Goal: Task Accomplishment & Management: Use online tool/utility

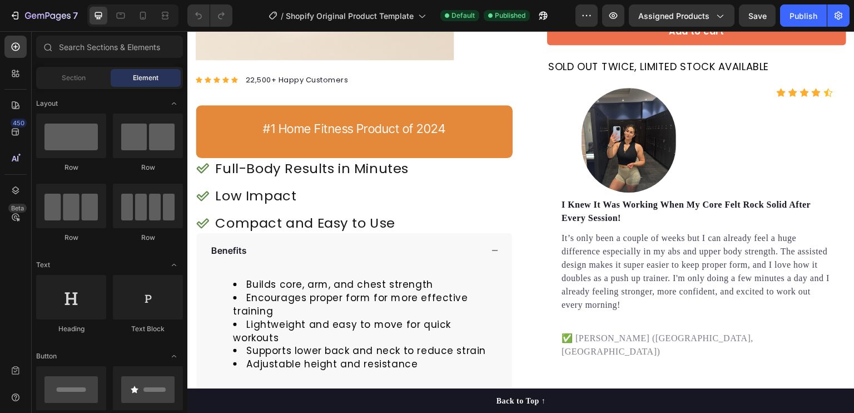
scroll to position [286, 0]
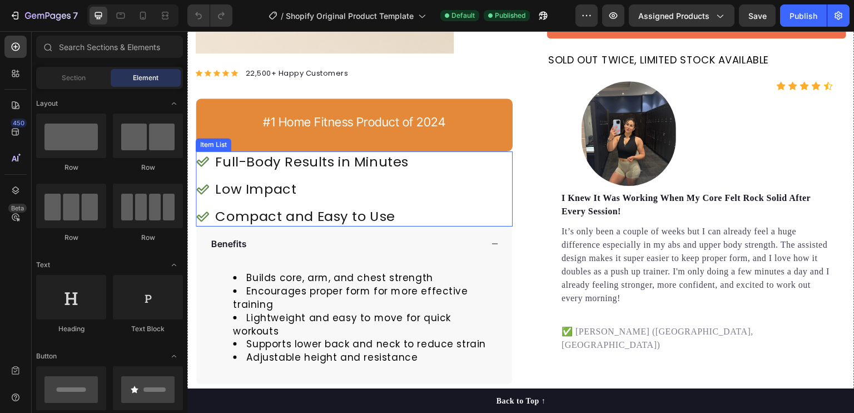
click at [445, 178] on div "Full-Body Results in Minutes Low Impact Compact and Easy to Use" at bounding box center [354, 189] width 317 height 76
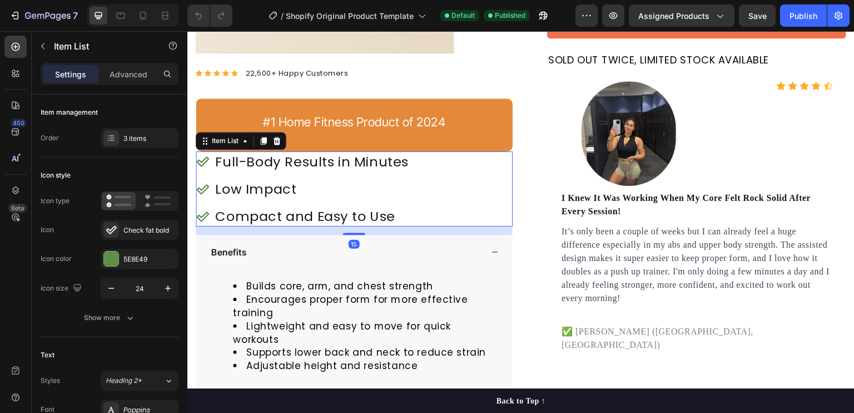
drag, startPoint x: 356, startPoint y: 222, endPoint x: 387, endPoint y: 199, distance: 38.5
click at [358, 232] on div at bounding box center [354, 233] width 22 height 2
type input "100%"
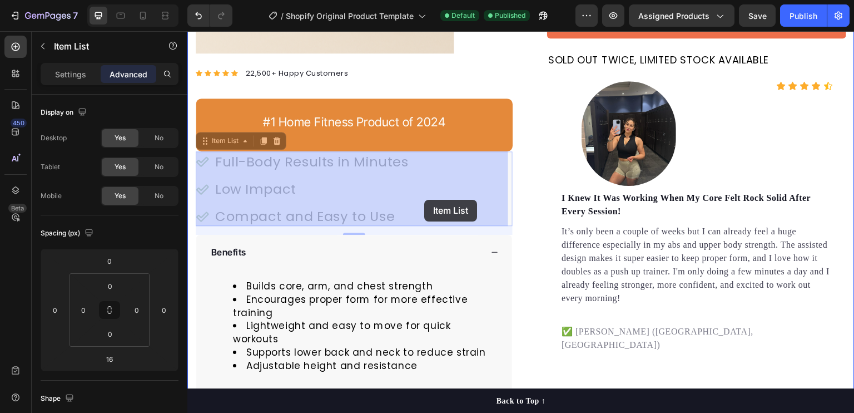
drag, startPoint x: 424, startPoint y: 190, endPoint x: 424, endPoint y: 200, distance: 10.0
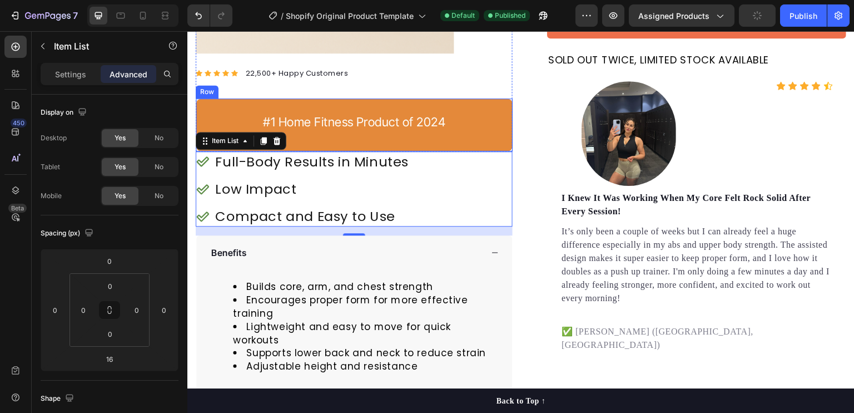
click at [343, 142] on div "#1 Home Fitness Product of 2024 Text block Row" at bounding box center [354, 124] width 317 height 53
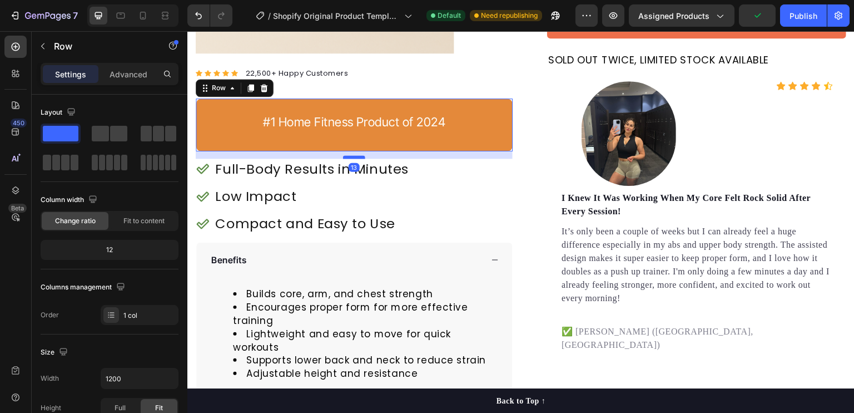
drag, startPoint x: 347, startPoint y: 148, endPoint x: 348, endPoint y: 156, distance: 7.3
click at [348, 156] on div at bounding box center [354, 156] width 22 height 3
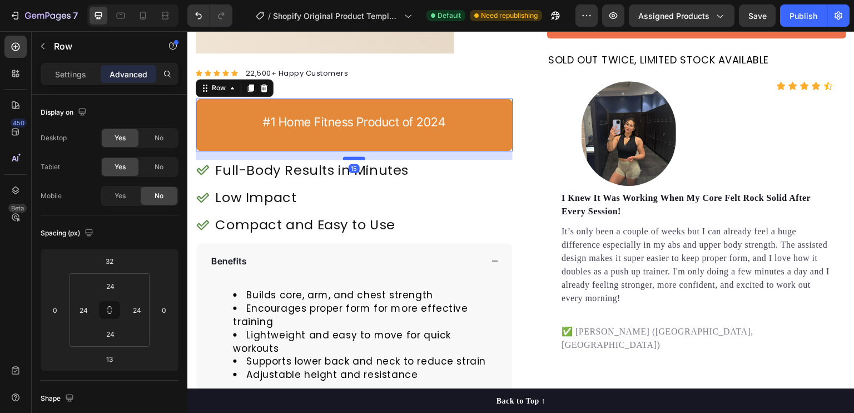
click at [355, 158] on div at bounding box center [354, 157] width 22 height 3
type input "15"
click at [435, 207] on div "Full-Body Results in Minutes Low Impact Compact and Easy to Use" at bounding box center [354, 198] width 317 height 76
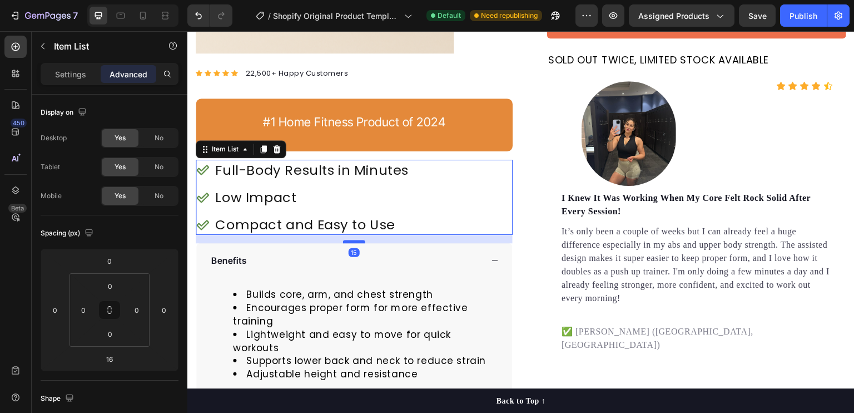
click at [355, 240] on div at bounding box center [354, 241] width 22 height 3
type input "15"
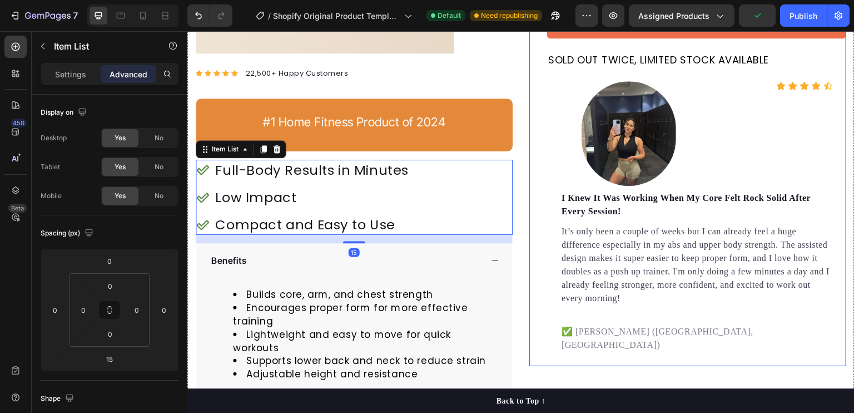
click at [534, 285] on div "Assisted Sit up Machine Product Title Happy Dog Bites - Contains Vitamin C, [ME…" at bounding box center [687, 80] width 317 height 571
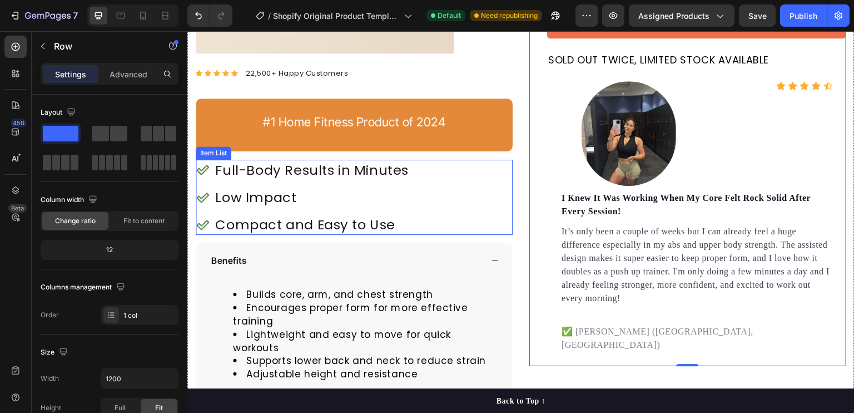
click at [461, 196] on div "Full-Body Results in Minutes Low Impact Compact and Easy to Use" at bounding box center [354, 198] width 317 height 76
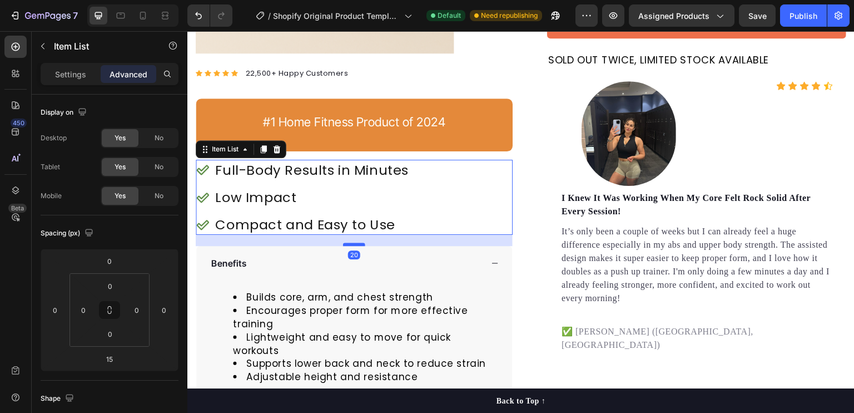
click at [356, 243] on div at bounding box center [354, 243] width 22 height 3
type input "20"
click at [354, 144] on div "#1 Home Fitness Product of 2024 Text block Row" at bounding box center [354, 124] width 317 height 53
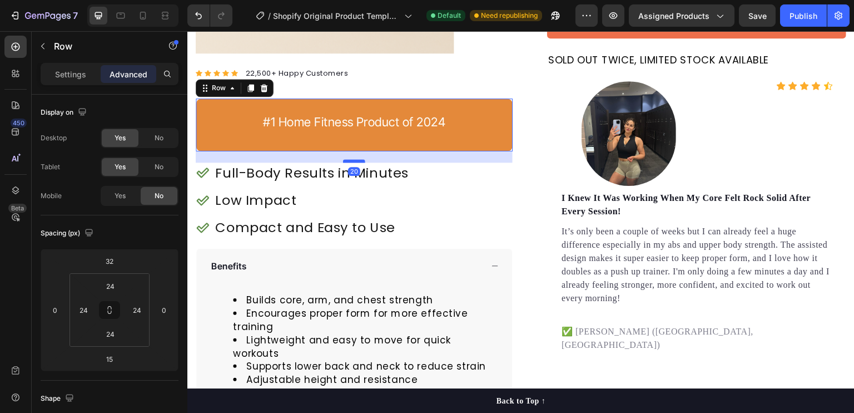
click at [350, 160] on div at bounding box center [354, 160] width 22 height 3
type input "20"
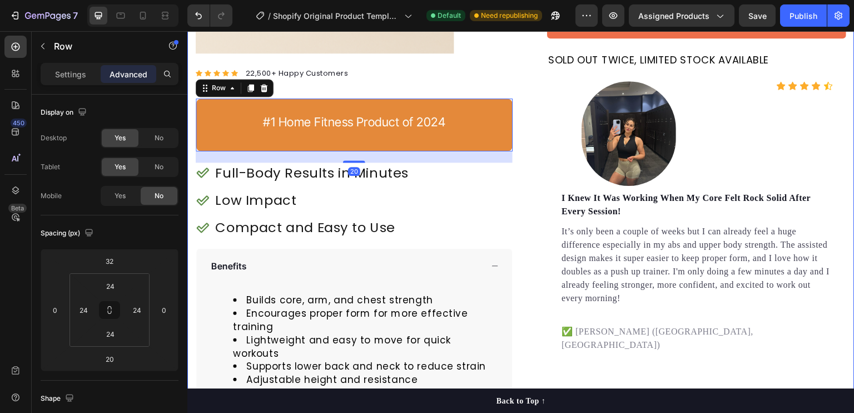
click at [518, 231] on div "Product Images #1 HOME FITNESS PRODUCT OF 2024 Text Block Icon Icon Icon Icon I…" at bounding box center [520, 122] width 667 height 654
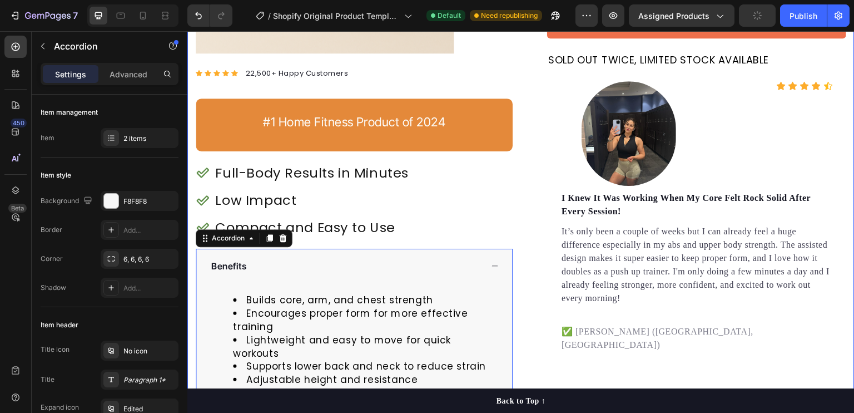
click at [518, 170] on div "Product Images #1 HOME FITNESS PRODUCT OF 2024 Text Block Icon Icon Icon Icon I…" at bounding box center [520, 122] width 667 height 654
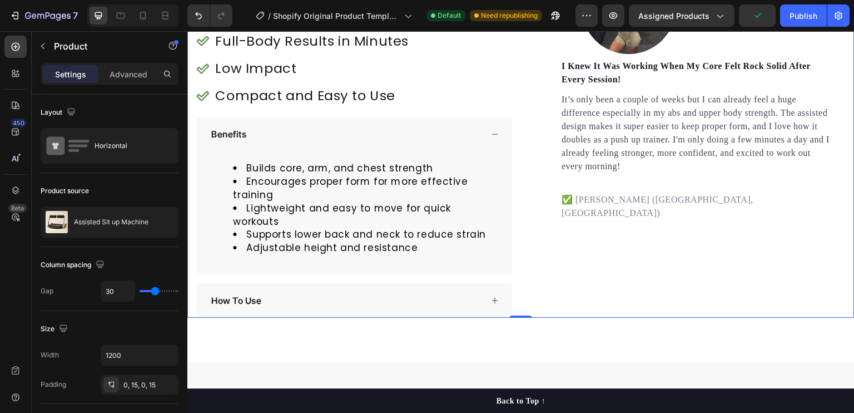
scroll to position [417, 0]
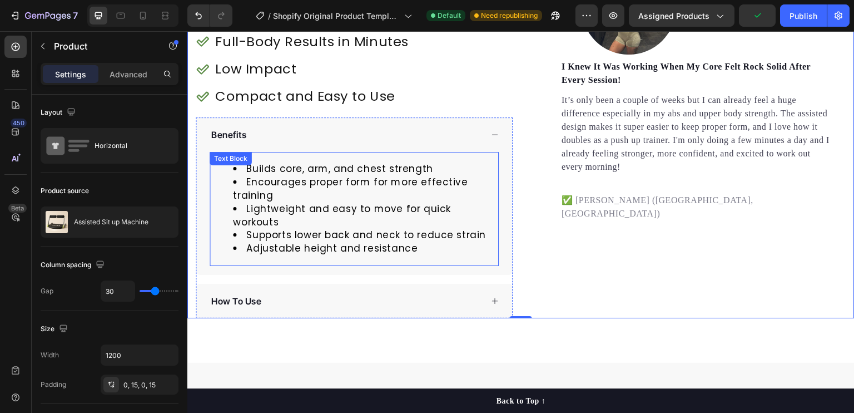
click at [295, 188] on li "Encourages proper form for more effective training" at bounding box center [365, 189] width 265 height 27
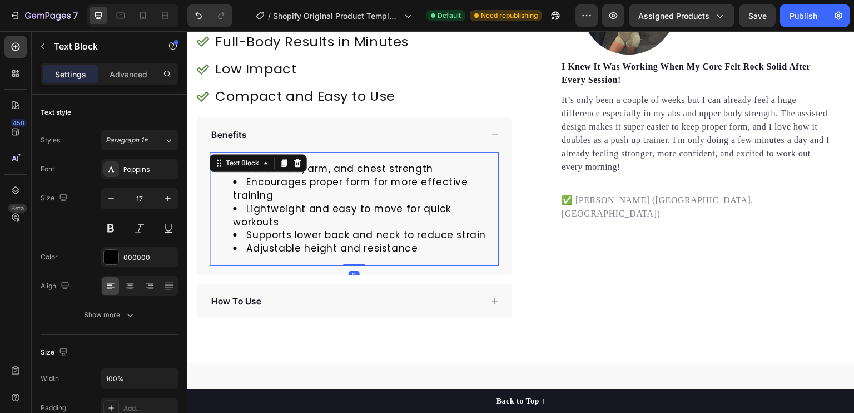
click at [369, 196] on li "Encourages proper form for more effective training" at bounding box center [365, 189] width 265 height 27
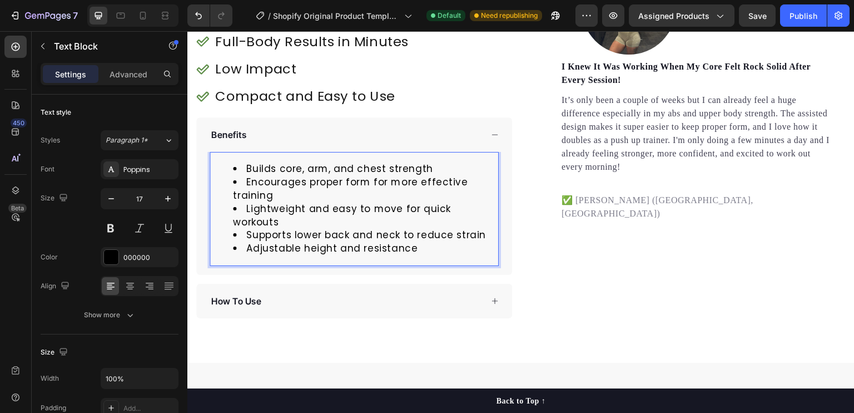
click at [412, 181] on li "Encourages proper form for more effective training" at bounding box center [365, 189] width 265 height 27
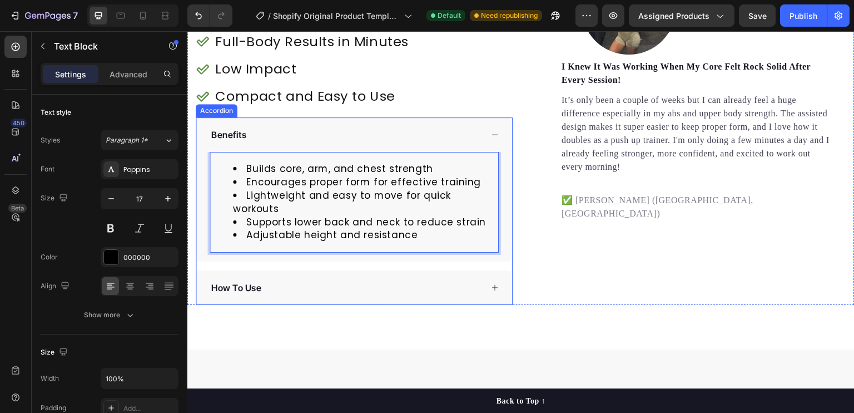
click at [485, 271] on div "How To Use" at bounding box center [354, 287] width 316 height 34
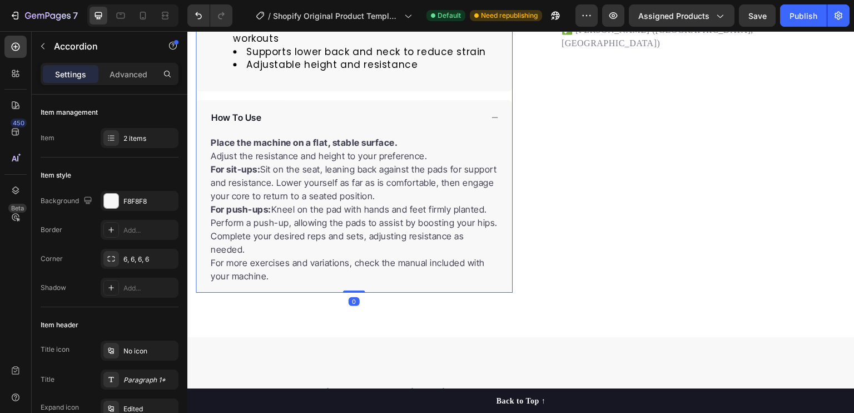
scroll to position [589, 0]
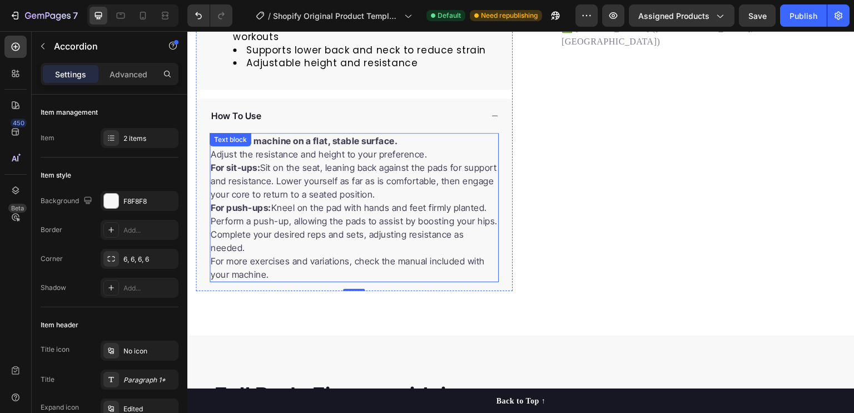
click at [327, 235] on p "Complete your desired reps and sets, adjusting resistance as needed." at bounding box center [354, 240] width 287 height 27
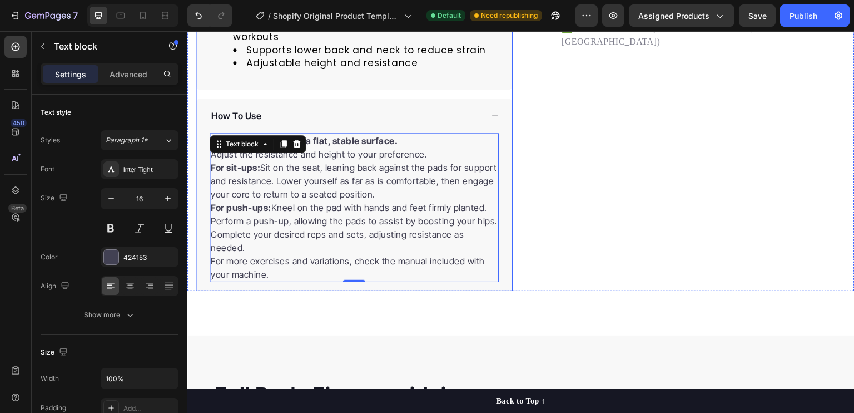
click at [491, 112] on icon at bounding box center [495, 116] width 8 height 8
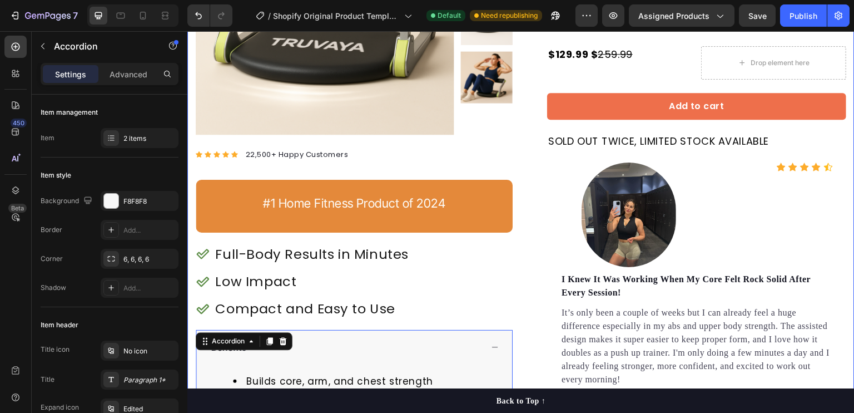
scroll to position [204, 0]
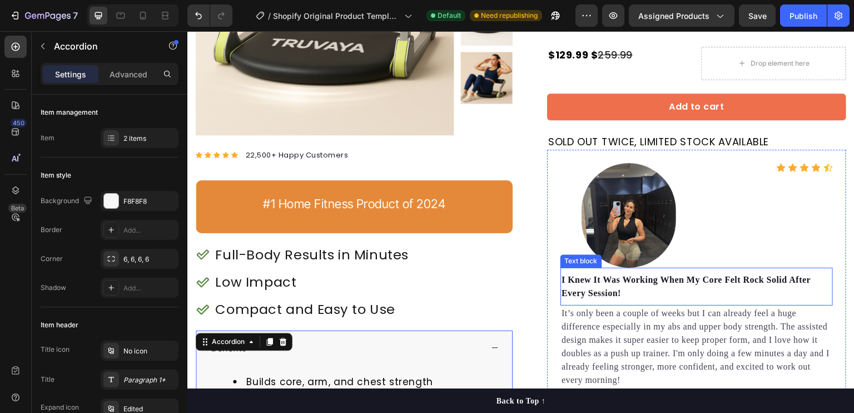
click at [709, 267] on div "I Knew It Was Working When My Core Felt Rock Solid After Every Session! Text bl…" at bounding box center [696, 286] width 272 height 38
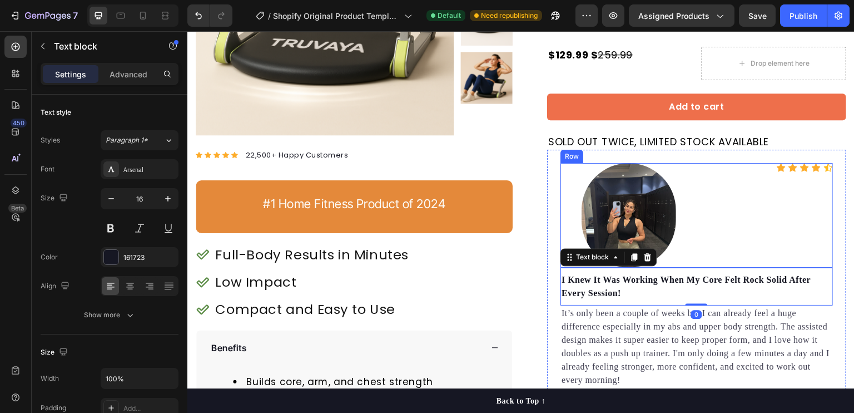
click at [699, 236] on div "Icon Icon Icon Icon Icon Icon List Hoz" at bounding box center [765, 215] width 136 height 105
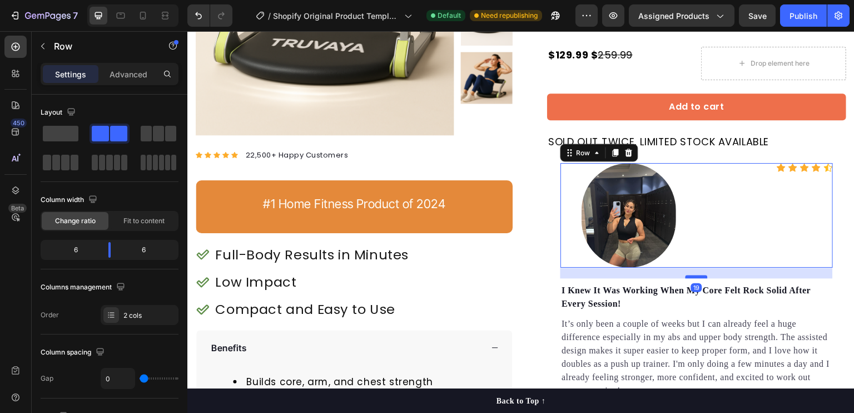
drag, startPoint x: 693, startPoint y: 265, endPoint x: 695, endPoint y: 275, distance: 10.7
click at [695, 275] on div at bounding box center [697, 276] width 22 height 3
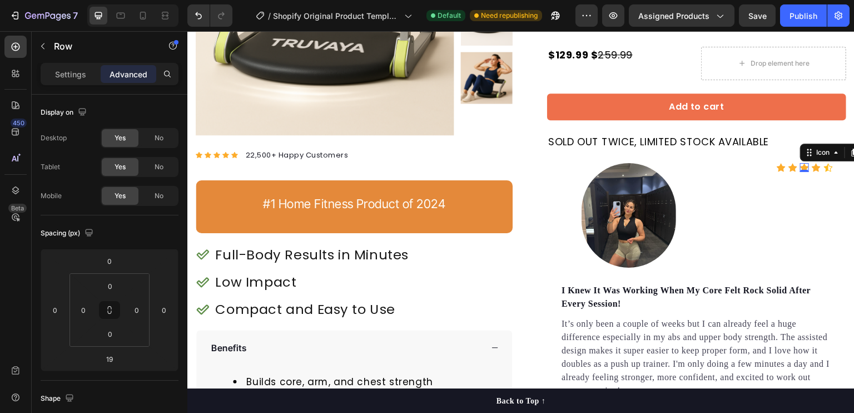
click at [800, 167] on div "Icon 0" at bounding box center [804, 167] width 9 height 9
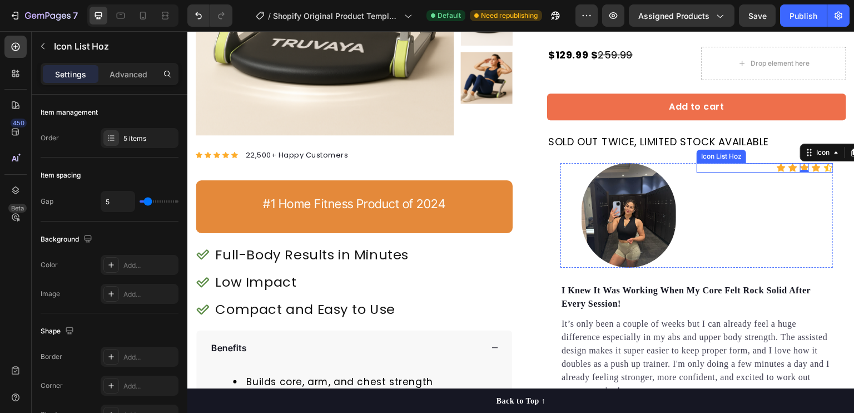
click at [759, 167] on div "Icon Icon Icon 0 Icon Icon" at bounding box center [765, 167] width 136 height 9
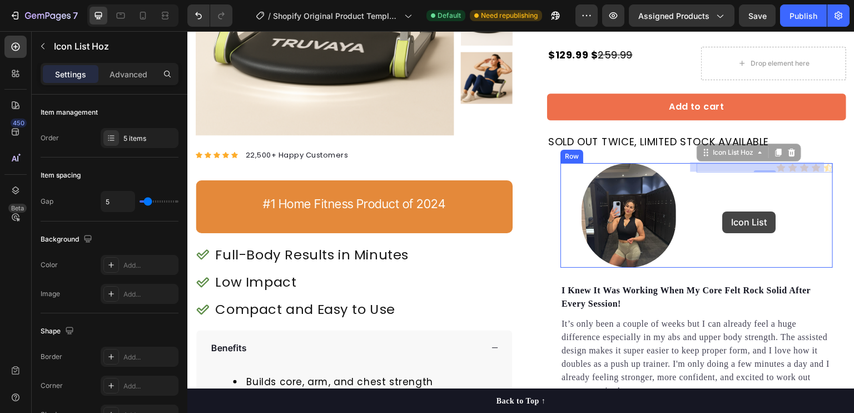
drag, startPoint x: 732, startPoint y: 167, endPoint x: 723, endPoint y: 212, distance: 45.5
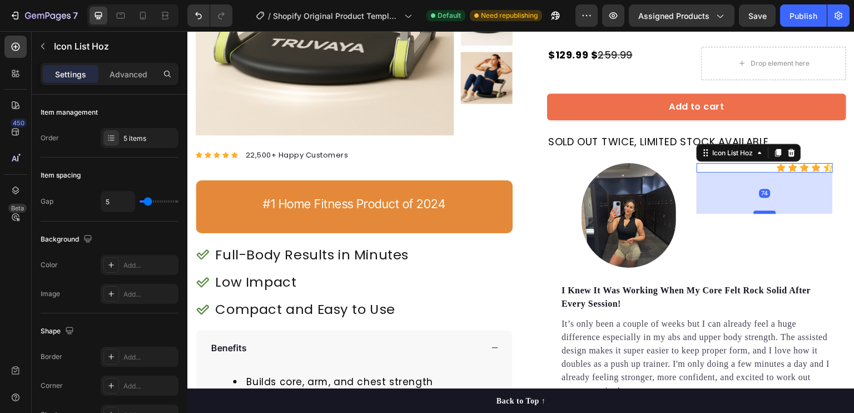
drag, startPoint x: 755, startPoint y: 170, endPoint x: 758, endPoint y: 211, distance: 41.3
click at [758, 211] on div at bounding box center [765, 211] width 22 height 3
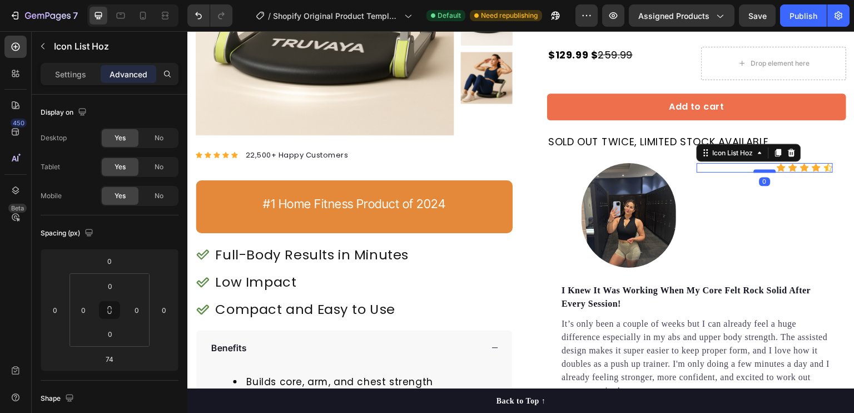
drag, startPoint x: 758, startPoint y: 211, endPoint x: 758, endPoint y: 169, distance: 41.7
click at [758, 169] on div at bounding box center [765, 170] width 22 height 3
type input "0"
click at [697, 166] on div "Icon Icon Icon Icon Icon" at bounding box center [765, 167] width 136 height 9
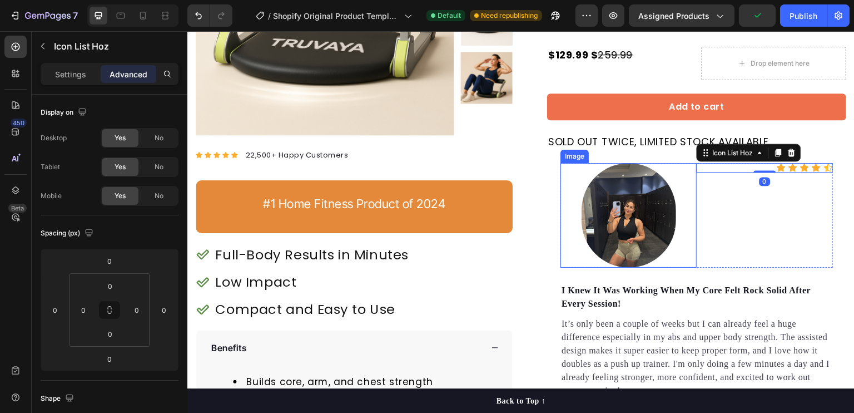
click at [620, 212] on img at bounding box center [629, 215] width 95 height 105
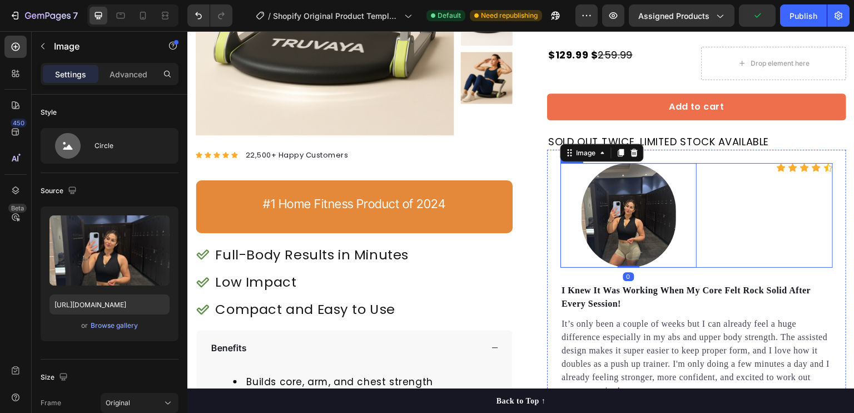
click at [736, 227] on div "Icon Icon Icon Icon Icon Icon List Hoz" at bounding box center [765, 215] width 136 height 105
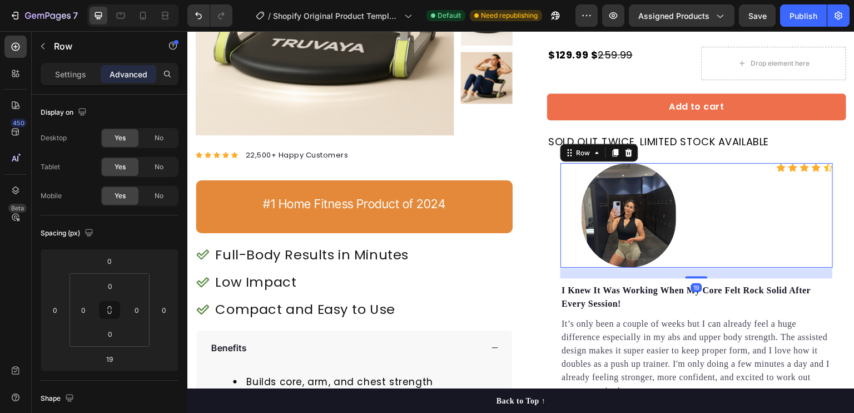
click at [625, 227] on img at bounding box center [629, 215] width 95 height 105
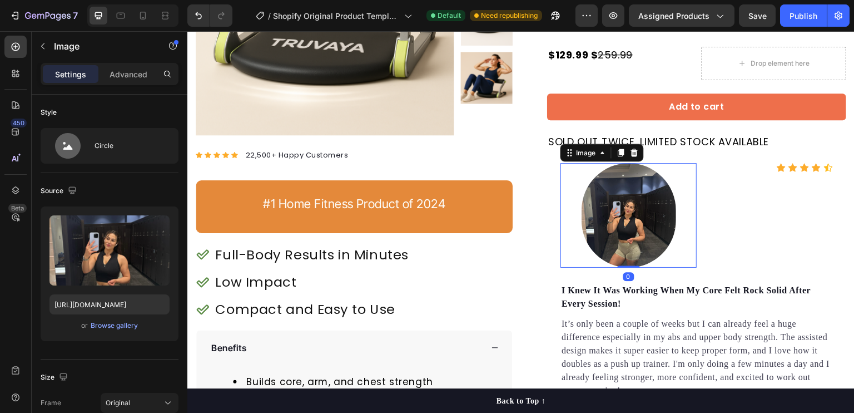
drag, startPoint x: 625, startPoint y: 265, endPoint x: 625, endPoint y: 232, distance: 32.8
click at [625, 232] on div "Image 0" at bounding box center [628, 215] width 136 height 105
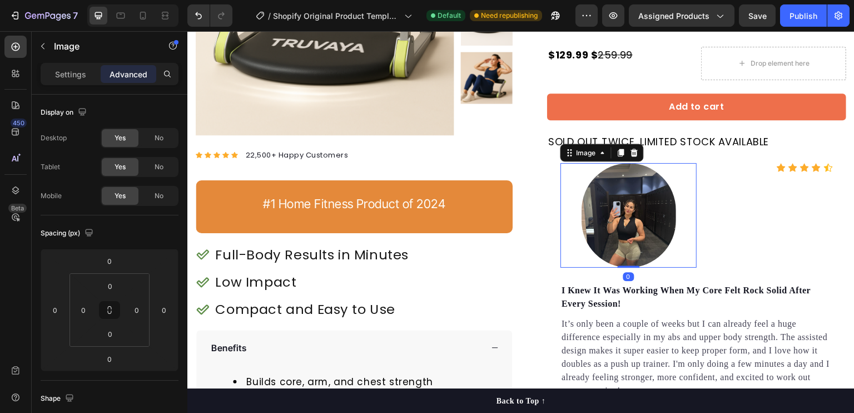
click at [648, 206] on img at bounding box center [629, 215] width 95 height 105
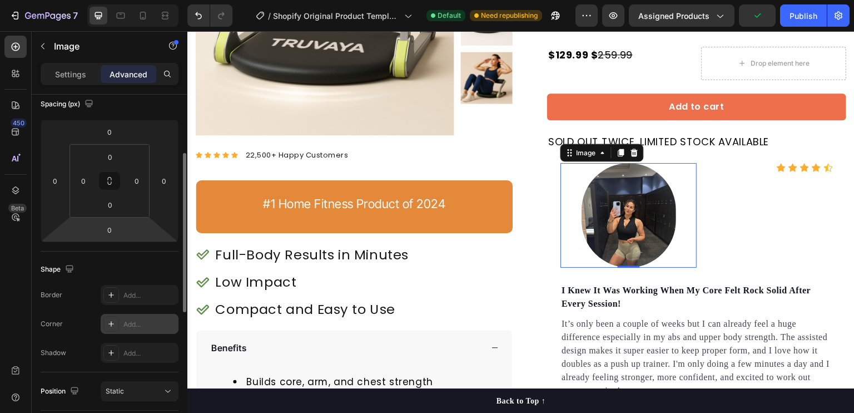
scroll to position [0, 0]
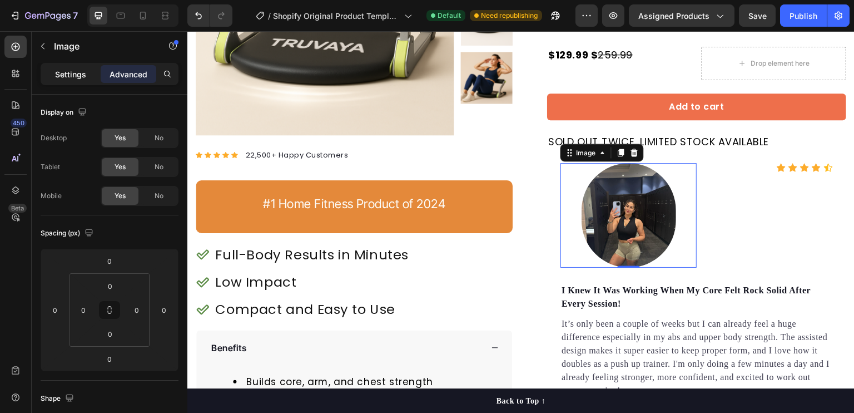
click at [77, 76] on p "Settings" at bounding box center [70, 74] width 31 height 12
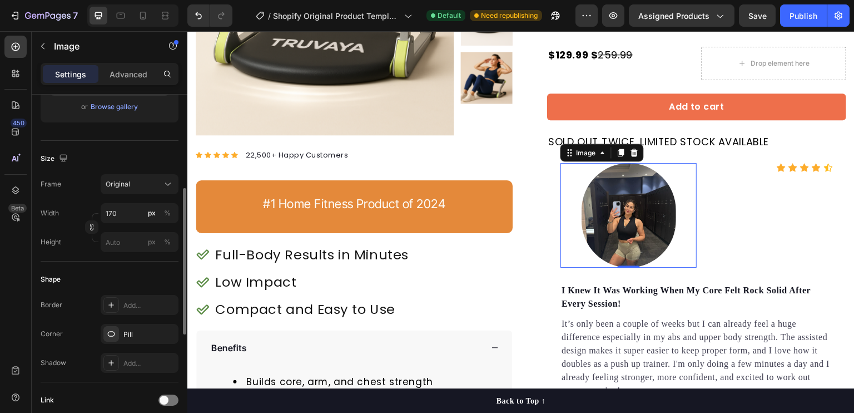
scroll to position [220, 0]
click at [131, 207] on input "170" at bounding box center [140, 211] width 78 height 20
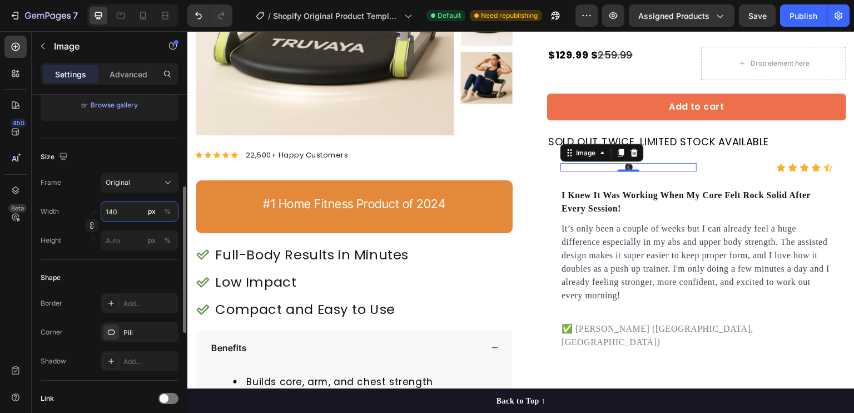
type input "140"
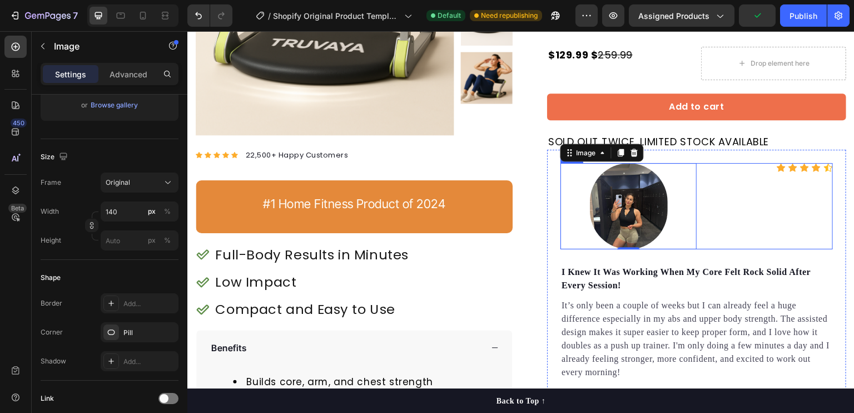
click at [736, 189] on div "Icon Icon Icon Icon Icon Icon List Hoz" at bounding box center [765, 206] width 136 height 86
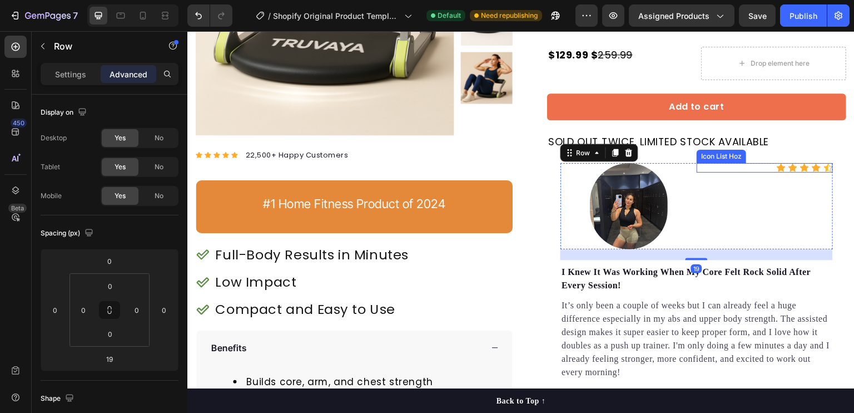
click at [748, 167] on div "Icon Icon Icon Icon Icon" at bounding box center [765, 167] width 136 height 9
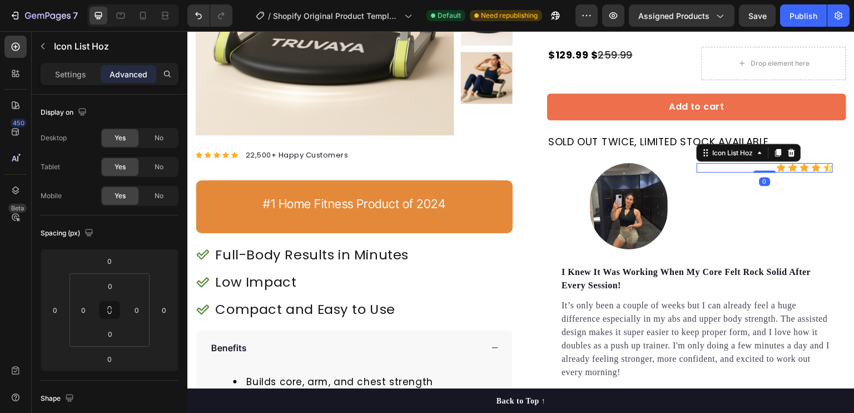
click at [748, 167] on div "Icon Icon Icon Icon Icon" at bounding box center [765, 167] width 136 height 9
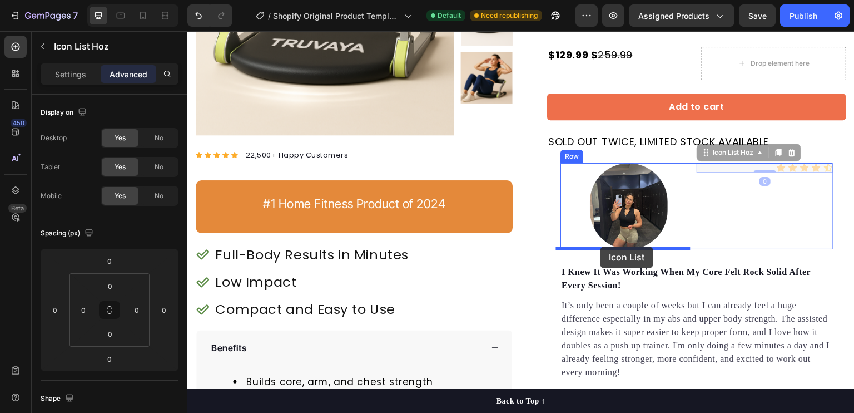
drag, startPoint x: 726, startPoint y: 163, endPoint x: 600, endPoint y: 246, distance: 150.8
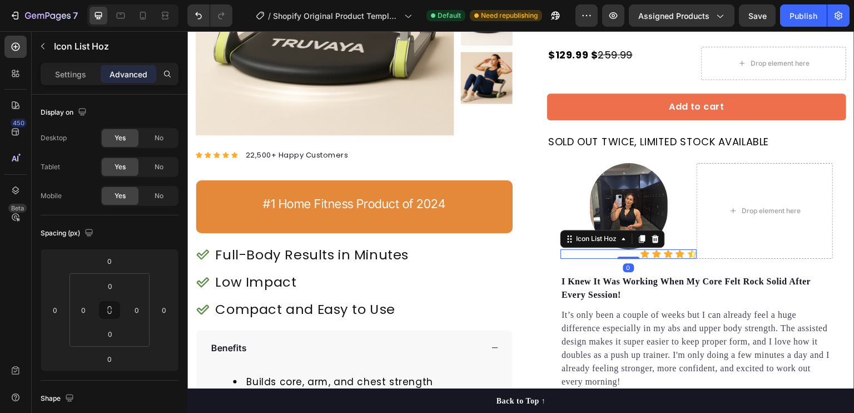
click at [841, 204] on div "Product Images #1 HOME FITNESS PRODUCT OF 2024 Text Block Icon Icon Icon Icon I…" at bounding box center [520, 197] width 667 height 641
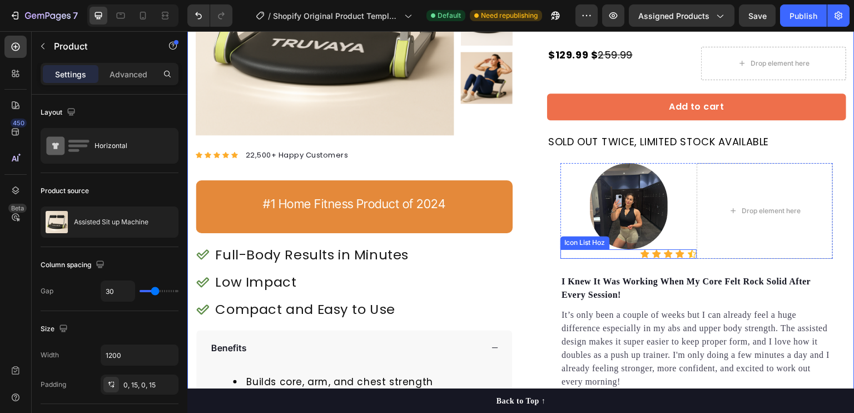
click at [628, 250] on div "Icon Icon Icon Icon Icon" at bounding box center [628, 253] width 136 height 9
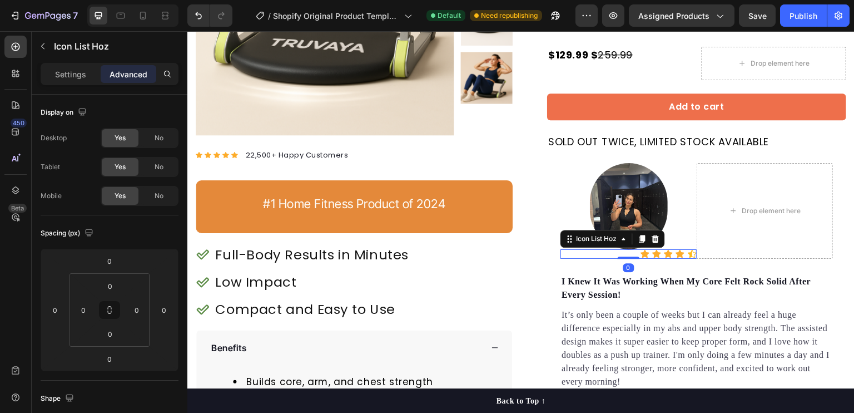
click at [628, 250] on div "Icon Icon Icon Icon Icon" at bounding box center [628, 253] width 136 height 9
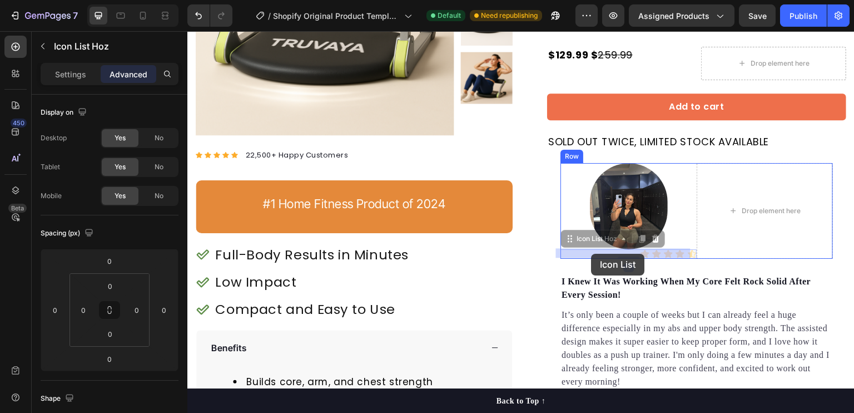
drag, startPoint x: 626, startPoint y: 252, endPoint x: 590, endPoint y: 254, distance: 35.6
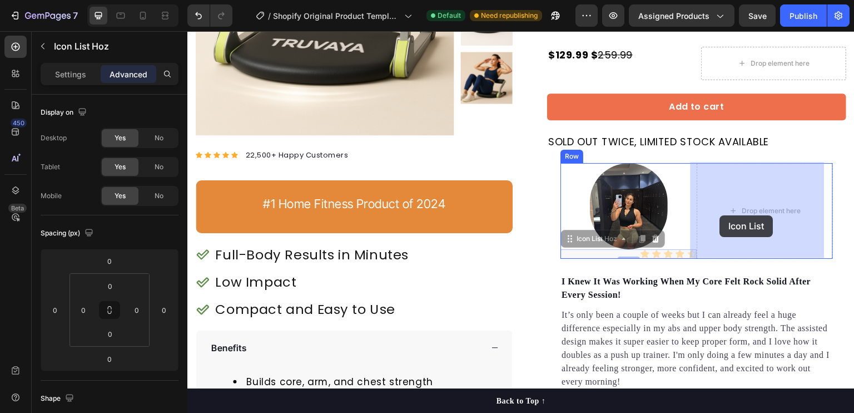
drag, startPoint x: 595, startPoint y: 254, endPoint x: 718, endPoint y: 217, distance: 127.7
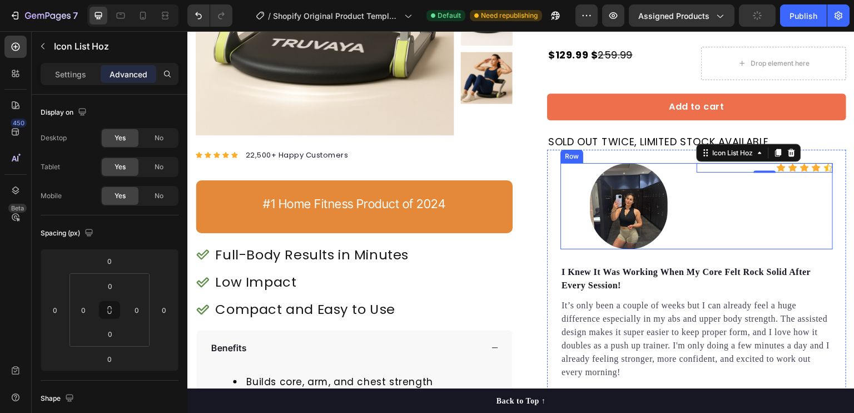
click at [715, 217] on div "Icon Icon Icon Icon Icon Icon List Hoz 0" at bounding box center [765, 206] width 136 height 86
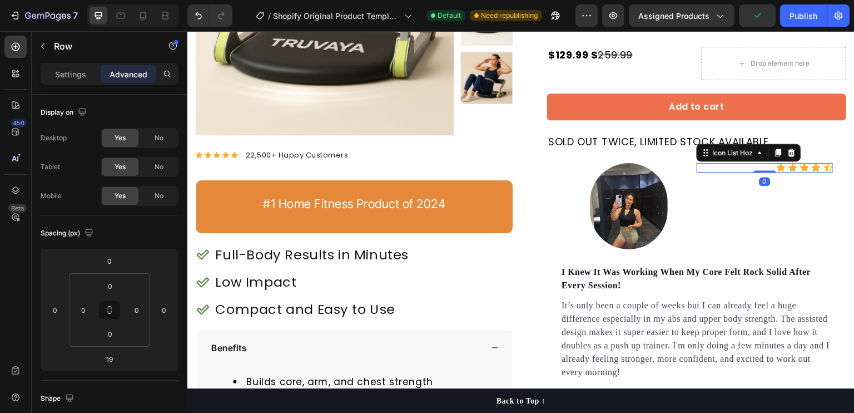
click at [754, 168] on div "Icon Icon Icon Icon Icon" at bounding box center [765, 167] width 136 height 9
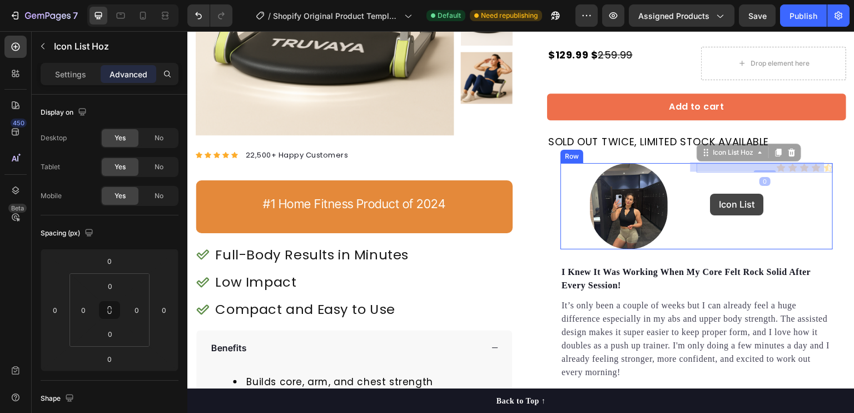
drag, startPoint x: 746, startPoint y: 165, endPoint x: 711, endPoint y: 195, distance: 45.7
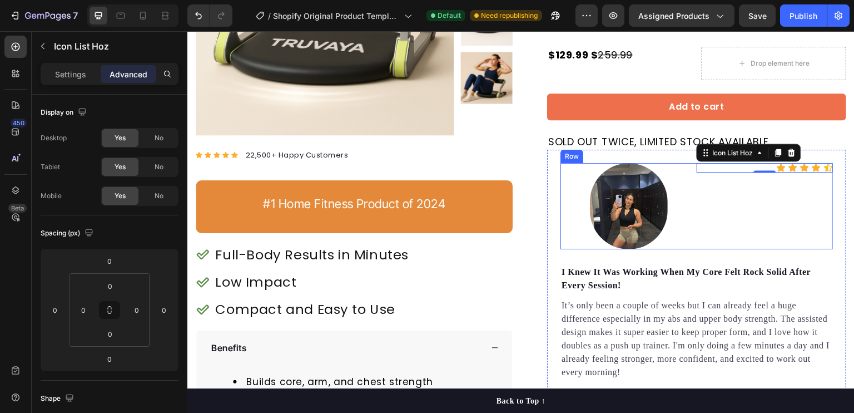
click at [750, 171] on div "Icon Icon Icon Icon Icon Icon List Hoz 0" at bounding box center [765, 206] width 136 height 86
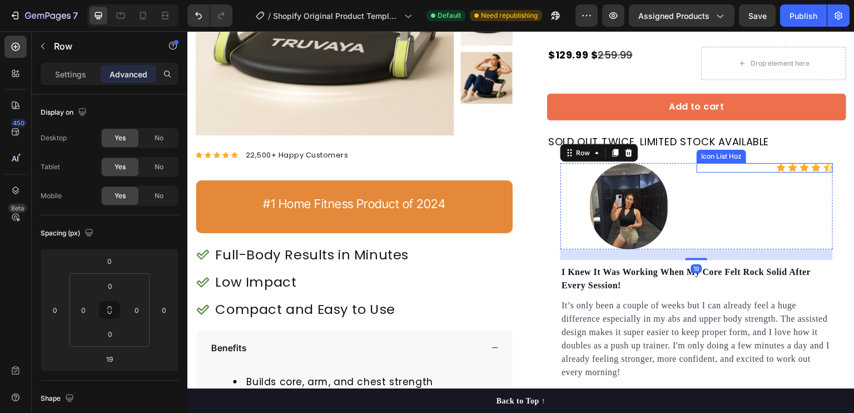
click at [730, 168] on div "Icon Icon Icon Icon Icon" at bounding box center [765, 167] width 136 height 9
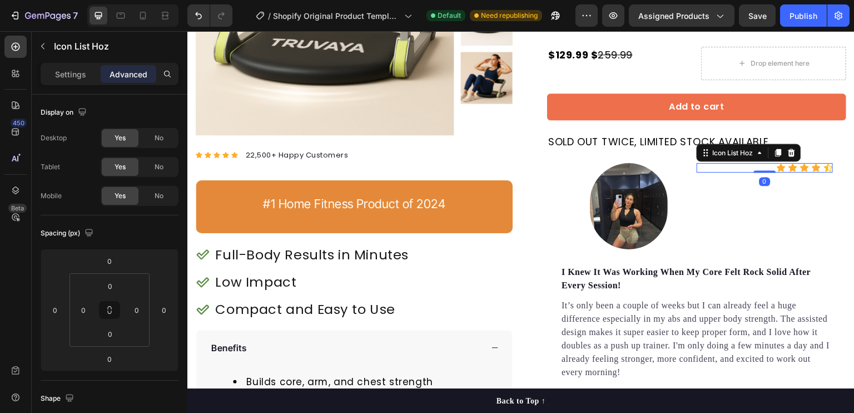
click at [730, 168] on div "Icon Icon Icon Icon Icon" at bounding box center [765, 167] width 136 height 9
click at [732, 166] on div "Icon Icon Icon Icon Icon" at bounding box center [765, 167] width 136 height 9
click at [62, 81] on div "Settings" at bounding box center [71, 74] width 56 height 18
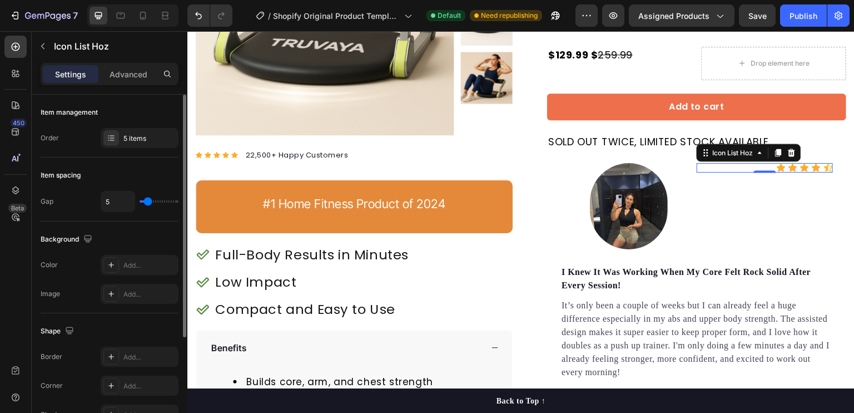
type input "6"
type input "7"
type input "8"
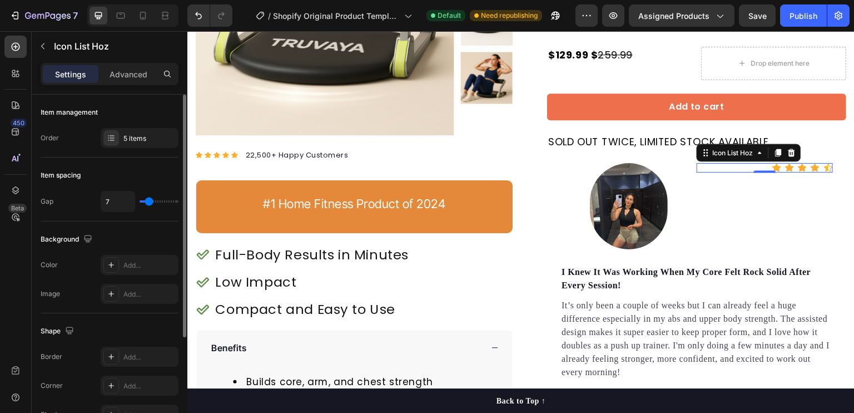
type input "8"
type input "9"
type input "10"
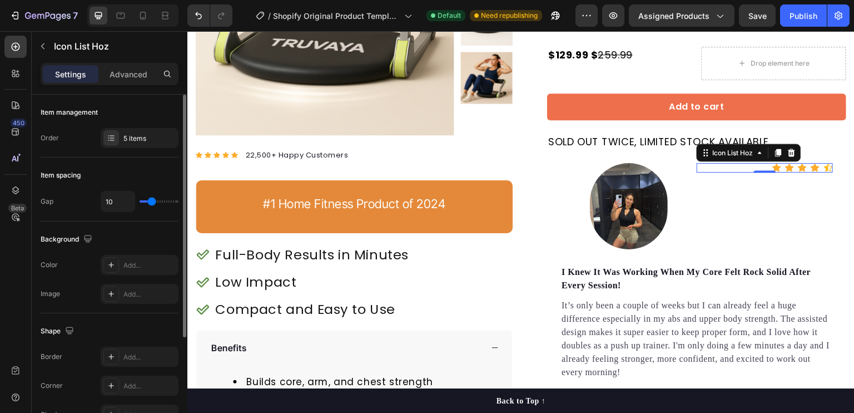
type input "11"
type input "13"
type input "14"
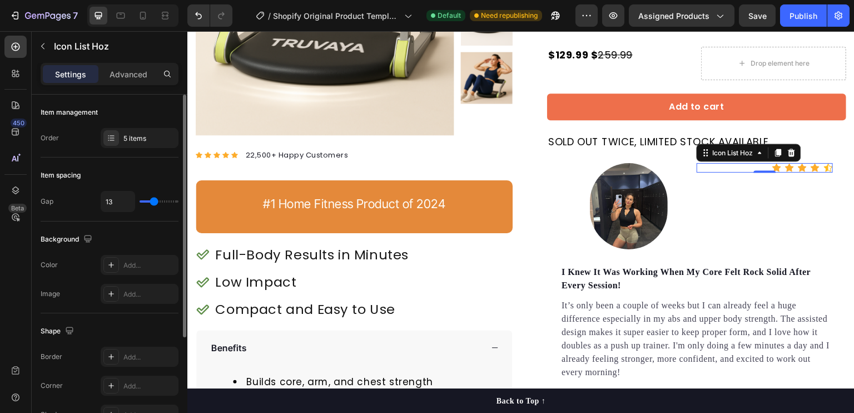
type input "14"
type input "15"
type input "14"
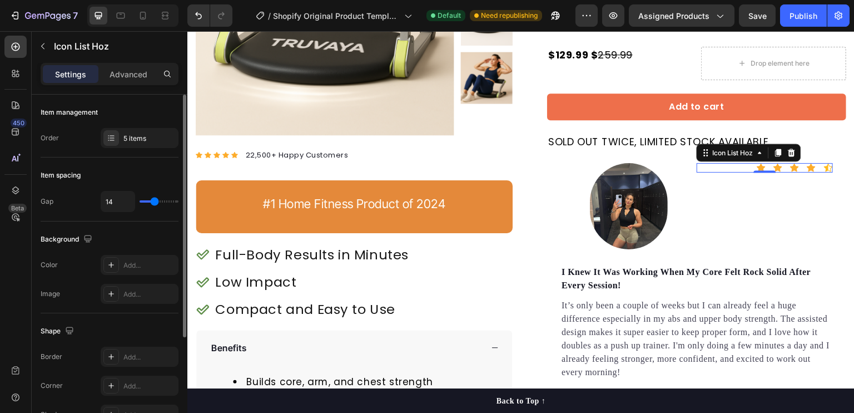
type input "13"
type input "12"
type input "11"
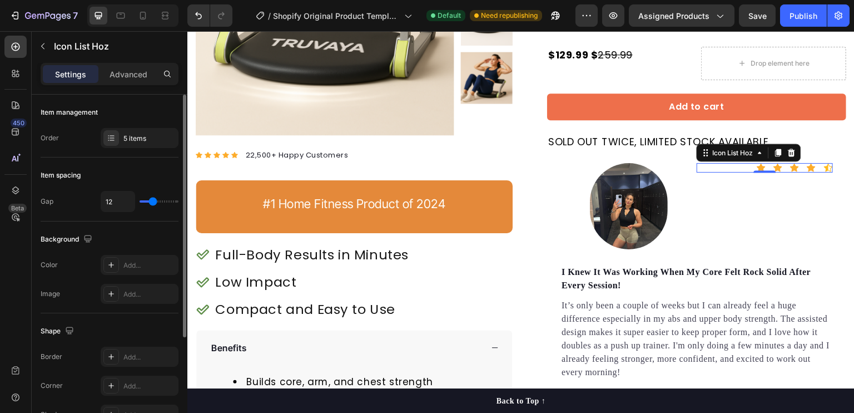
type input "11"
type input "10"
type input "9"
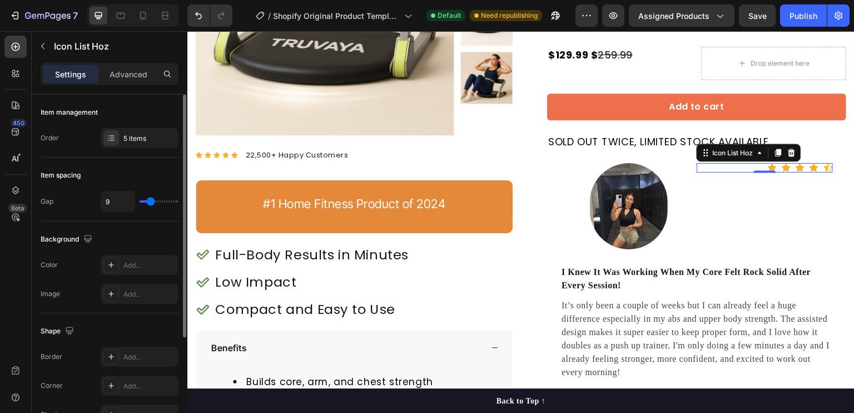
type input "8"
type input "7"
type input "6"
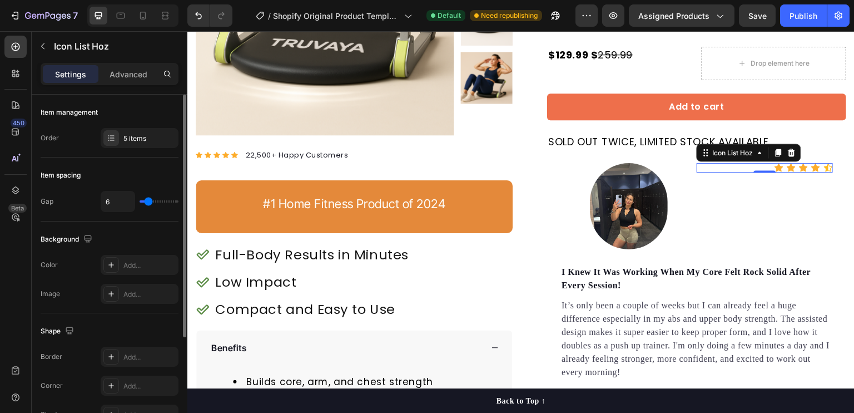
type input "6"
click at [148, 200] on input "range" at bounding box center [159, 201] width 39 height 2
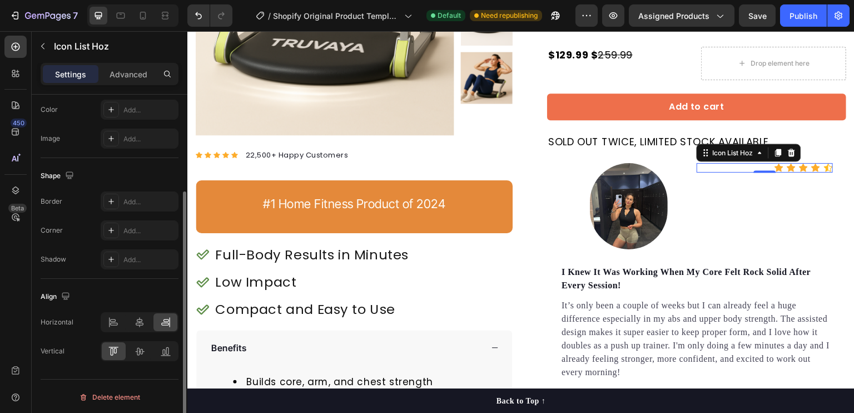
scroll to position [156, 0]
click at [137, 347] on icon at bounding box center [140, 351] width 9 height 8
click at [138, 316] on icon at bounding box center [139, 321] width 11 height 11
click at [152, 293] on div "Align" at bounding box center [110, 296] width 138 height 18
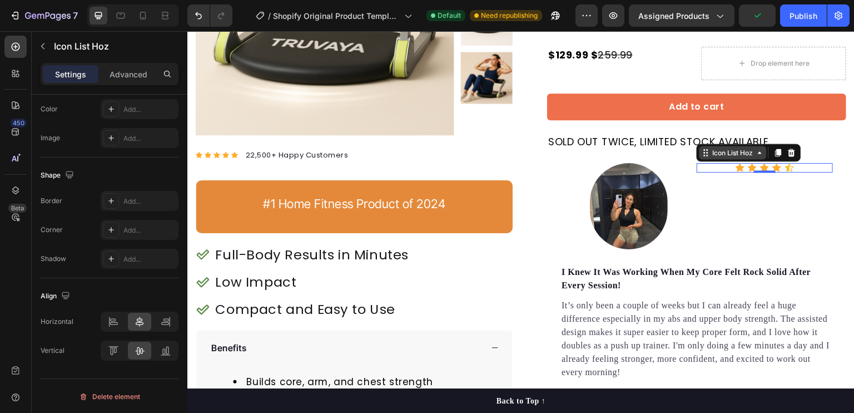
click at [738, 147] on div "Icon List Hoz" at bounding box center [733, 152] width 45 height 10
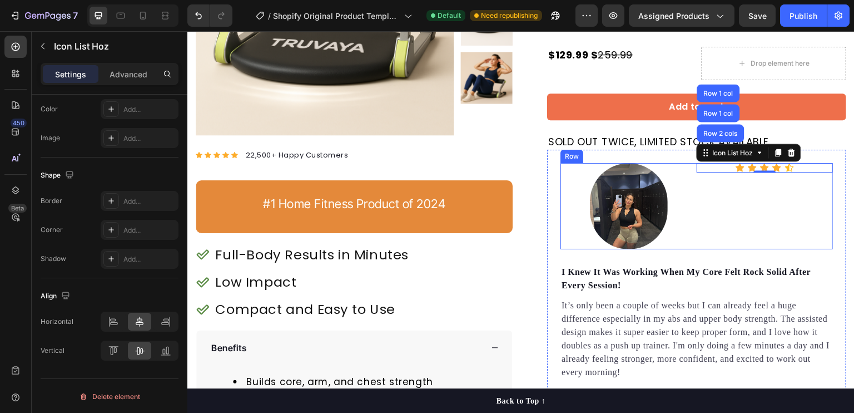
click at [723, 220] on div "Icon Icon Icon Icon Icon Icon List [STREET_ADDRESS]" at bounding box center [765, 206] width 136 height 86
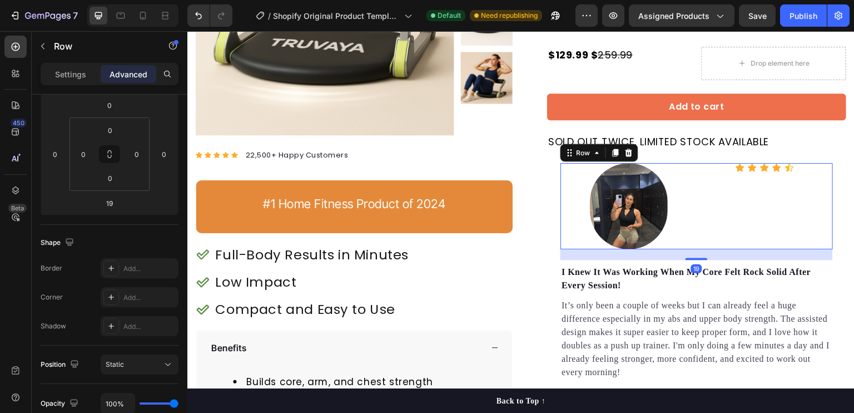
scroll to position [0, 0]
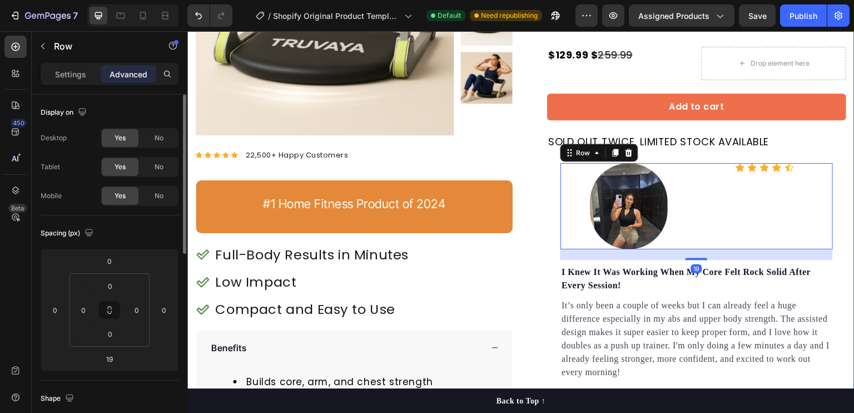
click at [837, 200] on div "Image Icon Icon Icon Icon Icon Icon List Hoz Row 19 I Knew It Was Working When …" at bounding box center [696, 295] width 299 height 290
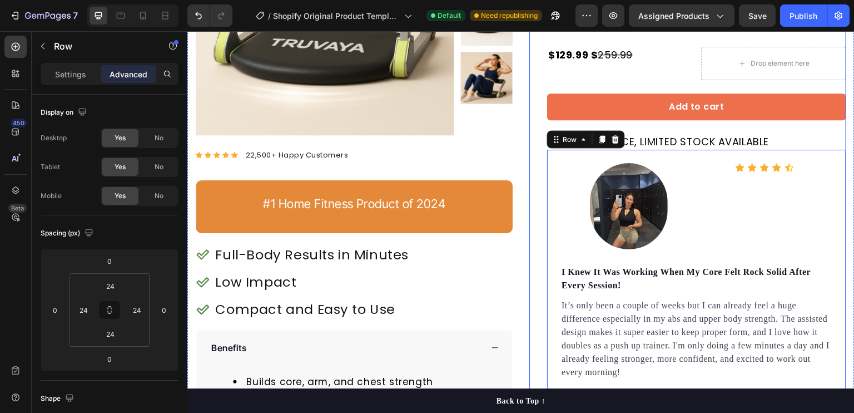
click at [530, 225] on div "Assisted Sit up Machine Product Title Happy Dog Bites - Contains Vitamin C, [ME…" at bounding box center [687, 158] width 317 height 563
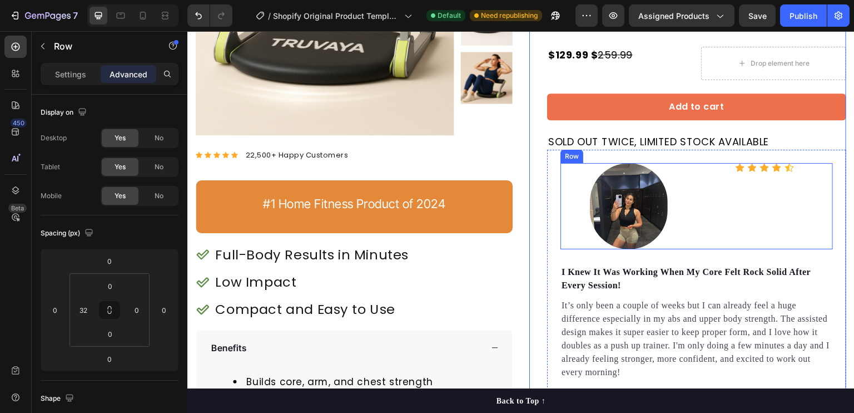
click at [742, 198] on div "Icon Icon Icon Icon Icon Icon List Hoz" at bounding box center [765, 206] width 136 height 86
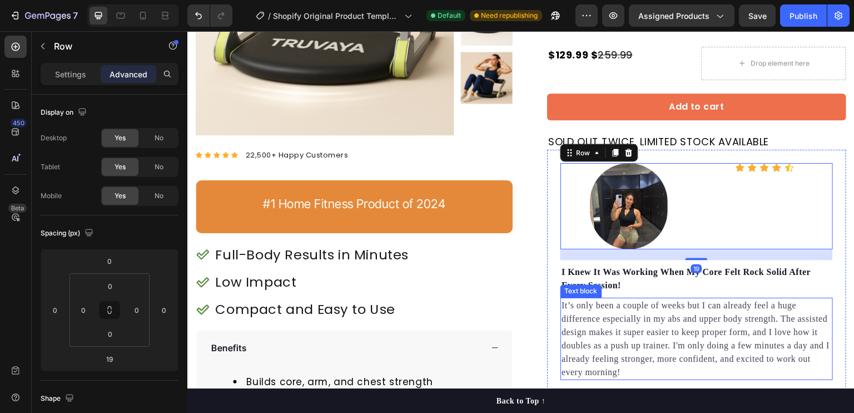
click at [625, 300] on p "It’s only been a couple of weeks but I can already feel a huge difference espec…" at bounding box center [697, 339] width 270 height 80
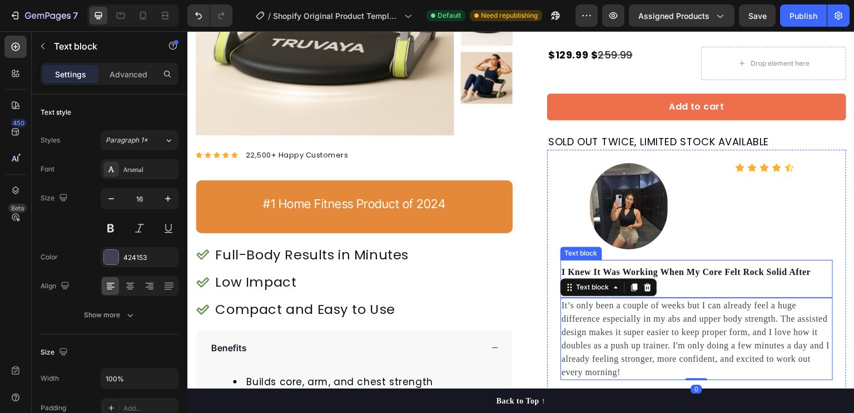
click at [694, 282] on p "I Knew It Was Working When My Core Felt Rock Solid After Every Session!" at bounding box center [697, 278] width 270 height 27
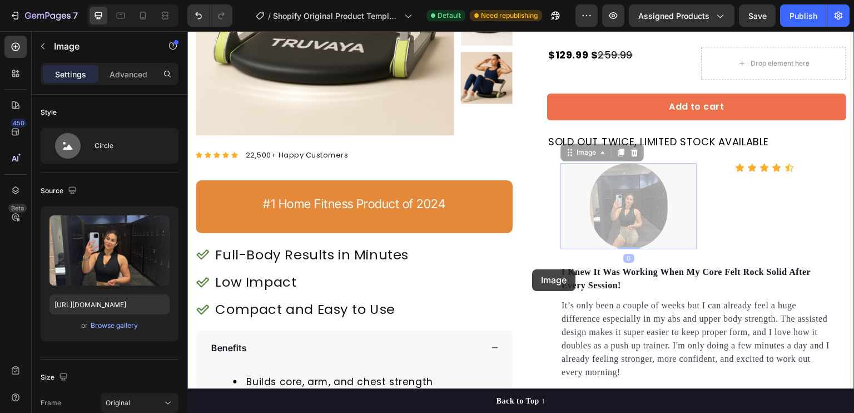
drag, startPoint x: 638, startPoint y: 202, endPoint x: 533, endPoint y: 270, distance: 124.3
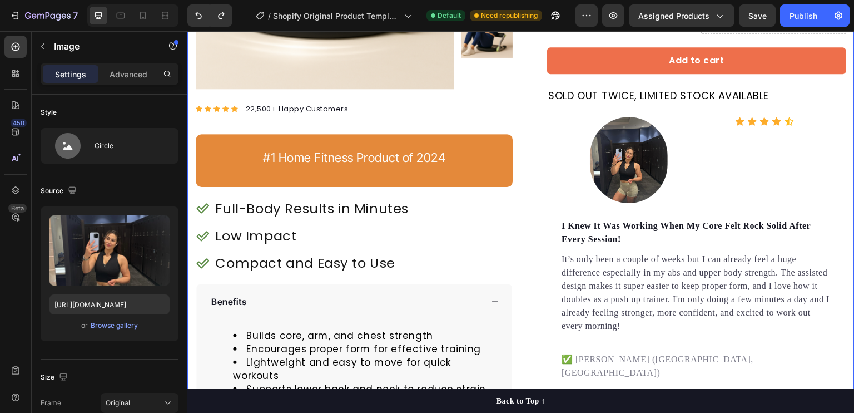
scroll to position [277, 0]
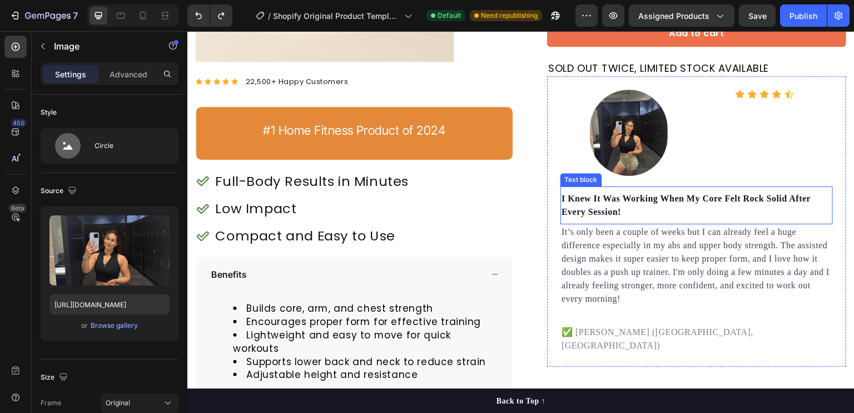
click at [590, 198] on p "I Knew It Was Working When My Core Felt Rock Solid After Every Session!" at bounding box center [697, 205] width 270 height 27
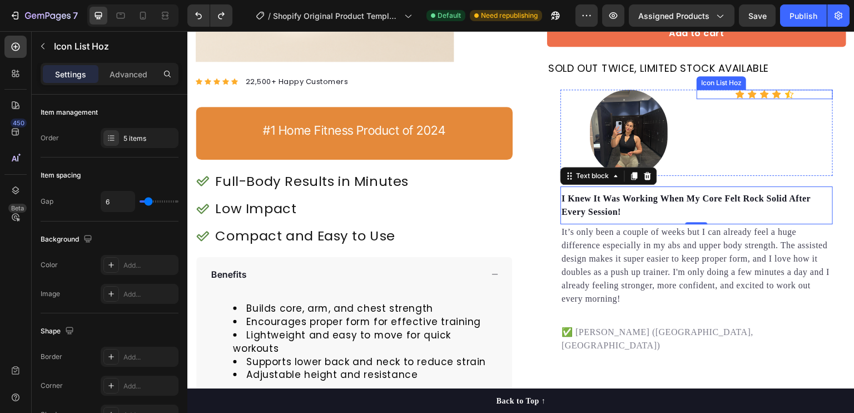
click at [717, 94] on div "Icon Icon Icon Icon Icon" at bounding box center [765, 94] width 136 height 9
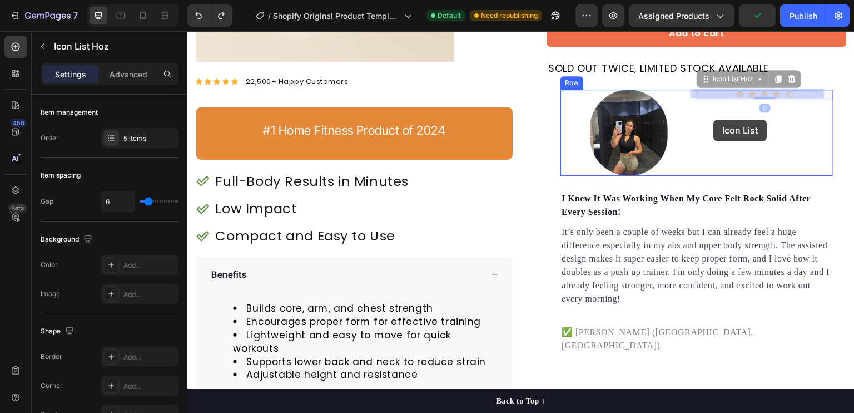
drag, startPoint x: 717, startPoint y: 94, endPoint x: 714, endPoint y: 120, distance: 25.7
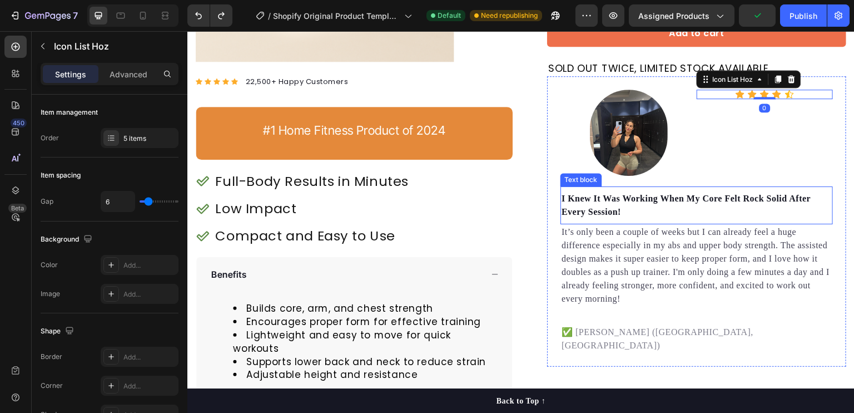
click at [604, 198] on p "I Knew It Was Working When My Core Felt Rock Solid After Every Session!" at bounding box center [697, 205] width 270 height 27
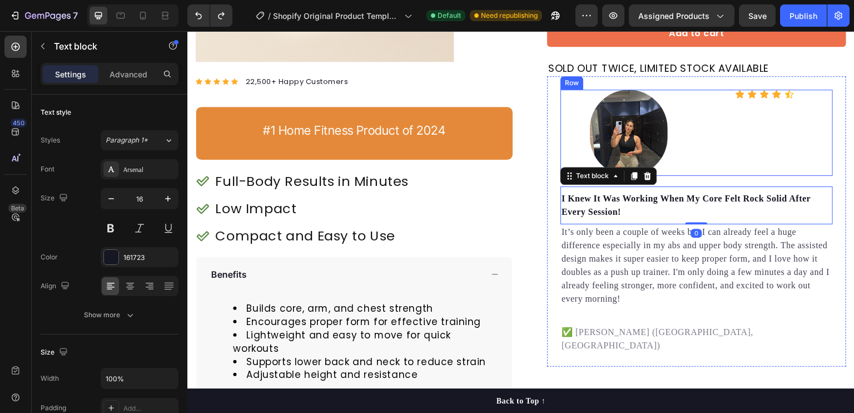
click at [743, 131] on div "Icon Icon Icon Icon Icon Icon List Hoz" at bounding box center [765, 133] width 136 height 86
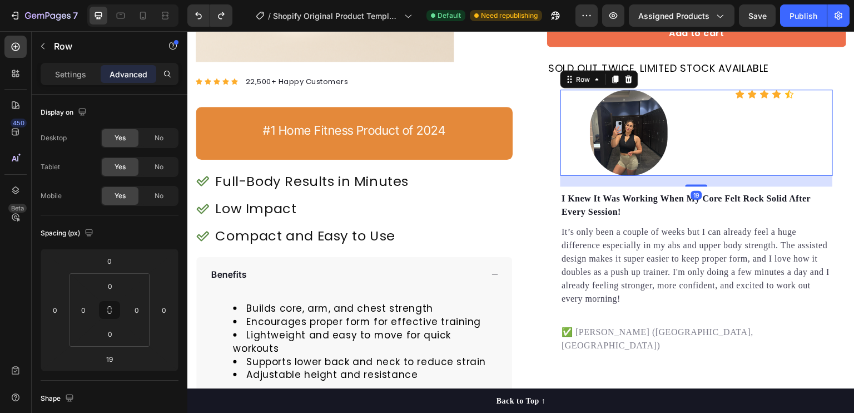
click at [743, 131] on div "Icon Icon Icon Icon Icon Icon List Hoz" at bounding box center [765, 133] width 136 height 86
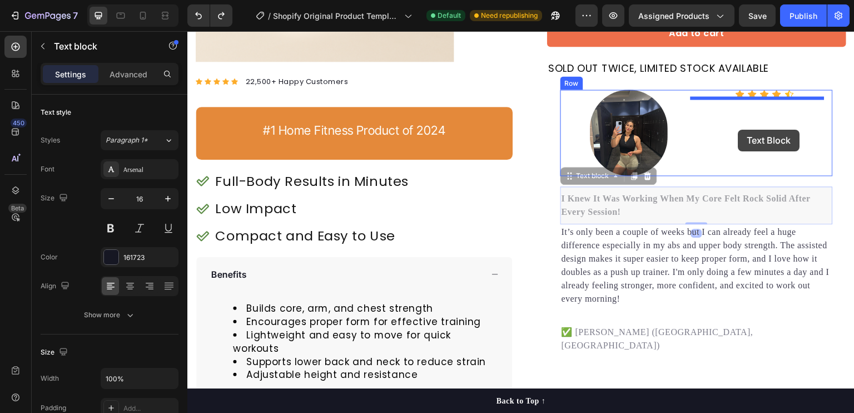
drag, startPoint x: 629, startPoint y: 202, endPoint x: 738, endPoint y: 130, distance: 131.5
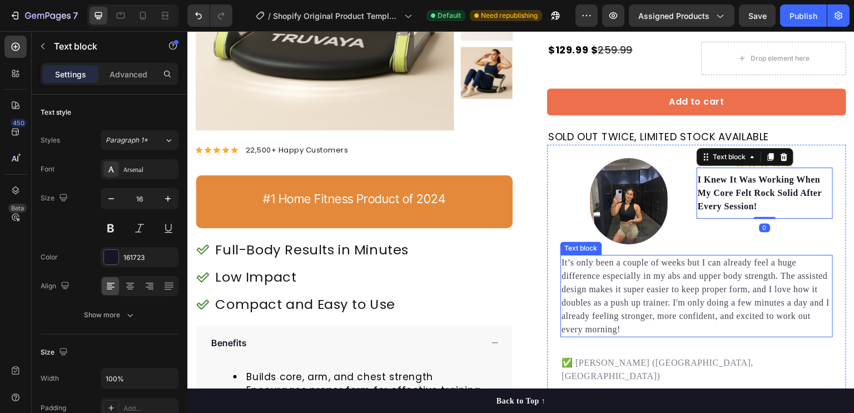
scroll to position [208, 0]
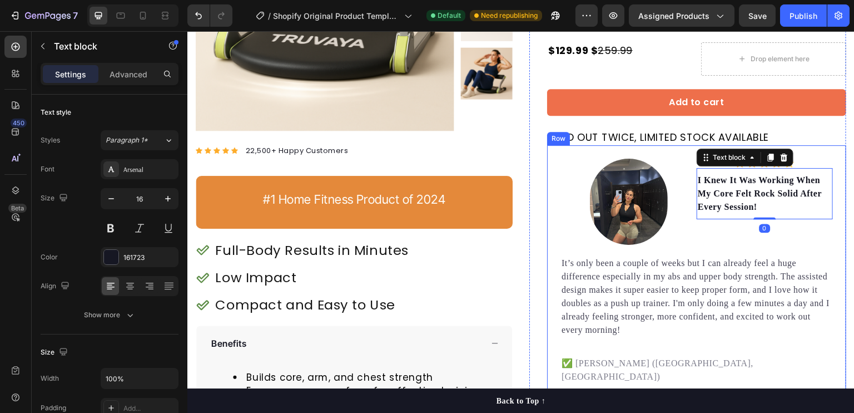
click at [842, 222] on div "Product Images #1 HOME FITNESS PRODUCT OF 2024 Text Block Icon Icon Icon Icon I…" at bounding box center [520, 192] width 667 height 641
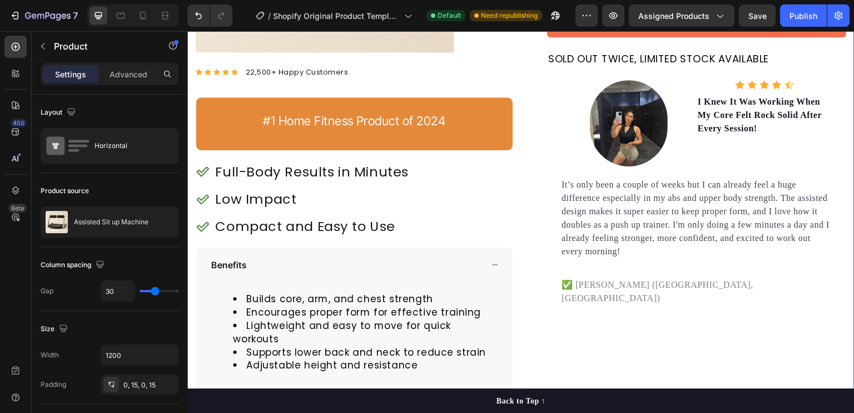
scroll to position [286, 0]
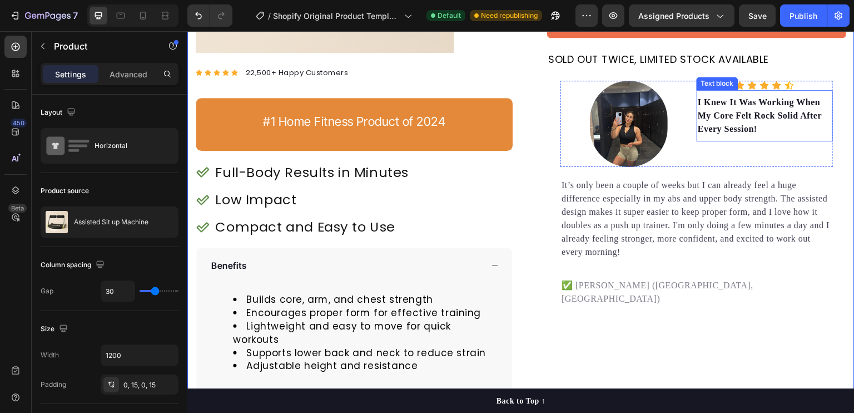
click at [768, 123] on p "I Knew It Was Working When My Core Felt Rock Solid After Every Session!" at bounding box center [765, 116] width 134 height 40
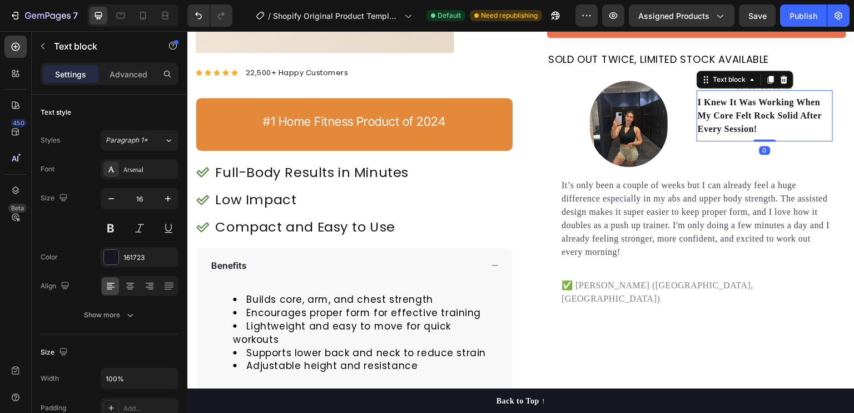
click at [768, 123] on p "I Knew It Was Working When My Core Felt Rock Solid After Every Session!" at bounding box center [765, 116] width 134 height 40
drag, startPoint x: 763, startPoint y: 130, endPoint x: 763, endPoint y: 137, distance: 7.8
click at [763, 137] on div "I Knew It Was Working When My Core Felt Rock Solid After Every Session! Text bl…" at bounding box center [765, 115] width 136 height 51
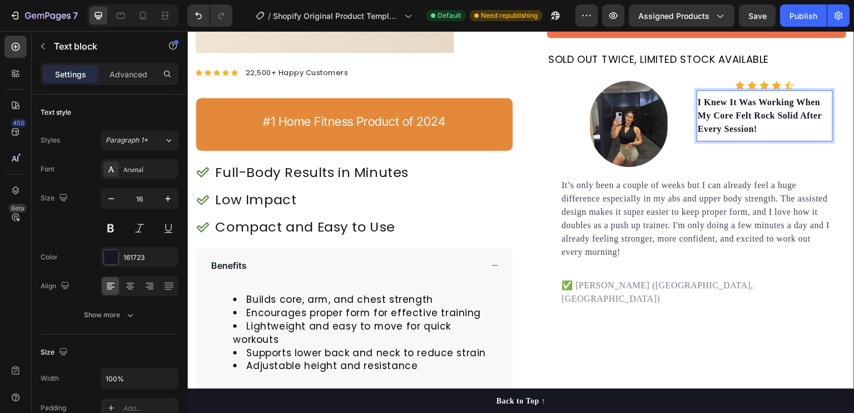
click at [841, 193] on div "Product Images #1 HOME FITNESS PRODUCT OF 2024 Text Block Icon Icon Icon Icon I…" at bounding box center [520, 114] width 667 height 641
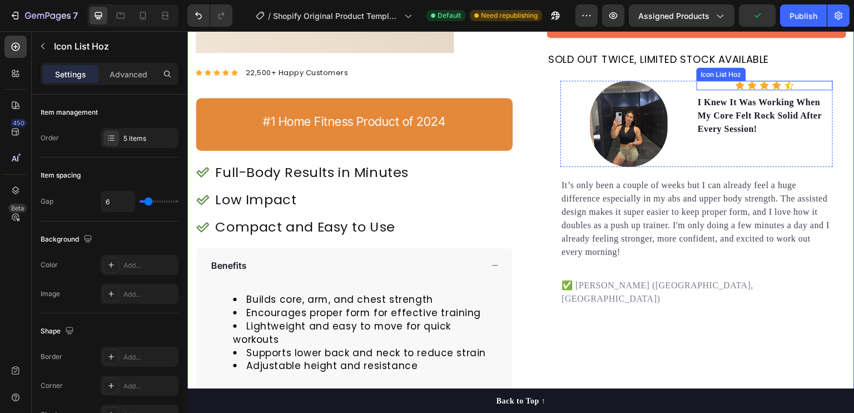
click at [776, 88] on div "Icon Icon Icon Icon Icon" at bounding box center [765, 85] width 136 height 9
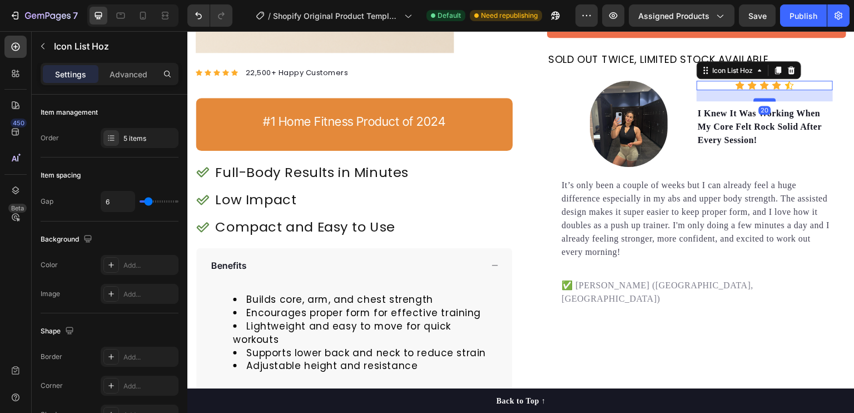
drag, startPoint x: 762, startPoint y: 87, endPoint x: 763, endPoint y: 98, distance: 10.6
click at [763, 98] on div at bounding box center [765, 99] width 22 height 3
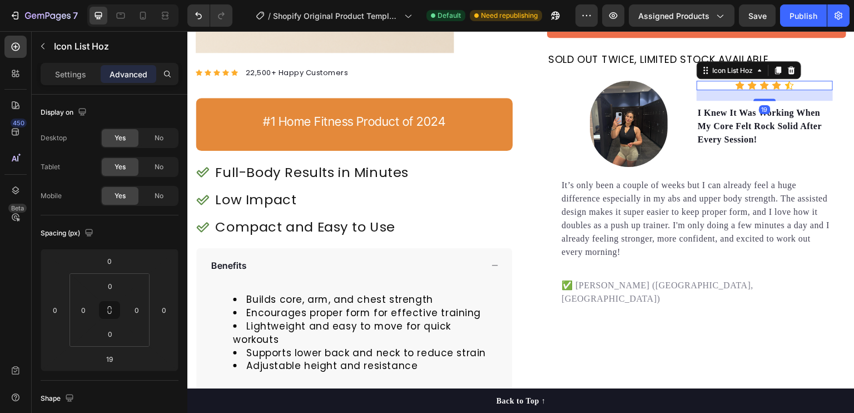
click at [845, 75] on div "Product Images #1 HOME FITNESS PRODUCT OF 2024 Text Block Icon Icon Icon Icon I…" at bounding box center [520, 114] width 667 height 641
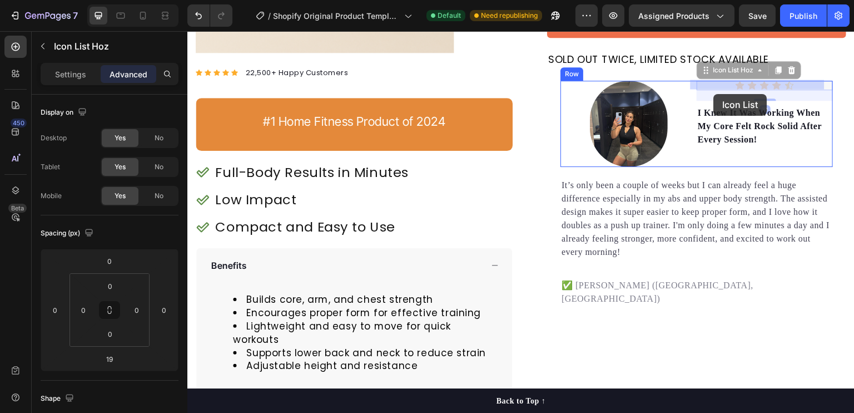
drag, startPoint x: 713, startPoint y: 82, endPoint x: 714, endPoint y: 94, distance: 12.2
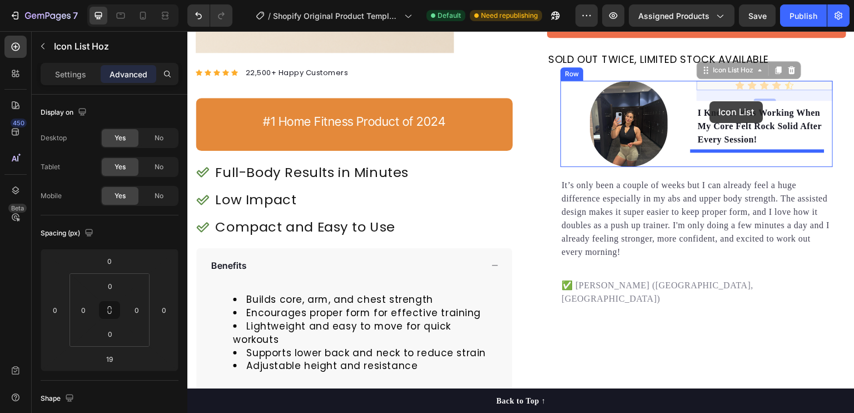
drag, startPoint x: 708, startPoint y: 80, endPoint x: 710, endPoint y: 101, distance: 21.8
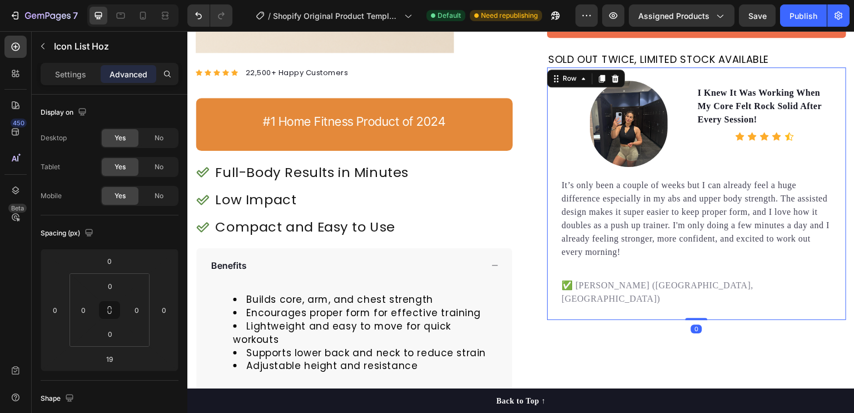
click at [833, 68] on div "Image I Knew It Was Working When My Core Felt Rock Solid After Every Session! T…" at bounding box center [696, 193] width 299 height 252
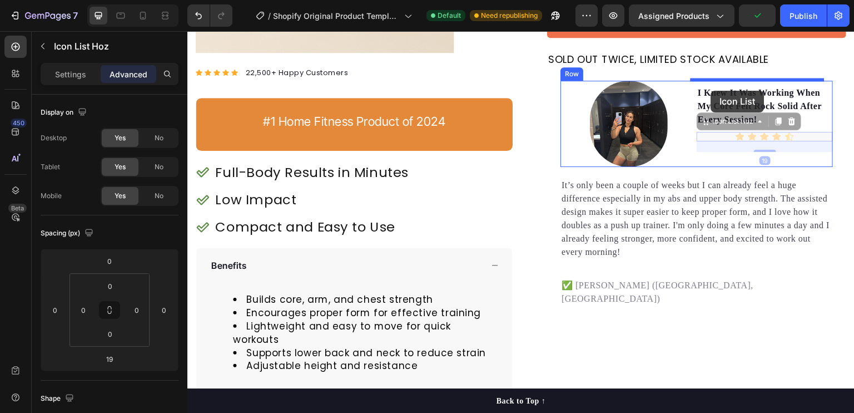
drag, startPoint x: 711, startPoint y: 133, endPoint x: 711, endPoint y: 91, distance: 42.8
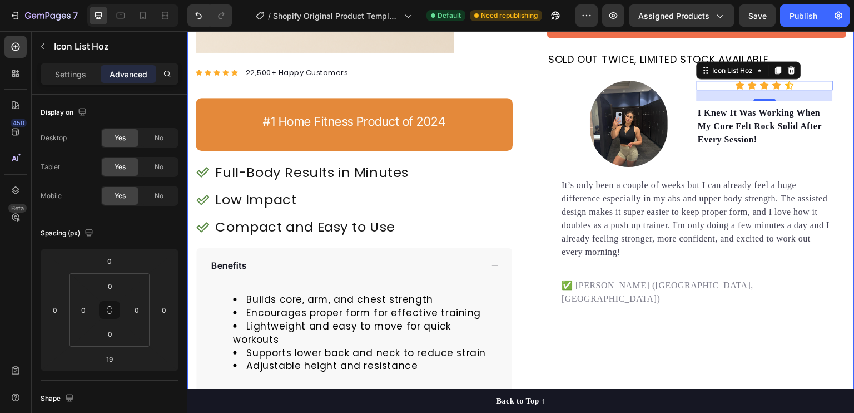
click at [842, 88] on div "Product Images #1 HOME FITNESS PRODUCT OF 2024 Text Block Icon Icon Icon Icon I…" at bounding box center [520, 114] width 667 height 641
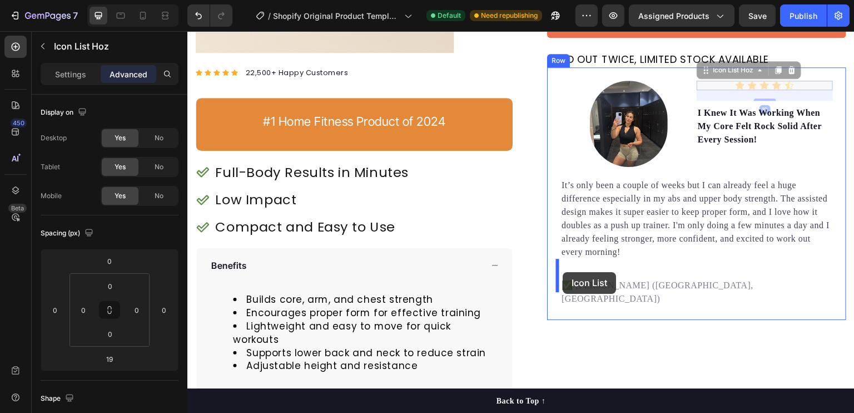
drag, startPoint x: 701, startPoint y: 85, endPoint x: 563, endPoint y: 272, distance: 232.3
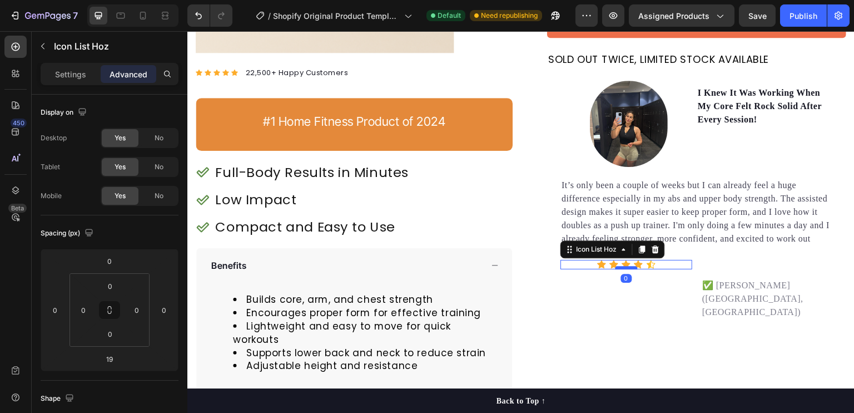
drag, startPoint x: 615, startPoint y: 276, endPoint x: 615, endPoint y: 265, distance: 11.1
click at [615, 266] on div at bounding box center [626, 267] width 22 height 3
type input "0"
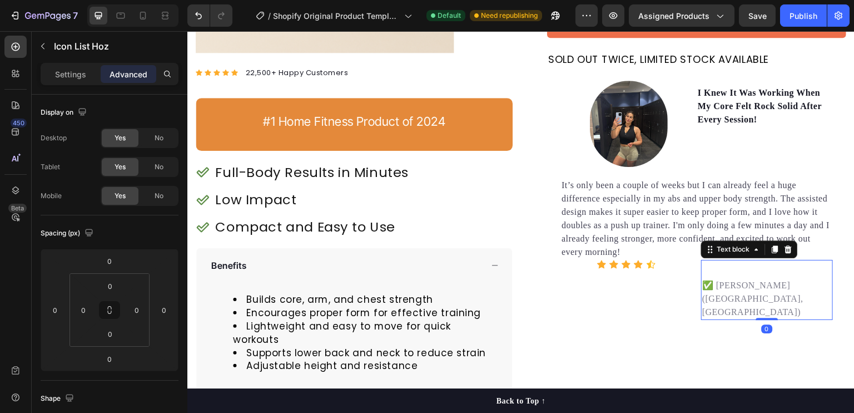
click at [732, 275] on div "✅ [PERSON_NAME] ([GEOGRAPHIC_DATA], [GEOGRAPHIC_DATA]) Text block 0" at bounding box center [767, 290] width 132 height 60
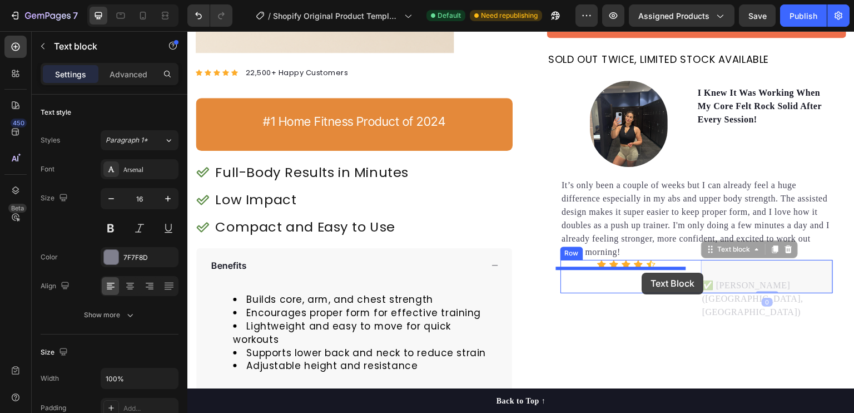
drag, startPoint x: 738, startPoint y: 271, endPoint x: 642, endPoint y: 272, distance: 95.6
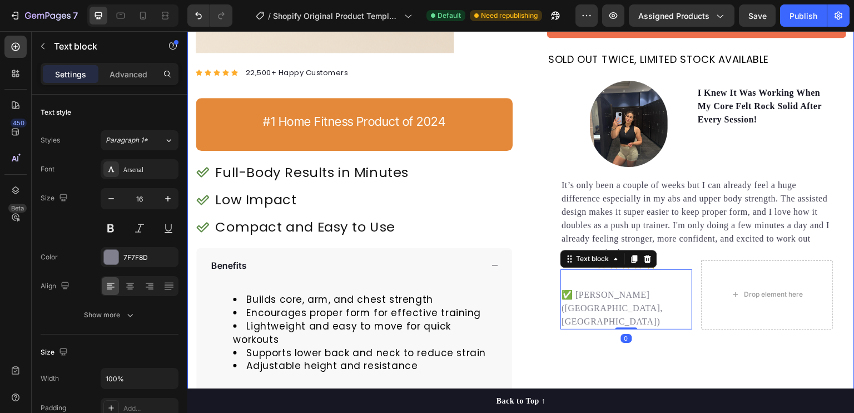
click at [837, 216] on div "Image I Knew It Was Working When My Core Felt Rock Solid After Every Session! T…" at bounding box center [696, 204] width 299 height 275
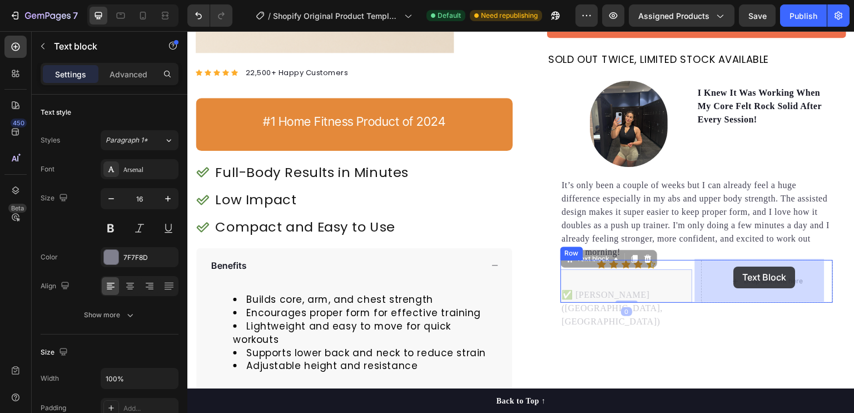
drag, startPoint x: 607, startPoint y: 280, endPoint x: 734, endPoint y: 266, distance: 128.1
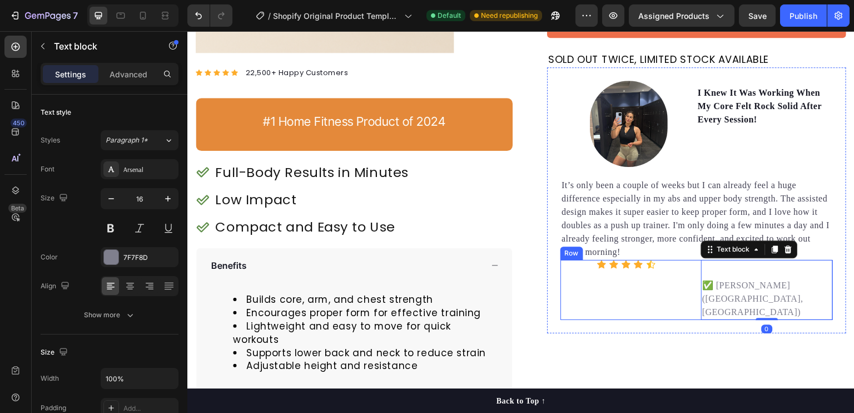
click at [603, 272] on div "Icon Icon Icon Icon Icon Icon List Hoz" at bounding box center [626, 290] width 132 height 60
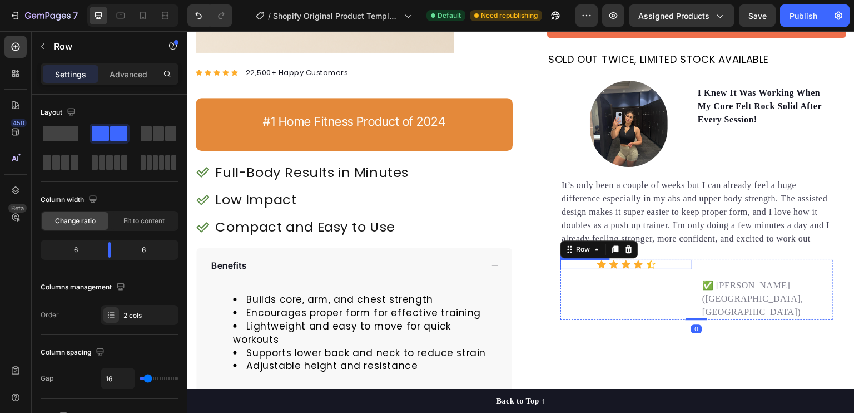
click at [581, 265] on div "Icon Icon Icon Icon Icon" at bounding box center [626, 264] width 132 height 9
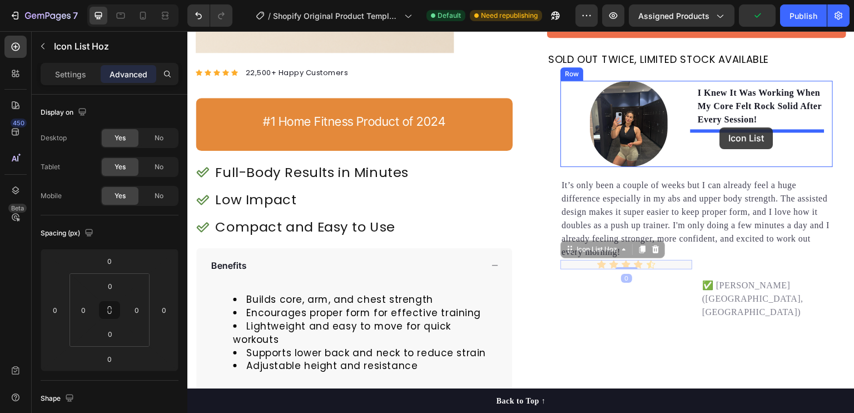
drag, startPoint x: 580, startPoint y: 265, endPoint x: 719, endPoint y: 127, distance: 195.4
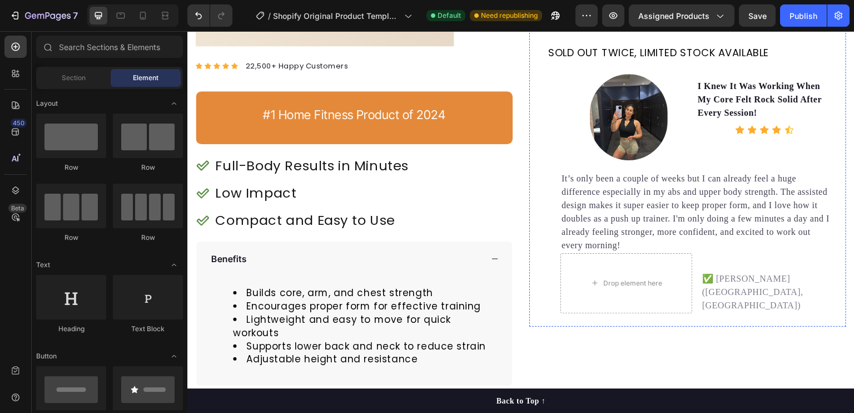
scroll to position [292, 0]
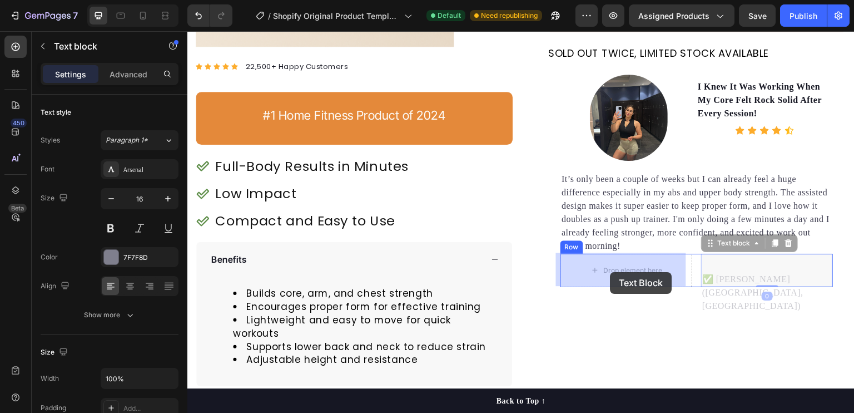
drag, startPoint x: 707, startPoint y: 262, endPoint x: 610, endPoint y: 271, distance: 97.2
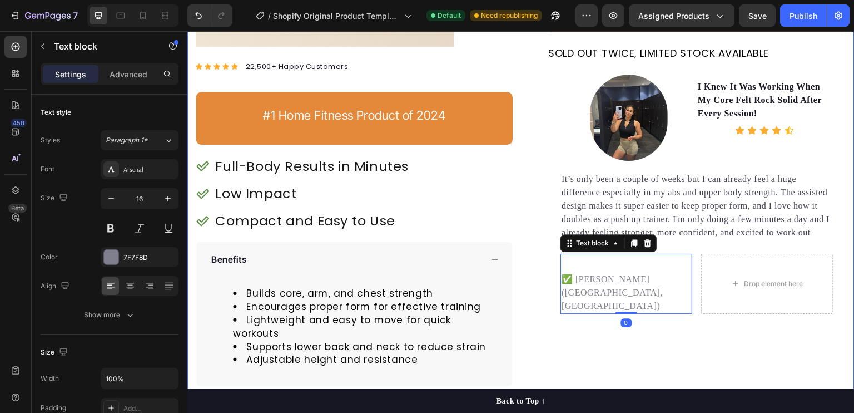
click at [712, 317] on div "Assisted Sit up Machine Product Title Happy Dog Bites - Contains Vitamin C, [ME…" at bounding box center [687, 108] width 317 height 641
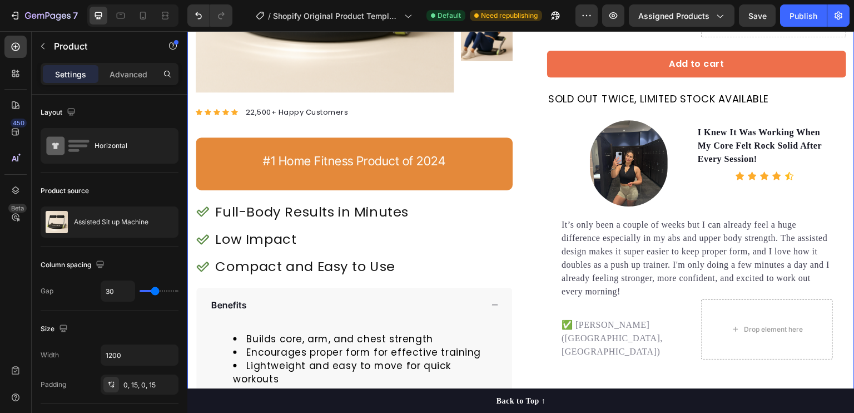
scroll to position [238, 0]
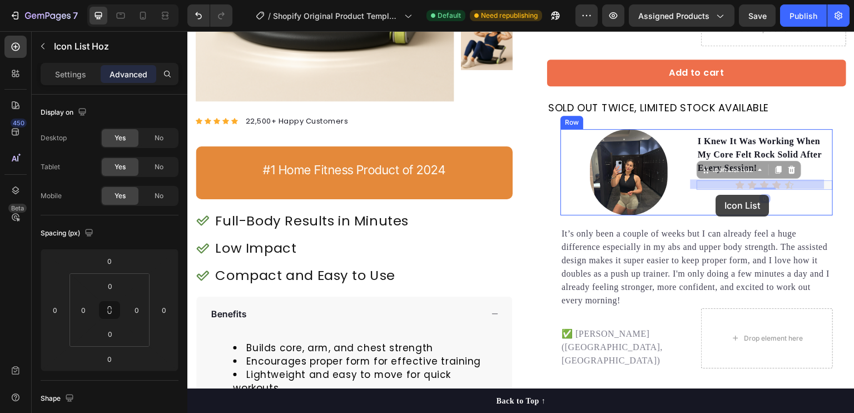
drag, startPoint x: 716, startPoint y: 181, endPoint x: 716, endPoint y: 194, distance: 12.8
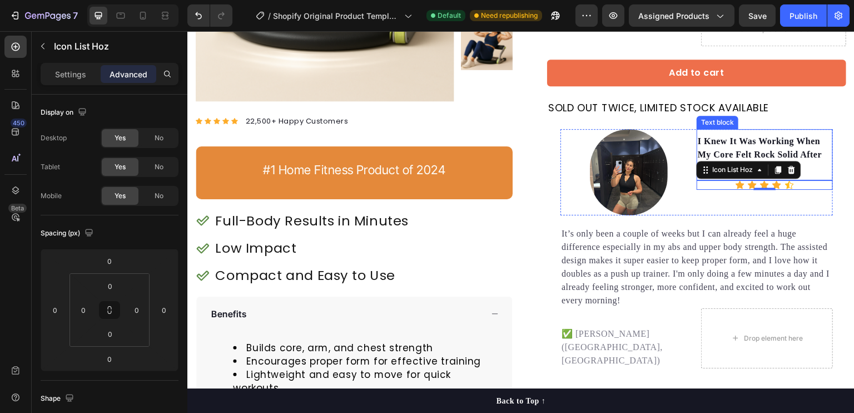
click at [807, 151] on p "I Knew It Was Working When My Core Felt Rock Solid After Every Session!" at bounding box center [765, 155] width 134 height 40
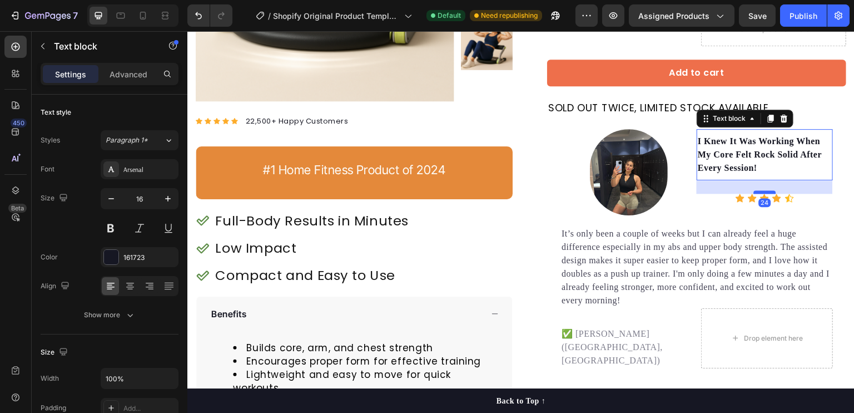
drag, startPoint x: 752, startPoint y: 178, endPoint x: 756, endPoint y: 191, distance: 13.8
click at [756, 191] on div at bounding box center [765, 191] width 22 height 3
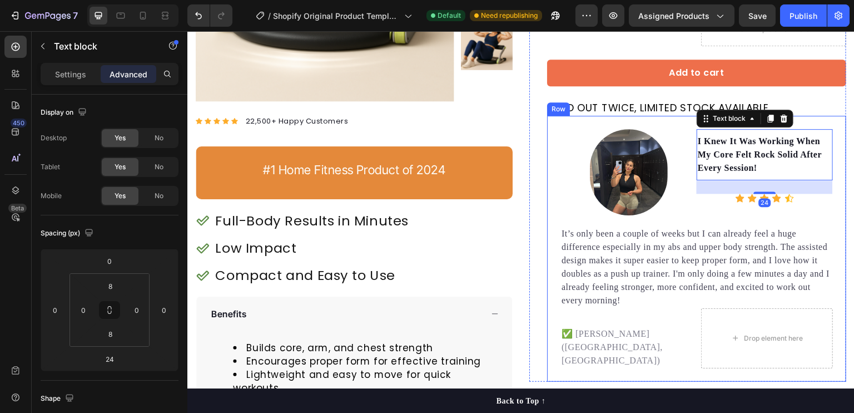
click at [837, 203] on div "Image I Knew It Was Working When My Core Felt Rock Solid After Every Session! T…" at bounding box center [696, 249] width 299 height 266
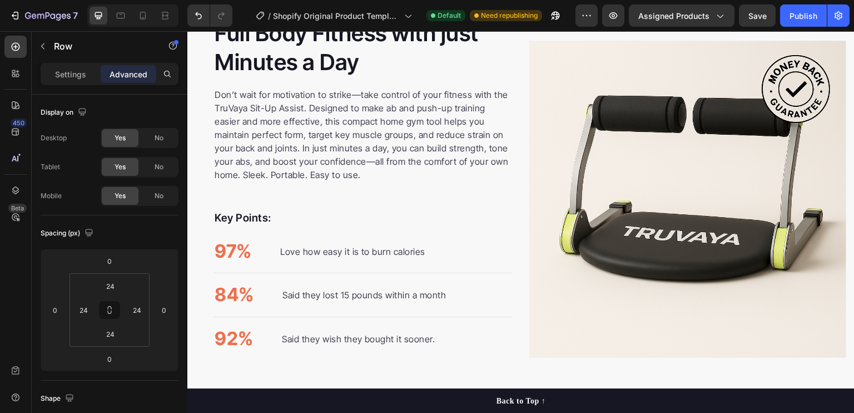
scroll to position [778, 0]
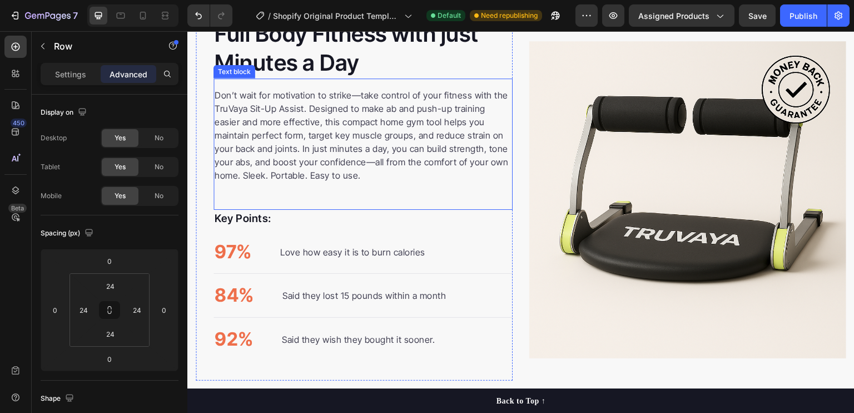
click at [359, 95] on p "Don’t wait for motivation to strike—take control of your fitness with the TruVa…" at bounding box center [363, 134] width 297 height 93
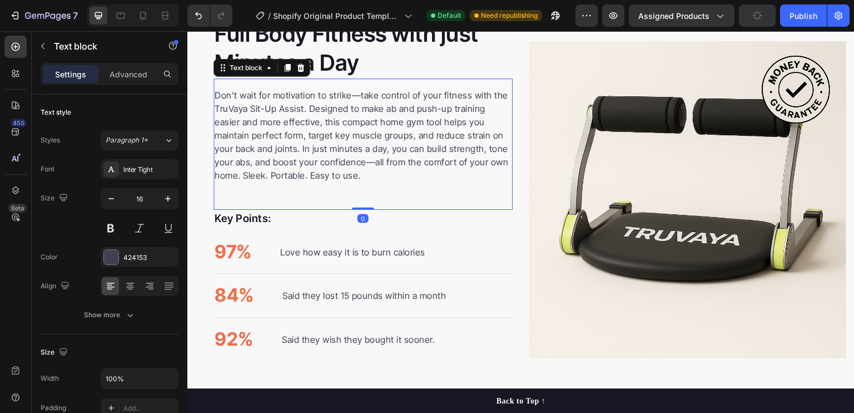
click at [359, 95] on p "Don’t wait for motivation to strike—take control of your fitness with the TruVa…" at bounding box center [363, 134] width 297 height 93
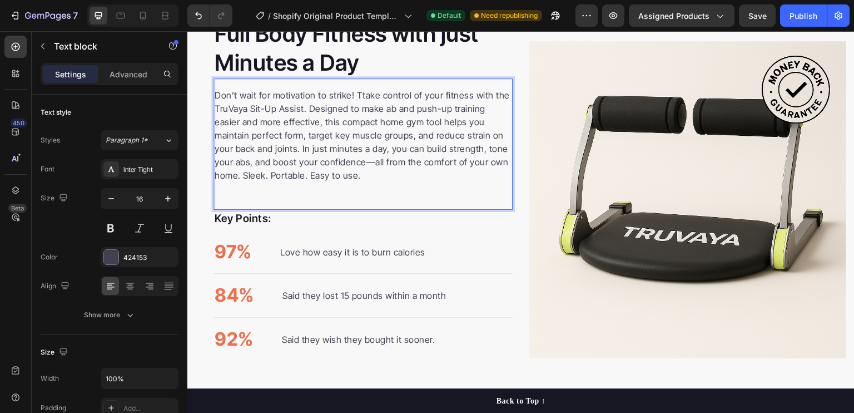
click at [363, 96] on p "Don’t wait for motivation to strike! Ttake control of your fitness with the Tru…" at bounding box center [363, 134] width 297 height 93
click at [234, 108] on p "Don’t wait for motivation to strike! Take control of your fitness with the TruV…" at bounding box center [363, 134] width 297 height 93
click at [351, 129] on p "Don’t wait for motivation to strike! Take control of your fitness with the Truv…" at bounding box center [363, 134] width 297 height 93
click at [265, 148] on p "Don’t wait for motivation to strike! Take control of your fitness with the Truv…" at bounding box center [363, 134] width 297 height 93
click at [351, 162] on p "Don’t wait for motivation to strike! Take control of your fitness with the Truv…" at bounding box center [363, 134] width 297 height 93
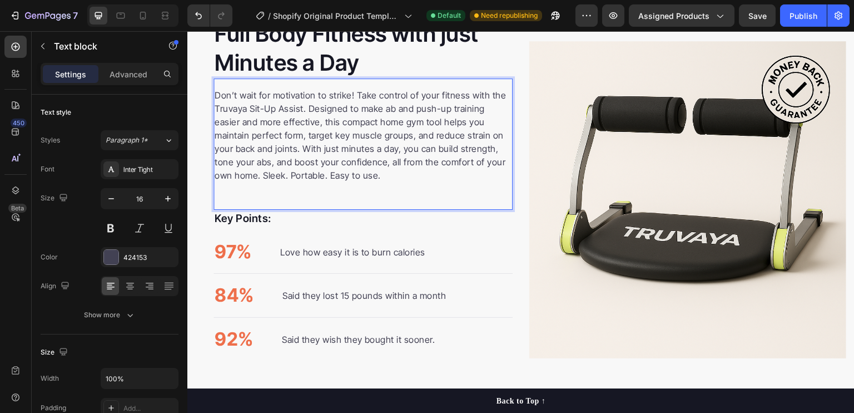
click at [237, 178] on p "Don’t wait for motivation to strike! Take control of your fitness with the Truv…" at bounding box center [363, 134] width 297 height 93
click at [290, 175] on p "Don’t wait for motivation to strike! Take control of your fitness with the Truv…" at bounding box center [363, 134] width 297 height 93
click at [393, 180] on p "Don’t wait for motivation to strike! Take control of your fitness with the Truv…" at bounding box center [363, 134] width 297 height 93
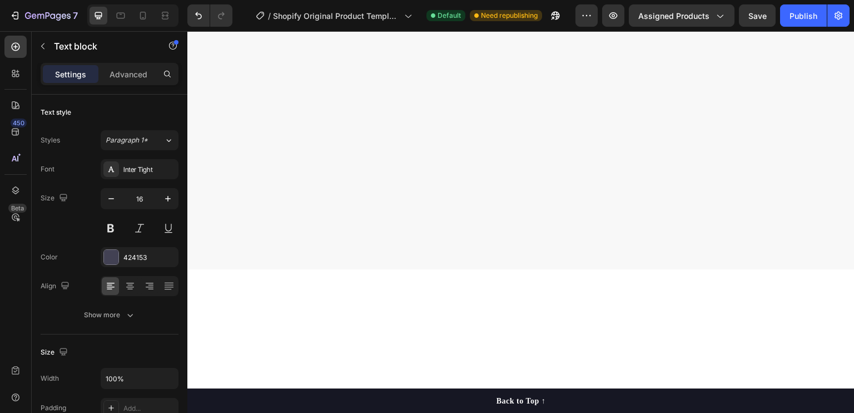
scroll to position [0, 0]
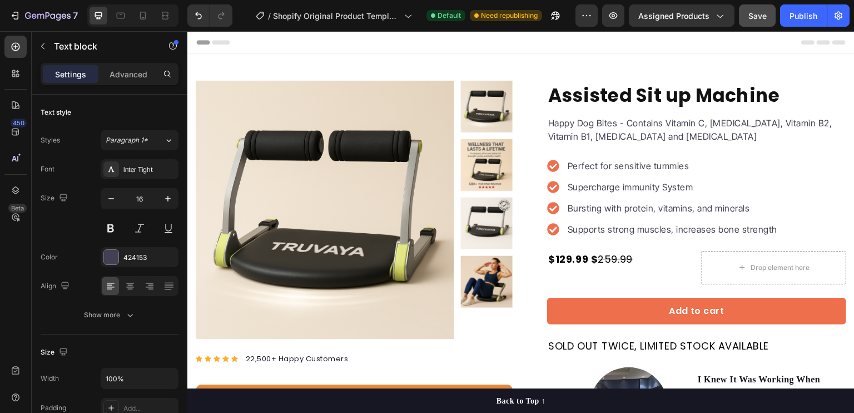
click at [754, 13] on span "Save" at bounding box center [757, 15] width 18 height 9
click at [146, 10] on icon at bounding box center [142, 15] width 11 height 11
type input "14"
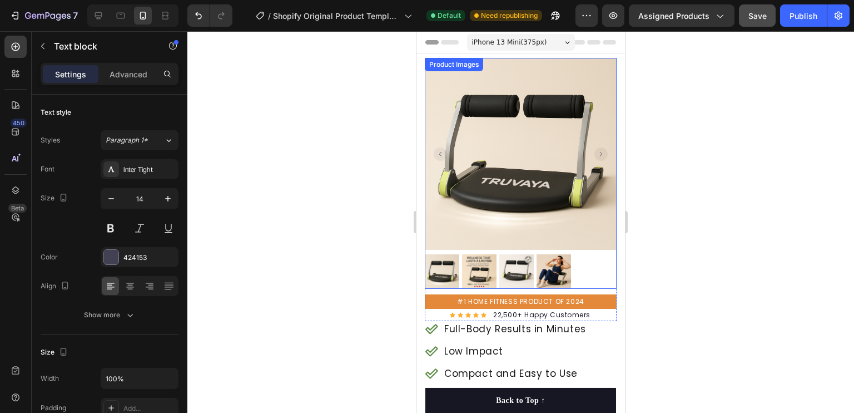
click at [552, 258] on img at bounding box center [554, 271] width 34 height 34
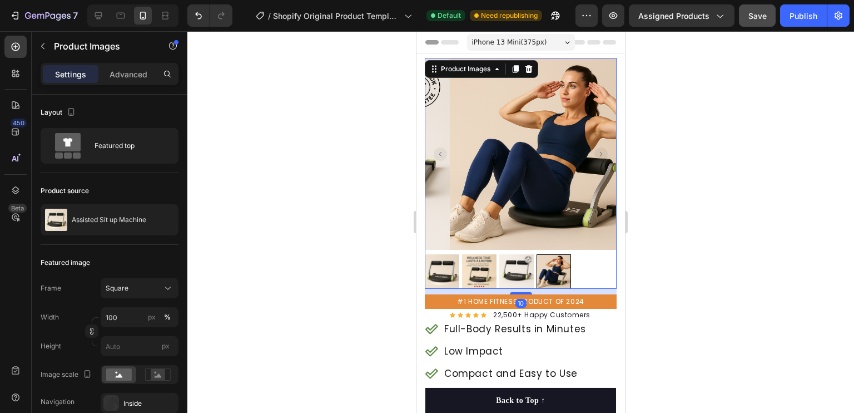
click at [529, 256] on img at bounding box center [516, 271] width 34 height 34
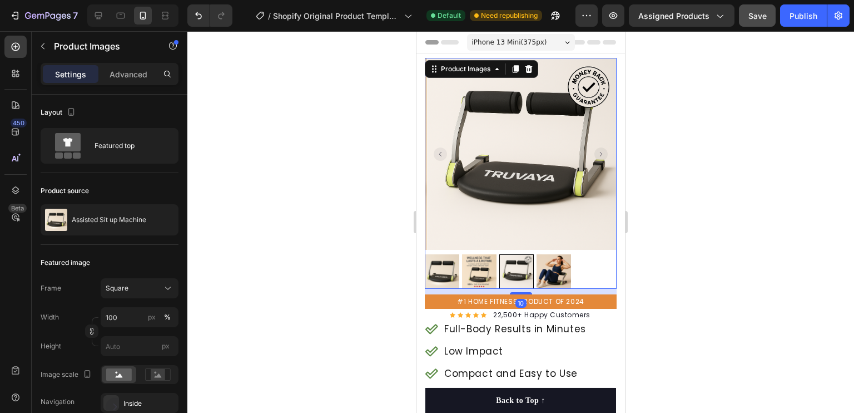
click at [498, 256] on div at bounding box center [521, 271] width 192 height 34
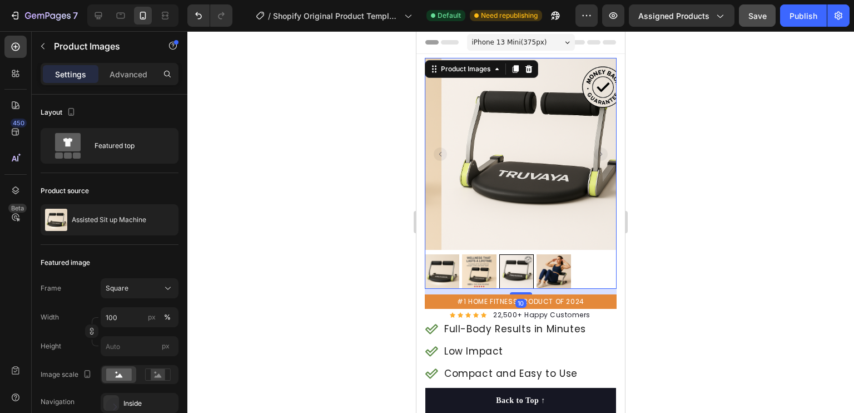
click at [441, 258] on img at bounding box center [442, 271] width 34 height 34
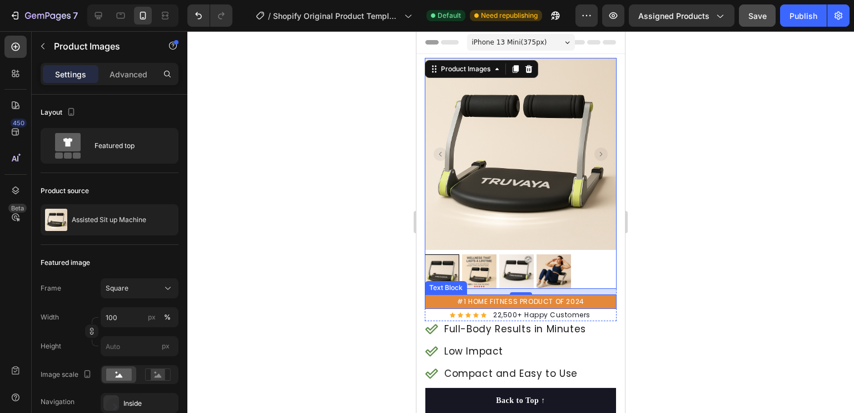
click at [599, 295] on p "#1 HOME FITNESS PRODUCT OF 2024" at bounding box center [521, 301] width 190 height 12
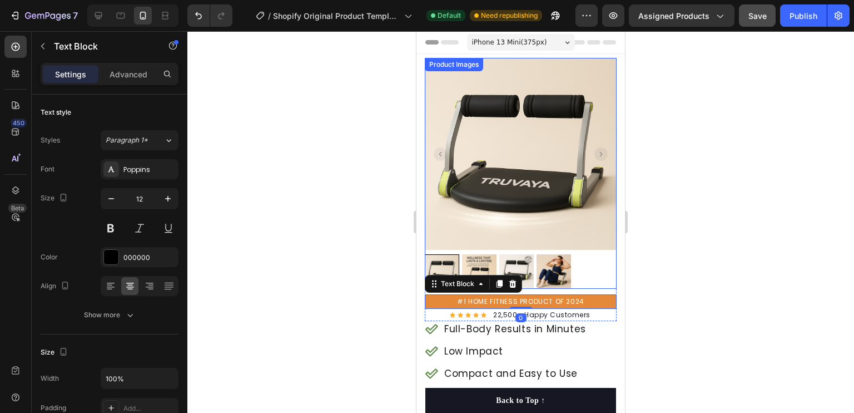
click at [516, 256] on img at bounding box center [516, 271] width 34 height 34
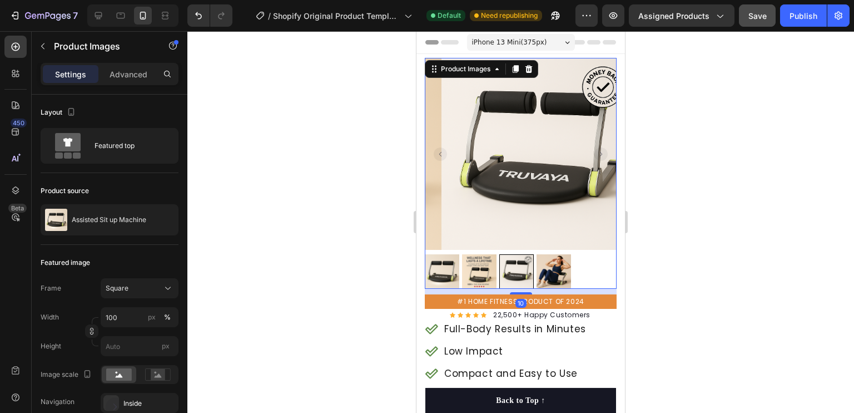
click at [471, 254] on img at bounding box center [479, 271] width 34 height 34
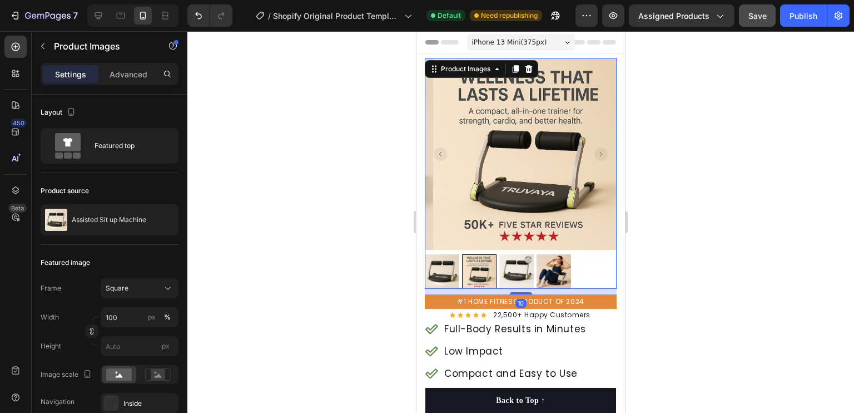
click at [438, 254] on img at bounding box center [442, 271] width 34 height 34
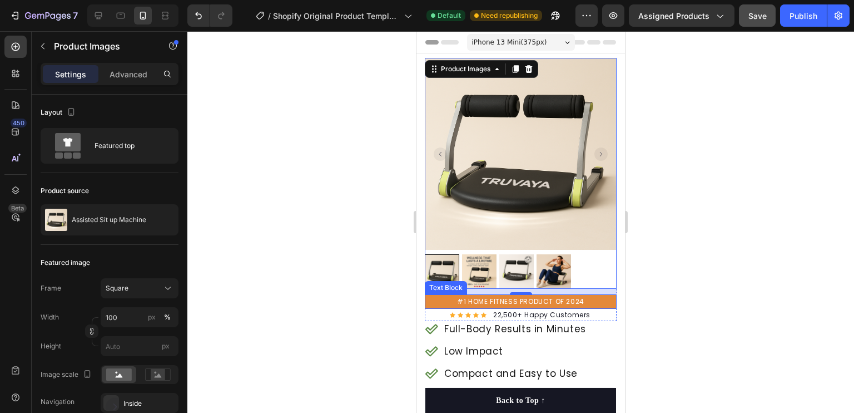
click at [544, 296] on span "#1 HOME FITNESS PRODUCT OF 2024" at bounding box center [520, 300] width 127 height 9
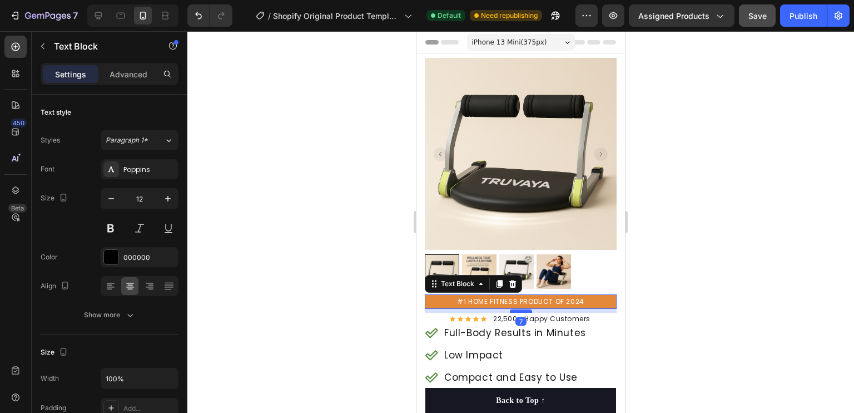
drag, startPoint x: 518, startPoint y: 299, endPoint x: 1086, endPoint y: 298, distance: 568.2
click at [519, 309] on div at bounding box center [521, 310] width 22 height 3
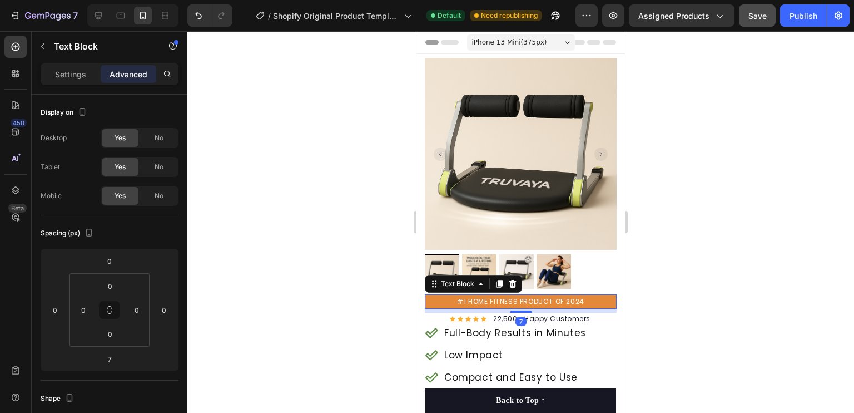
click at [697, 267] on div at bounding box center [520, 221] width 667 height 381
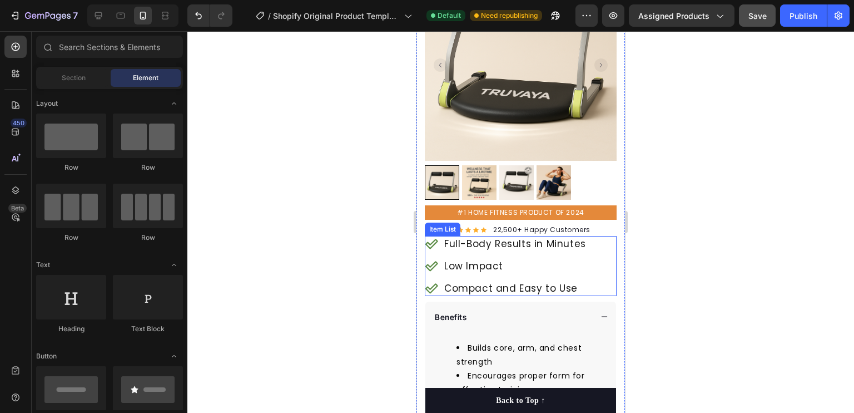
scroll to position [90, 0]
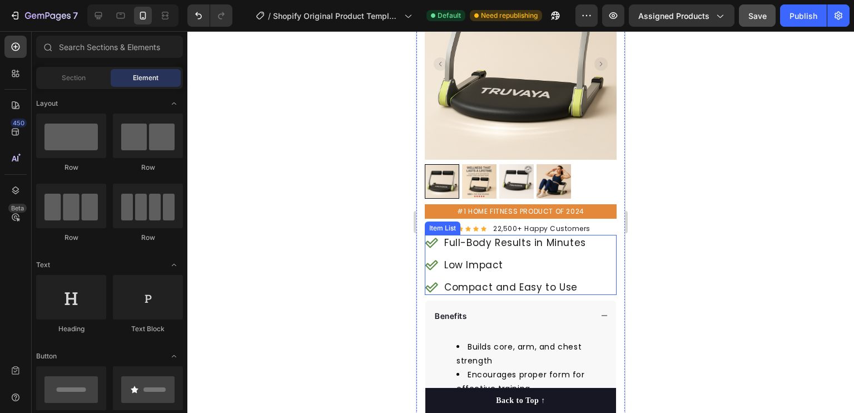
click at [540, 246] on div "Full-Body Results in Minutes Low Impact Compact and Easy to Use" at bounding box center [506, 265] width 163 height 60
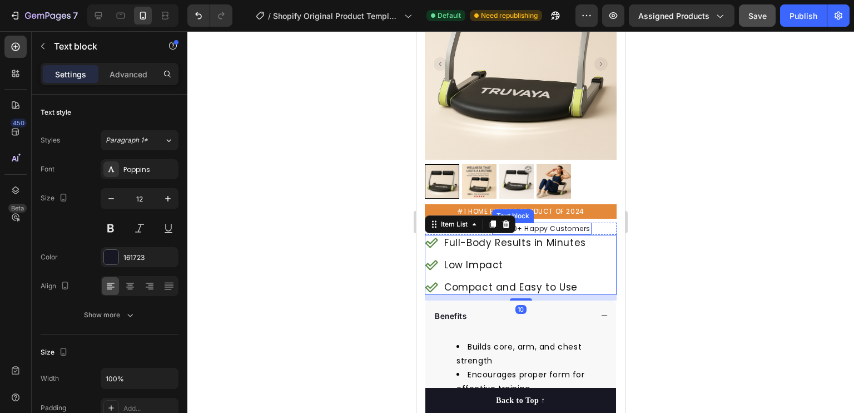
click at [542, 224] on p "22,500+ Happy Customers" at bounding box center [541, 229] width 97 height 10
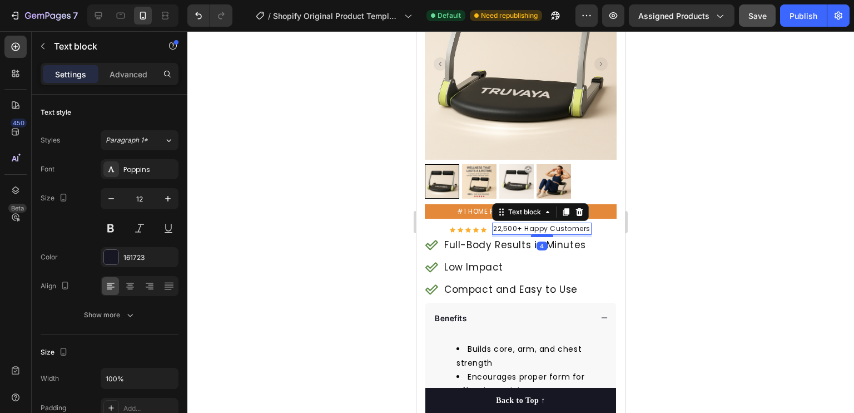
click at [534, 234] on div at bounding box center [542, 235] width 22 height 3
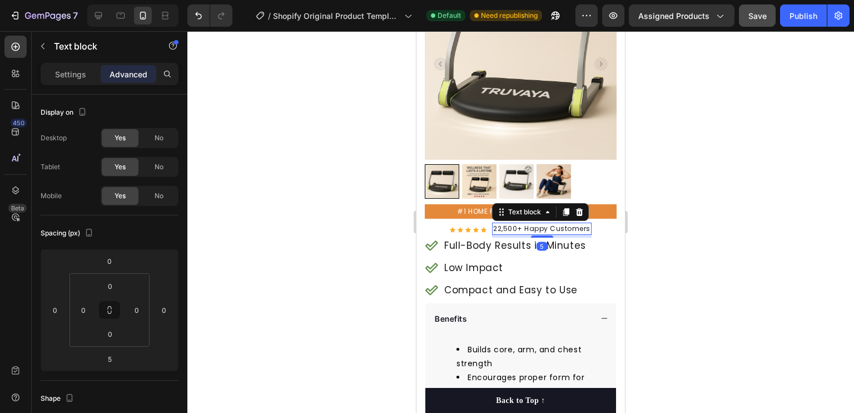
click at [694, 220] on div at bounding box center [520, 221] width 667 height 381
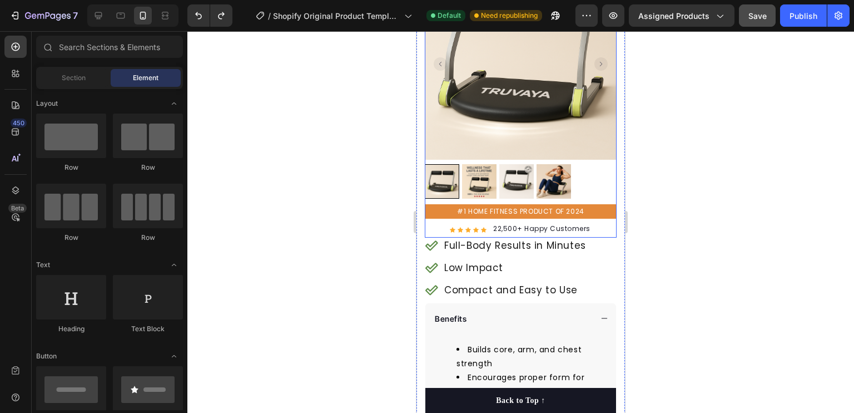
click at [552, 224] on p "22,500+ Happy Customers" at bounding box center [541, 229] width 97 height 10
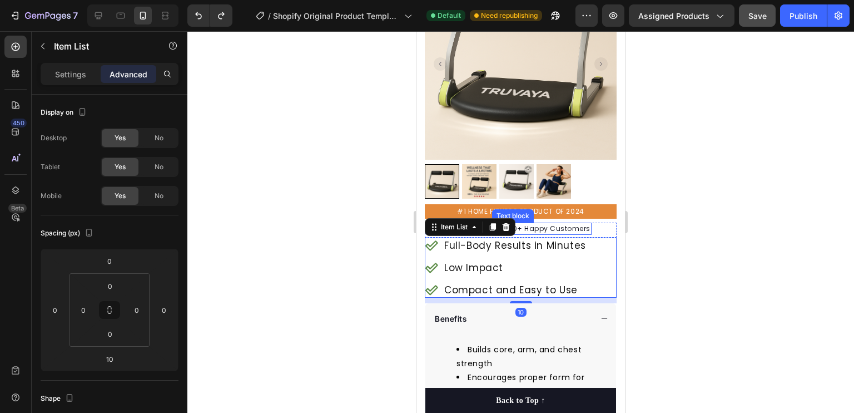
click at [573, 224] on p "22,500+ Happy Customers" at bounding box center [541, 229] width 97 height 10
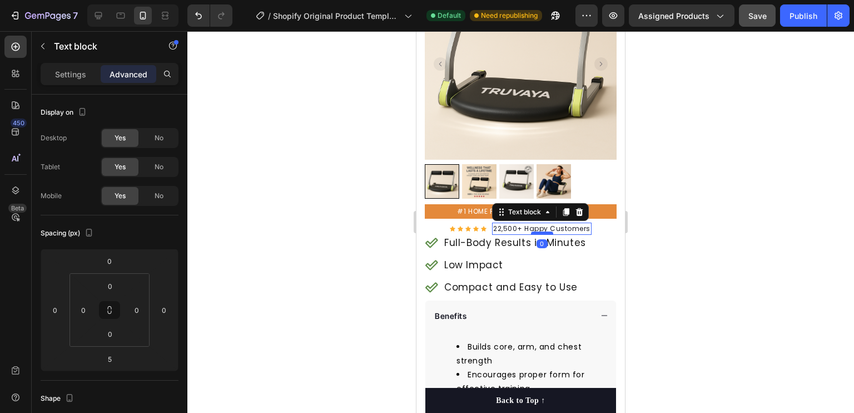
click at [538, 231] on div at bounding box center [542, 232] width 22 height 3
type input "0"
click at [594, 222] on div "Icon Icon Icon Icon Icon Icon List Hoz 22,500+ Happy Customers Text block 0 Row" at bounding box center [521, 228] width 192 height 12
click at [589, 222] on div "Icon Icon Icon Icon Icon Icon List Hoz 22,500+ Happy Customers Text block 0 Row" at bounding box center [521, 228] width 192 height 12
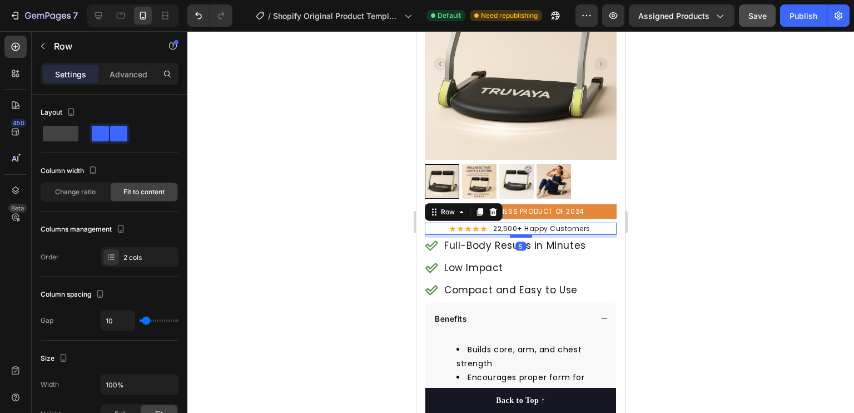
click at [513, 234] on div at bounding box center [521, 235] width 22 height 3
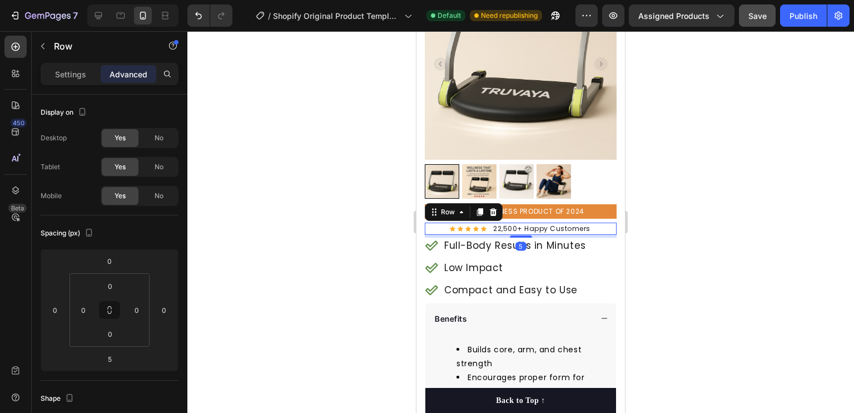
click at [703, 241] on div at bounding box center [520, 221] width 667 height 381
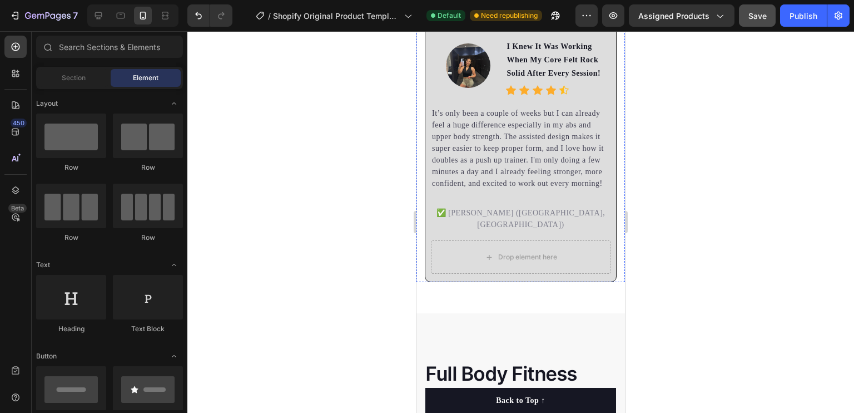
scroll to position [729, 0]
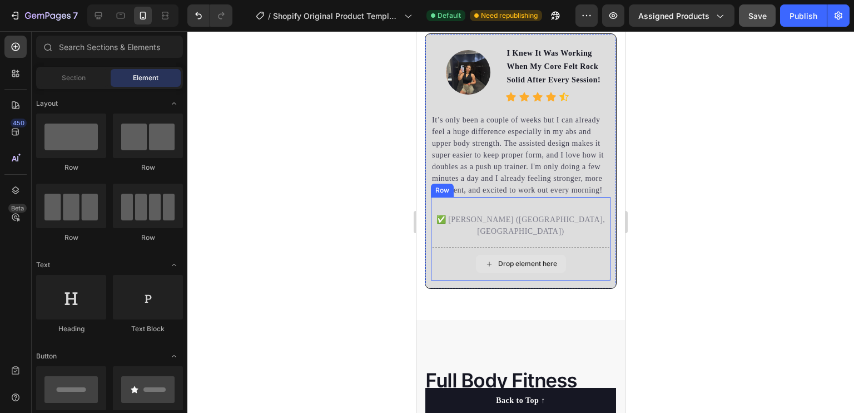
click at [446, 262] on div "Drop element here" at bounding box center [521, 263] width 180 height 33
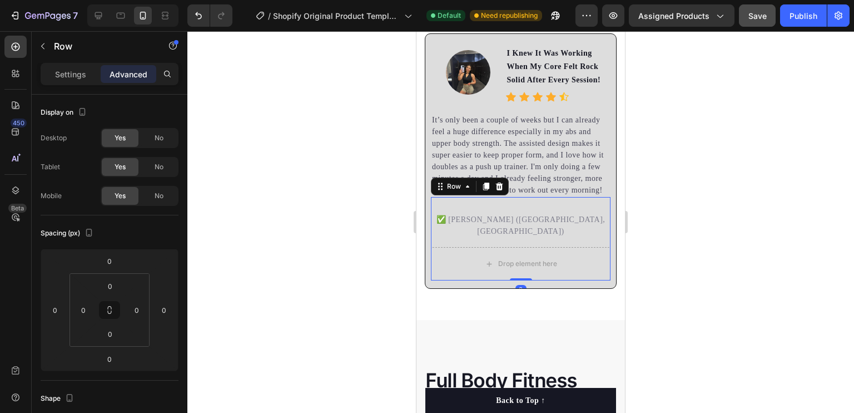
click at [73, 63] on div "Settings Advanced" at bounding box center [110, 74] width 138 height 22
click at [73, 73] on p "Settings" at bounding box center [70, 74] width 31 height 12
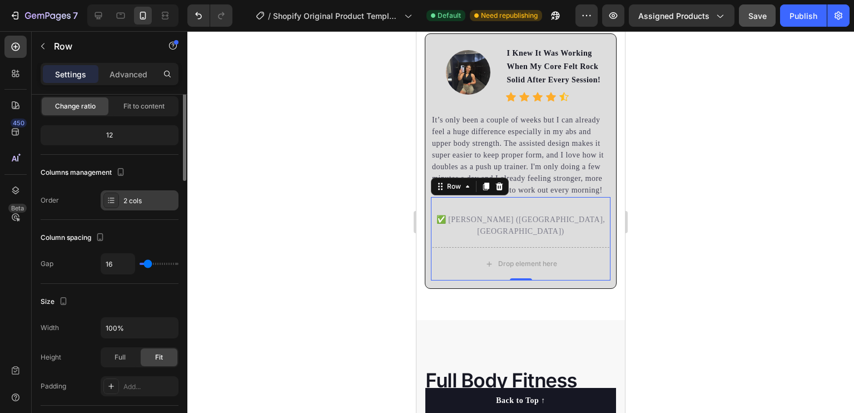
scroll to position [0, 0]
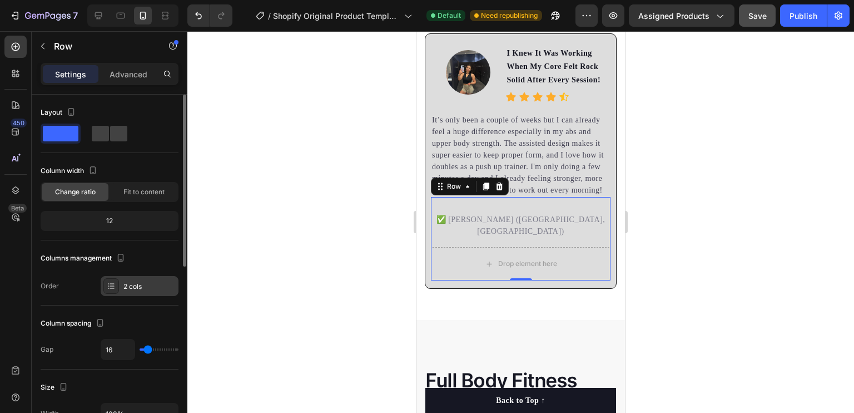
click at [109, 281] on icon at bounding box center [111, 285] width 9 height 9
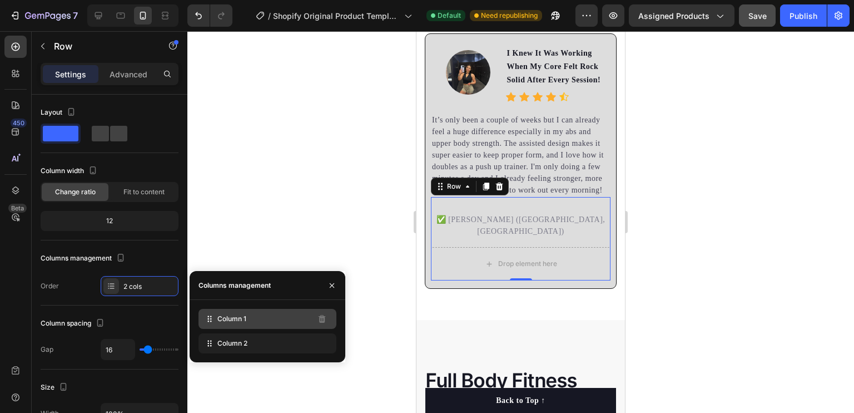
click at [242, 322] on span "Column 1" at bounding box center [231, 319] width 29 height 10
click at [440, 191] on icon at bounding box center [440, 186] width 9 height 9
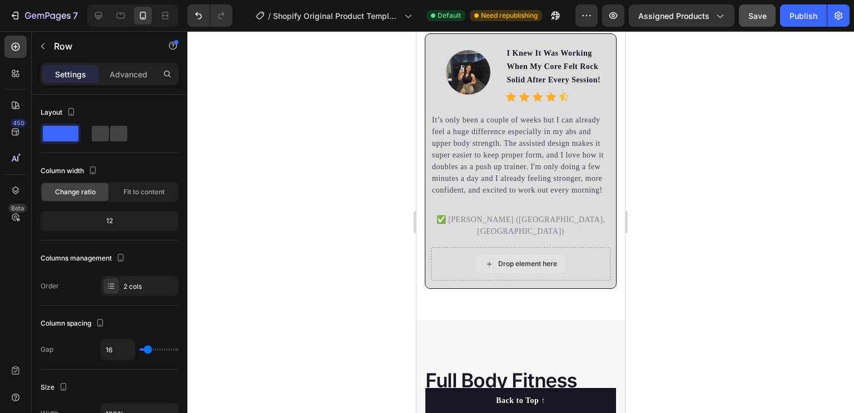
click at [481, 262] on div "Drop element here" at bounding box center [521, 264] width 90 height 18
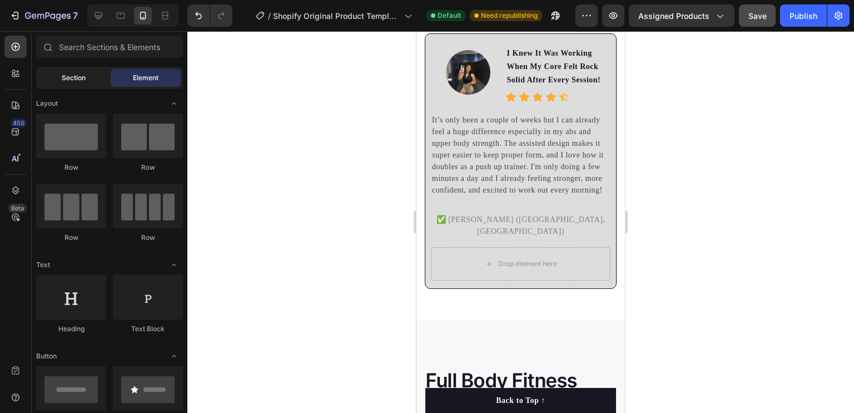
click at [76, 85] on div "Section" at bounding box center [73, 78] width 70 height 18
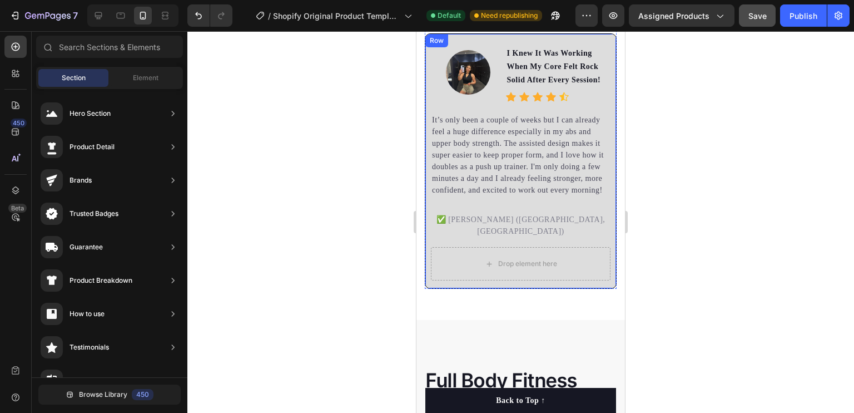
click at [603, 223] on div "Image I Knew It Was Working When My Core Felt Rock Solid After Every Session! T…" at bounding box center [521, 160] width 192 height 255
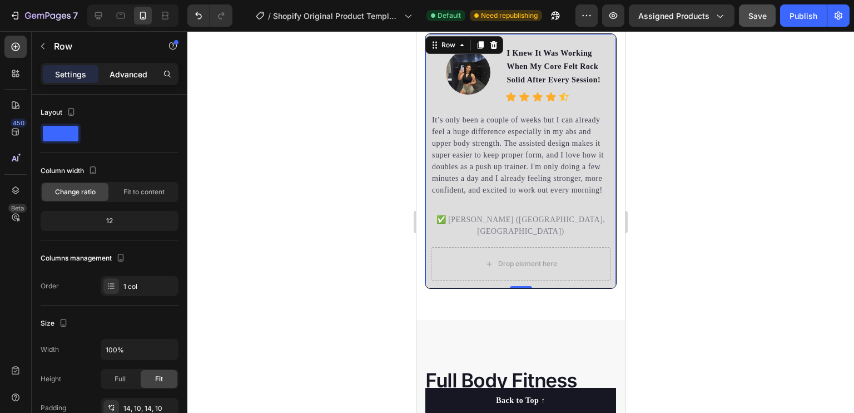
click at [120, 75] on p "Advanced" at bounding box center [129, 74] width 38 height 12
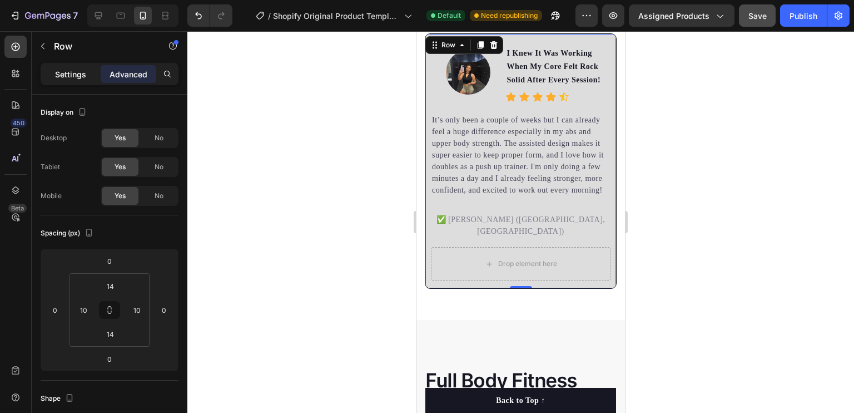
click at [63, 75] on p "Settings" at bounding box center [70, 74] width 31 height 12
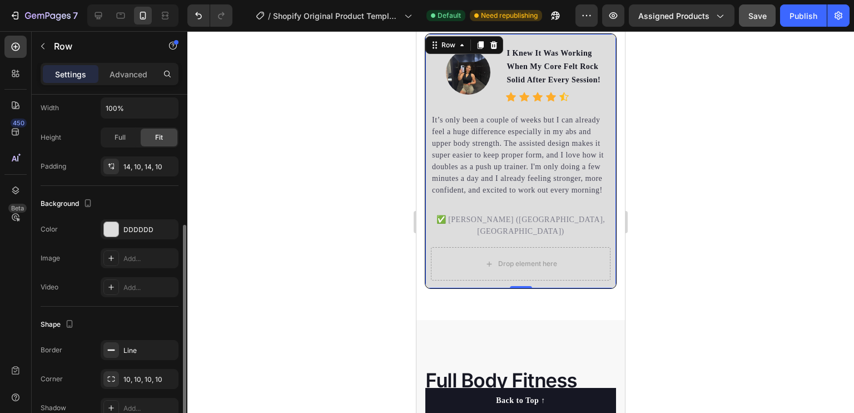
scroll to position [298, 0]
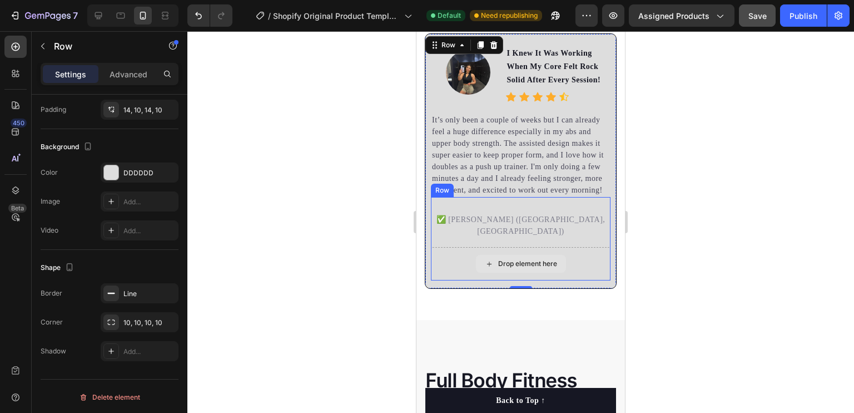
click at [436, 266] on div "Drop element here" at bounding box center [521, 263] width 180 height 33
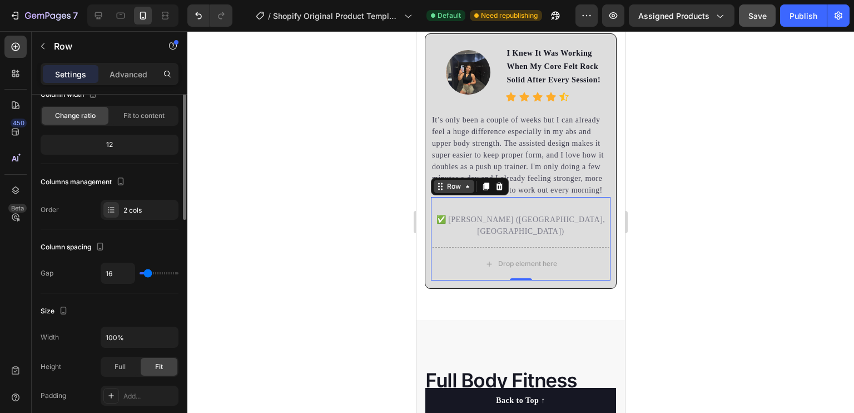
scroll to position [0, 0]
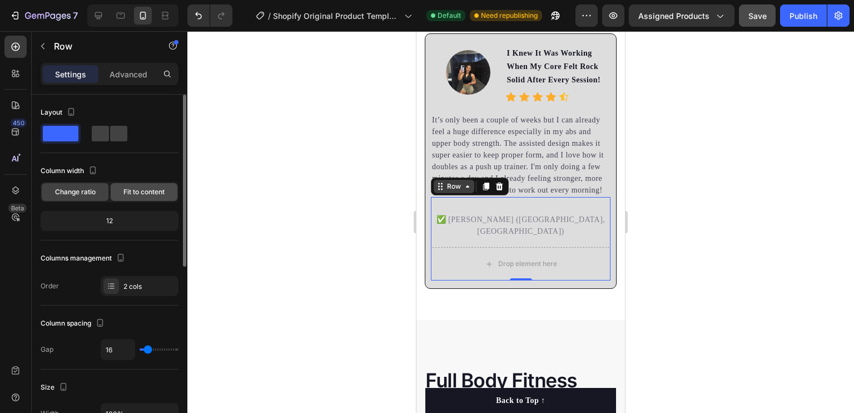
click at [138, 188] on span "Fit to content" at bounding box center [143, 192] width 41 height 10
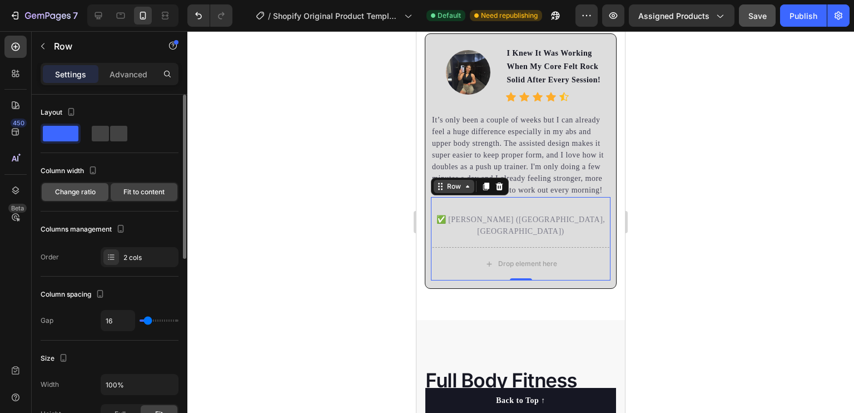
click at [73, 187] on span "Change ratio" at bounding box center [75, 192] width 41 height 10
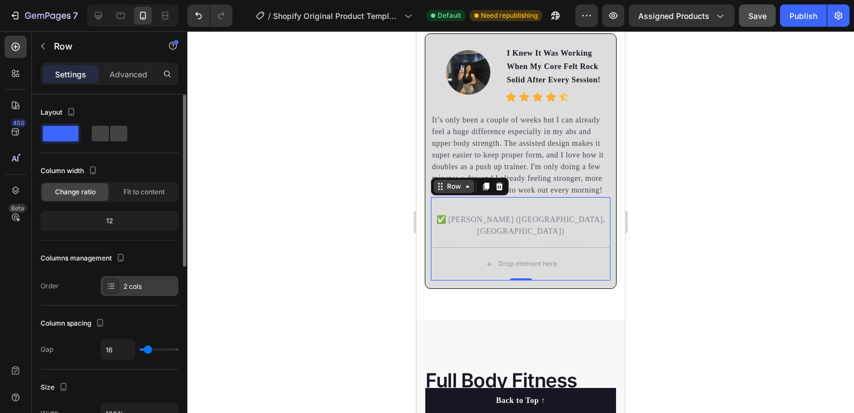
click at [109, 291] on div at bounding box center [111, 286] width 16 height 16
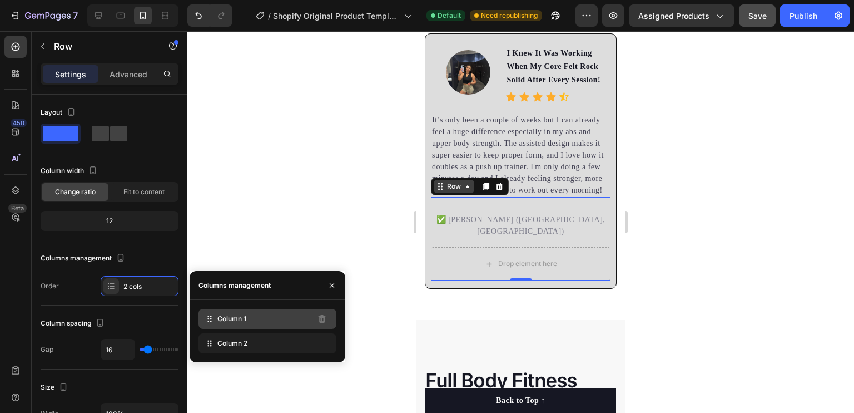
click at [266, 322] on div "Column 1" at bounding box center [267, 319] width 138 height 20
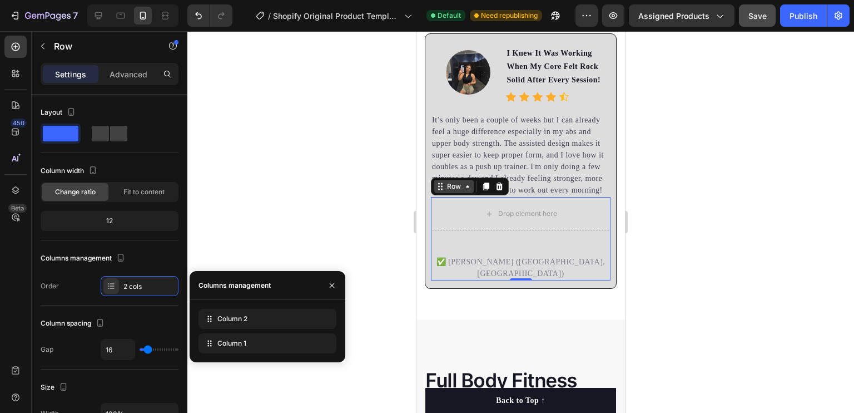
click at [302, 246] on div at bounding box center [520, 221] width 667 height 381
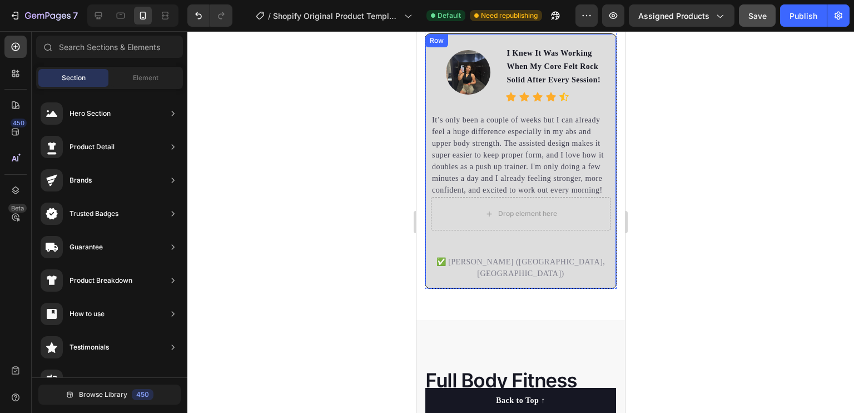
click at [428, 231] on div "Image I Knew It Was Working When My Core Felt Rock Solid After Every Session! T…" at bounding box center [521, 160] width 192 height 255
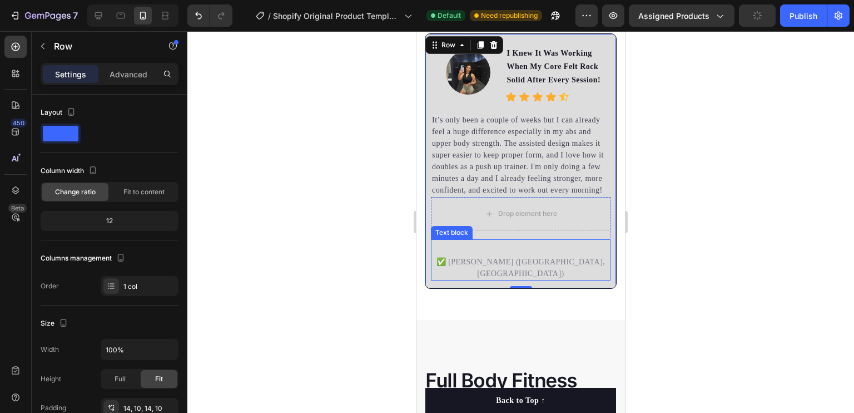
click at [454, 257] on div "✅ [PERSON_NAME] ([GEOGRAPHIC_DATA], [GEOGRAPHIC_DATA]) Text block" at bounding box center [521, 259] width 180 height 41
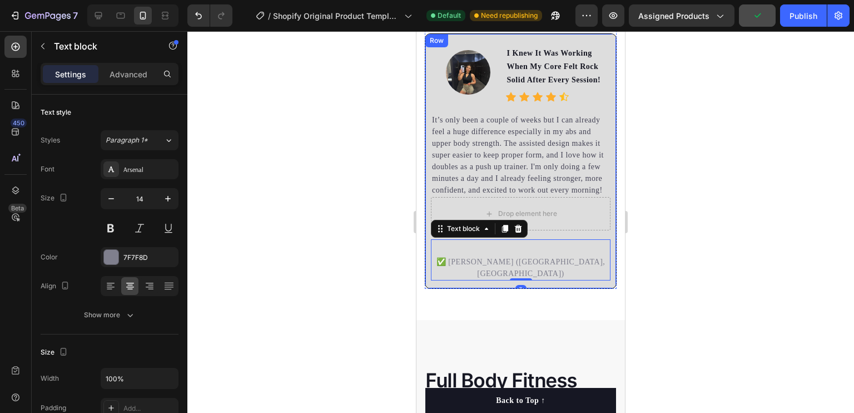
click at [428, 245] on div "Image I Knew It Was Working When My Core Felt Rock Solid After Every Session! T…" at bounding box center [521, 160] width 192 height 255
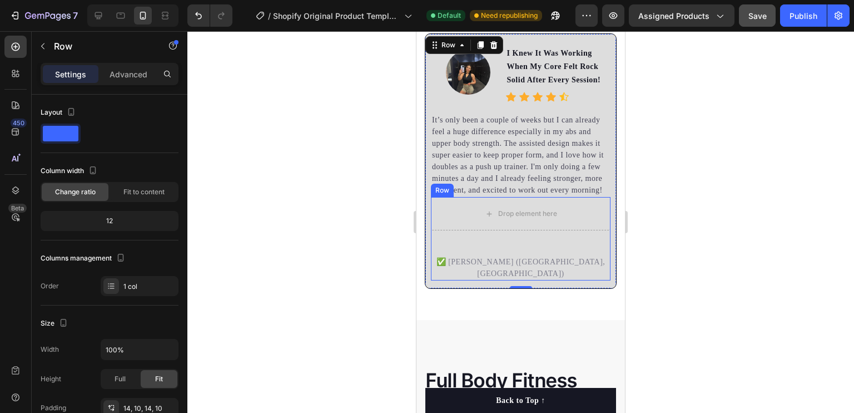
click at [474, 247] on div "✅ [PERSON_NAME] ([GEOGRAPHIC_DATA], [GEOGRAPHIC_DATA]) Text block Drop element …" at bounding box center [521, 238] width 180 height 83
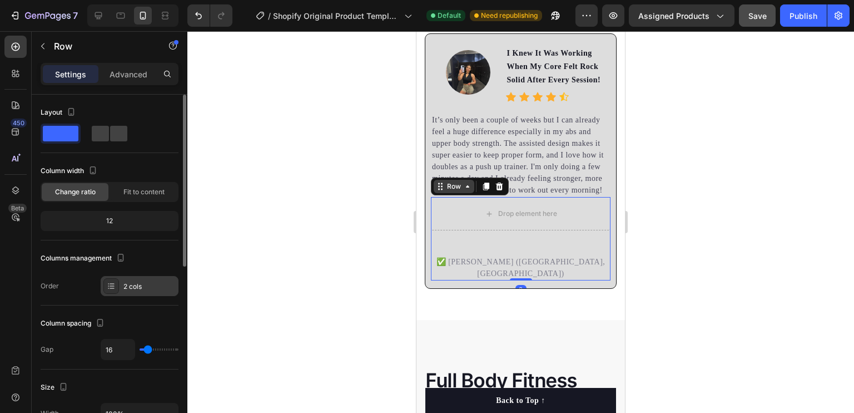
click at [124, 280] on div "2 cols" at bounding box center [140, 286] width 78 height 20
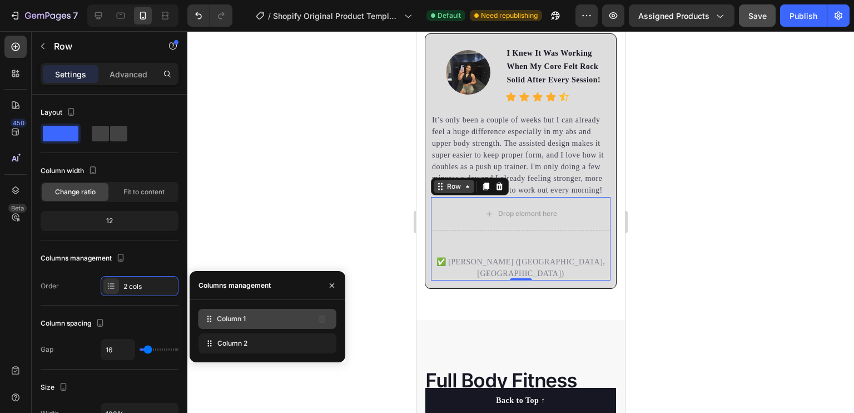
drag, startPoint x: 291, startPoint y: 346, endPoint x: 291, endPoint y: 319, distance: 27.8
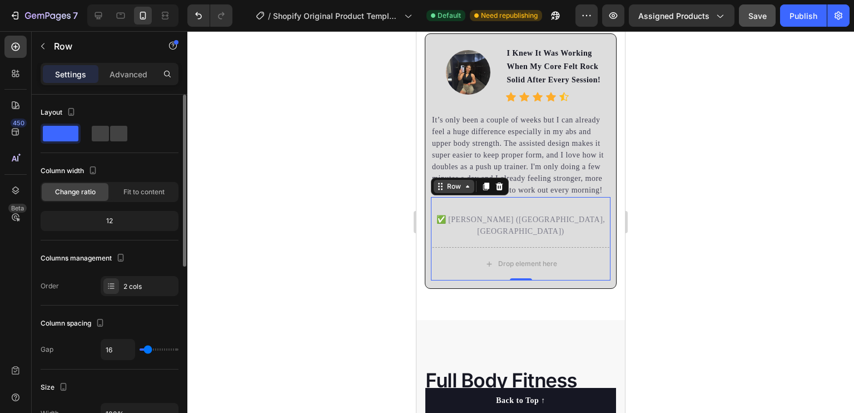
click at [153, 111] on div "Layout" at bounding box center [110, 112] width 138 height 18
click at [135, 71] on p "Advanced" at bounding box center [129, 74] width 38 height 12
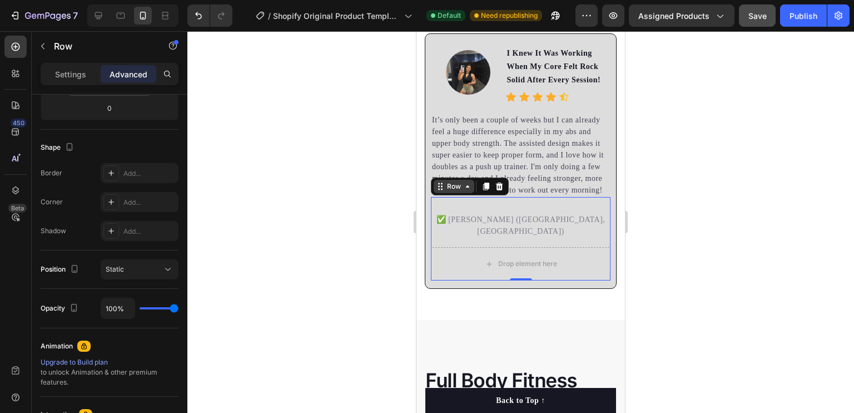
scroll to position [420, 0]
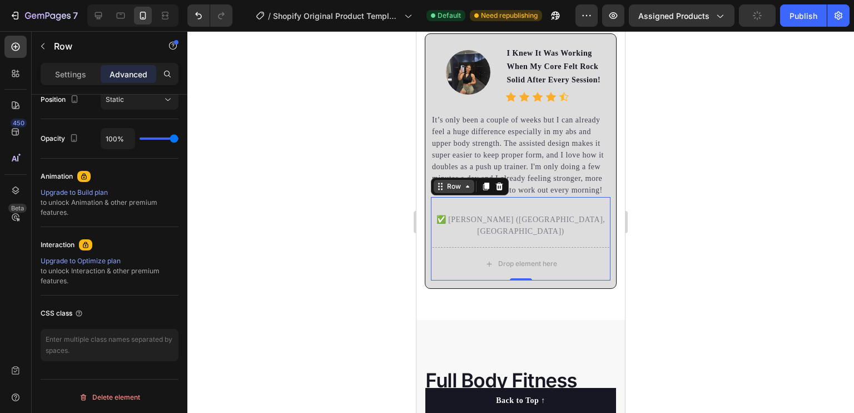
click at [327, 222] on div at bounding box center [520, 221] width 667 height 381
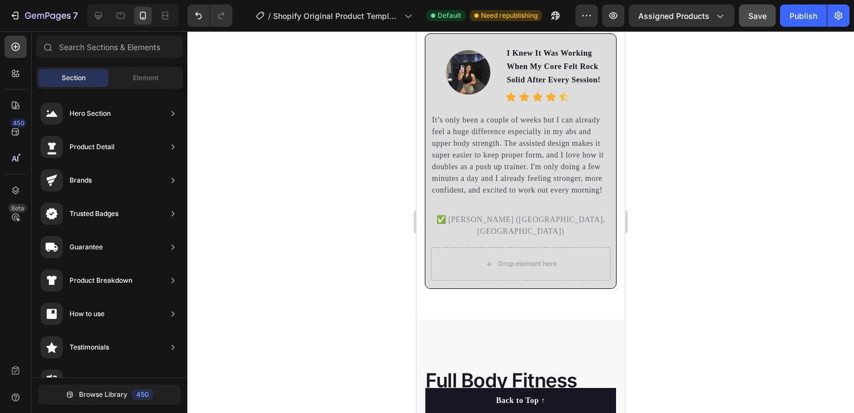
click at [760, 7] on button "Save" at bounding box center [757, 15] width 37 height 22
click at [505, 242] on div "✅ [PERSON_NAME] ([GEOGRAPHIC_DATA], [GEOGRAPHIC_DATA]) Text block Drop element …" at bounding box center [521, 238] width 180 height 83
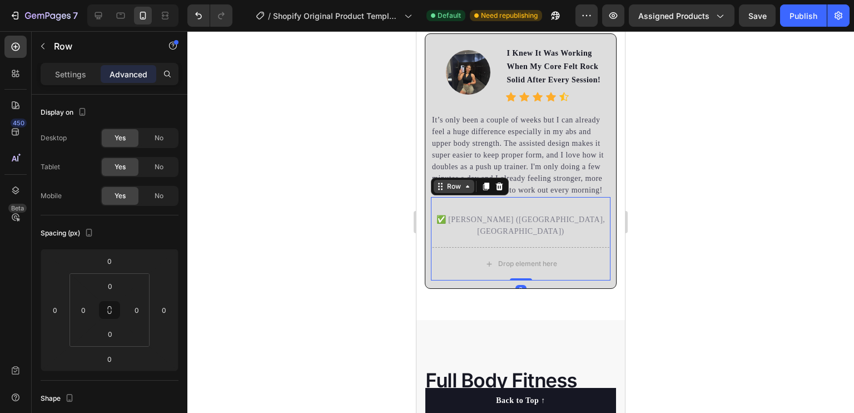
click at [456, 191] on div "Row" at bounding box center [454, 186] width 18 height 10
click at [238, 176] on div at bounding box center [520, 221] width 667 height 381
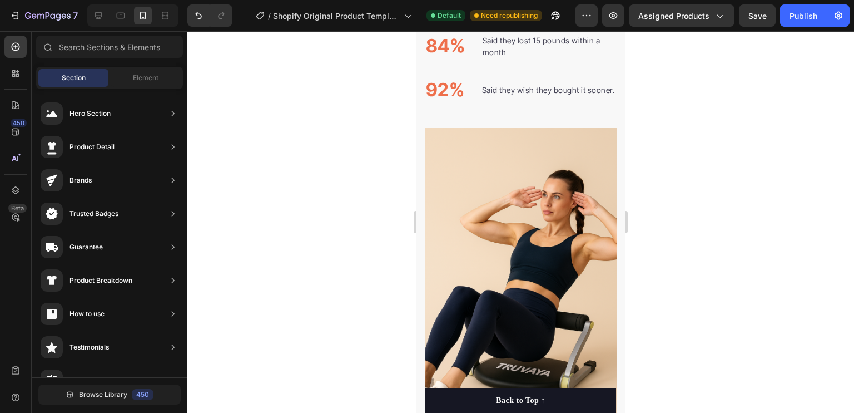
scroll to position [1204, 0]
click at [555, 186] on img at bounding box center [521, 271] width 192 height 288
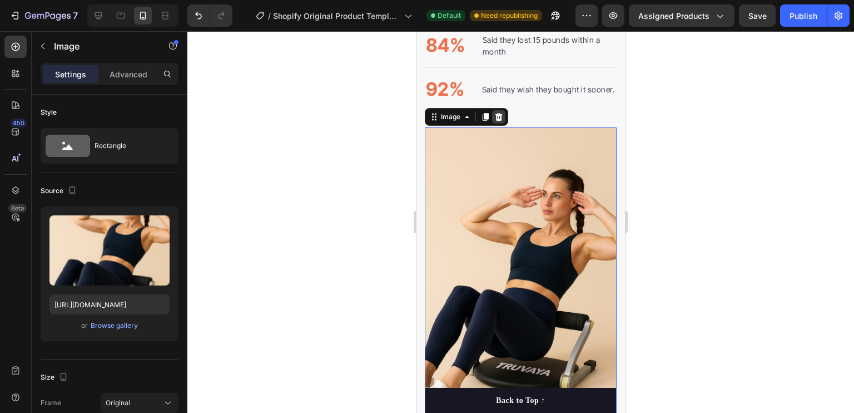
click at [502, 115] on icon at bounding box center [498, 116] width 9 height 9
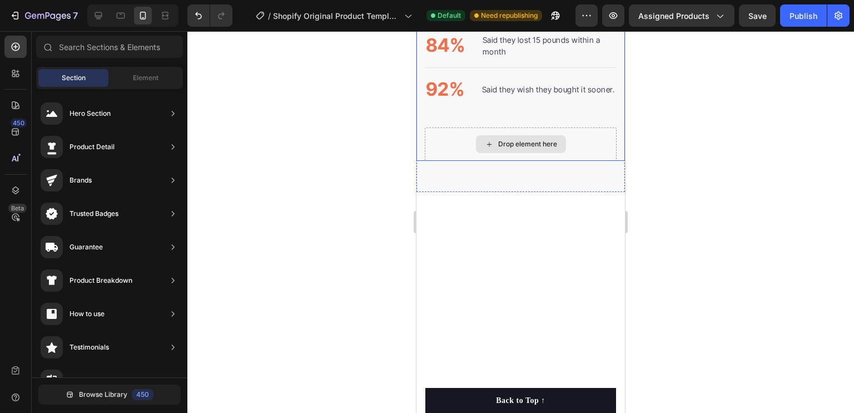
click at [575, 148] on div "Drop element here" at bounding box center [521, 143] width 192 height 33
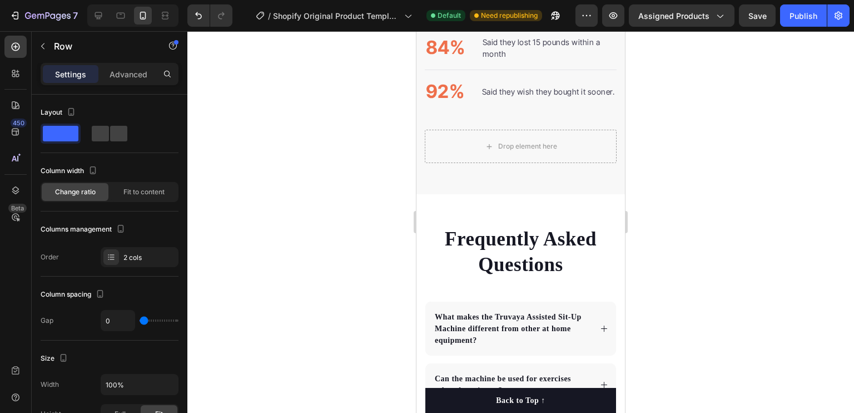
scroll to position [1210, 0]
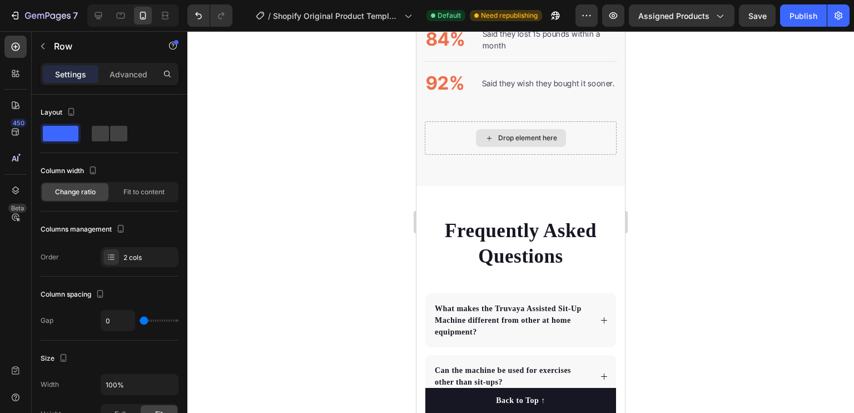
click at [509, 135] on div "Drop element here" at bounding box center [527, 137] width 59 height 9
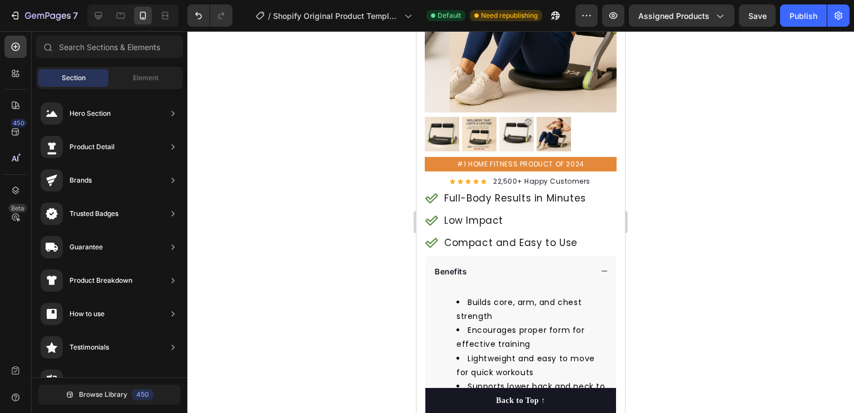
scroll to position [0, 0]
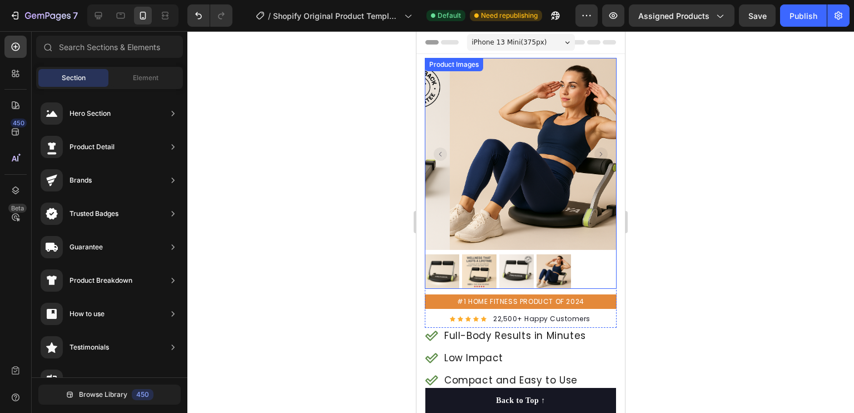
click at [477, 254] on img at bounding box center [479, 271] width 34 height 34
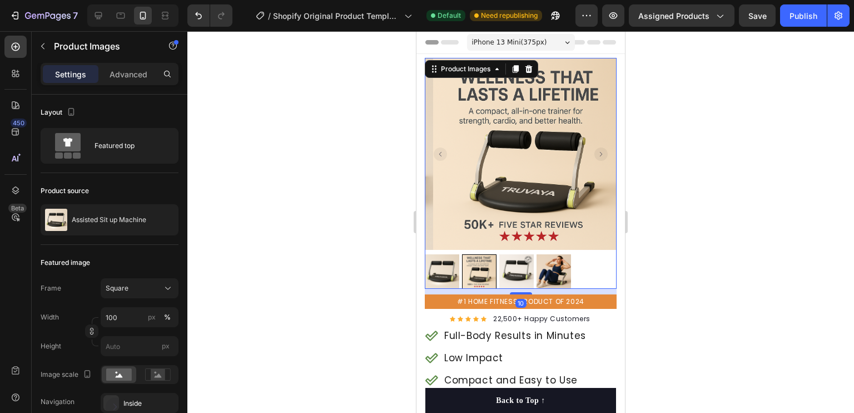
click at [447, 262] on img at bounding box center [442, 271] width 34 height 34
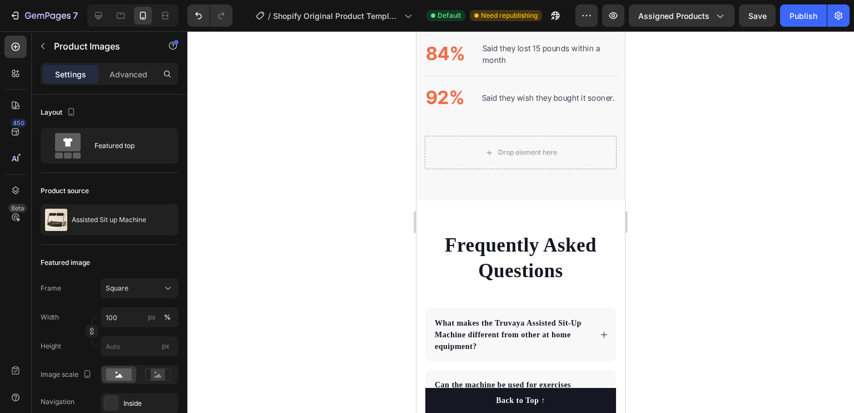
scroll to position [1351, 0]
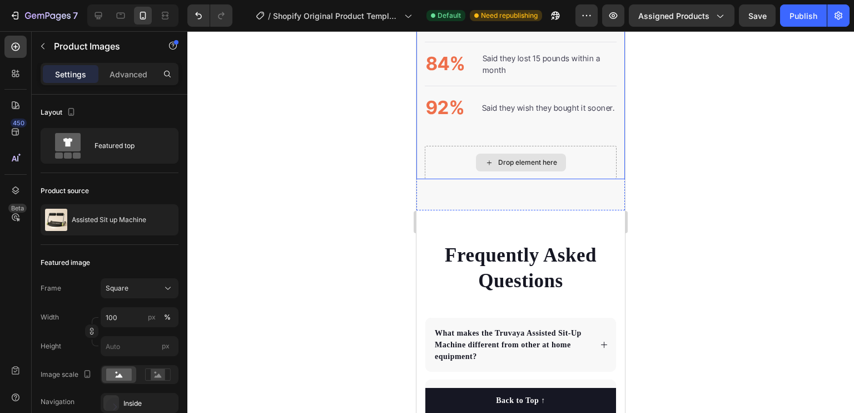
click at [505, 162] on div "Drop element here" at bounding box center [527, 162] width 59 height 9
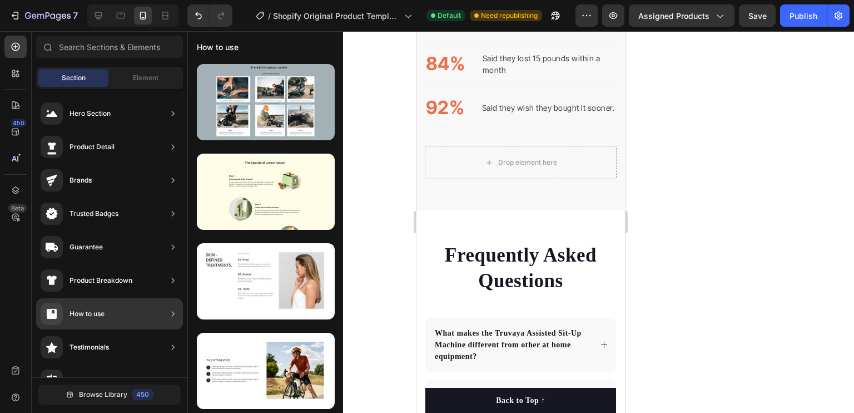
drag, startPoint x: 100, startPoint y: 299, endPoint x: 127, endPoint y: 293, distance: 27.4
click at [127, 293] on div "Hero Section Product Detail Brands Trusted Badges Guarantee Product Breakdown H…" at bounding box center [110, 411] width 156 height 645
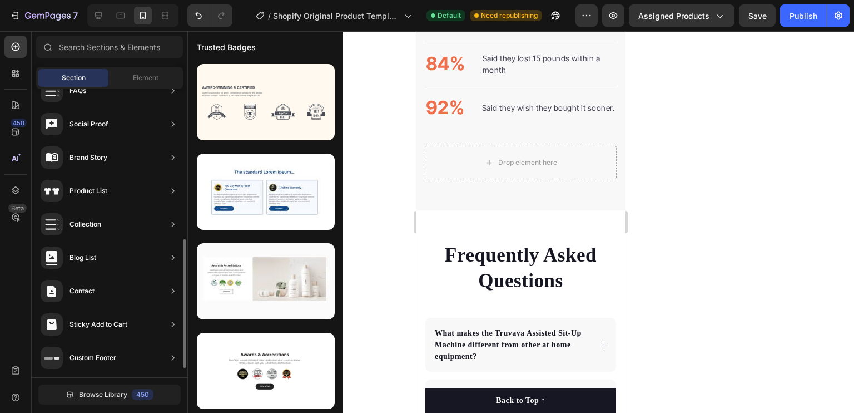
scroll to position [0, 0]
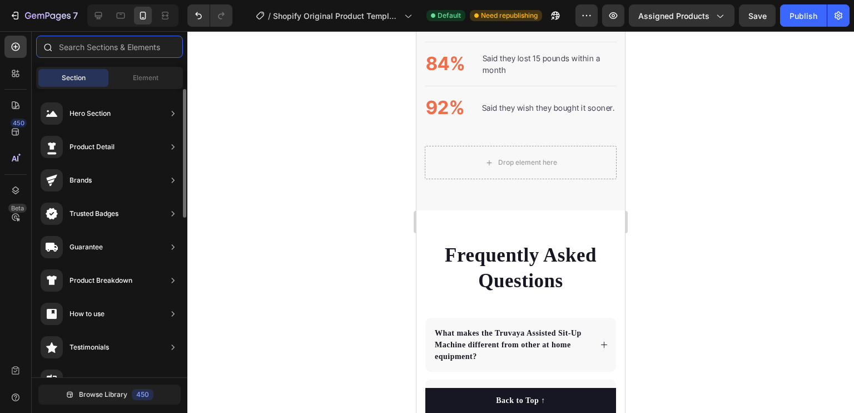
click at [101, 46] on input "text" at bounding box center [109, 47] width 147 height 22
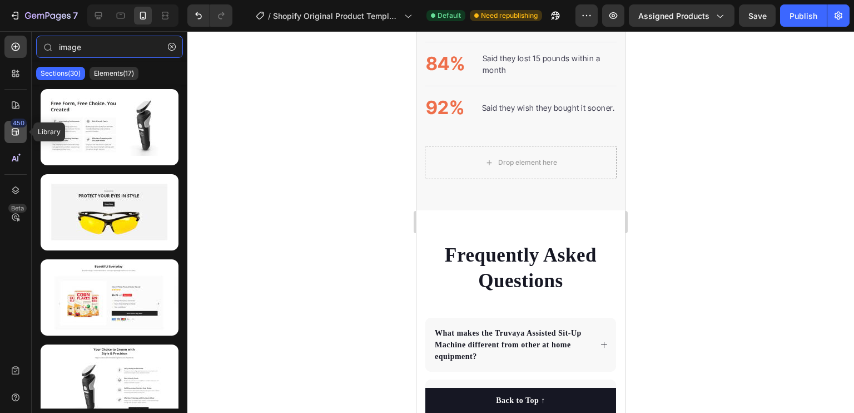
type input "image"
click at [14, 133] on icon at bounding box center [15, 131] width 11 height 11
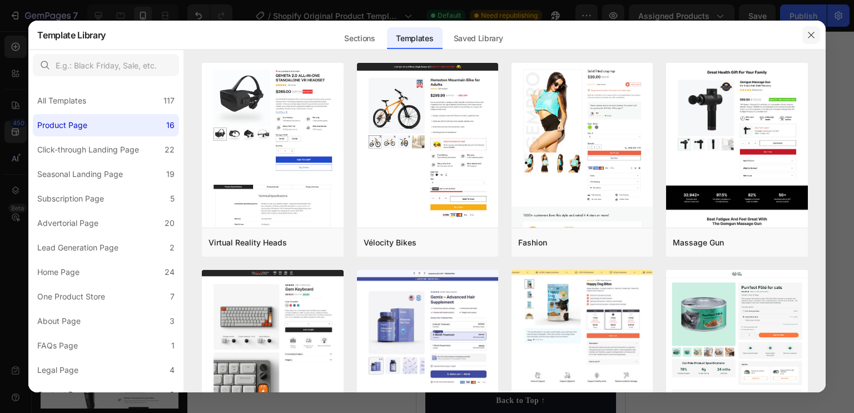
click at [810, 34] on icon "button" at bounding box center [811, 35] width 6 height 6
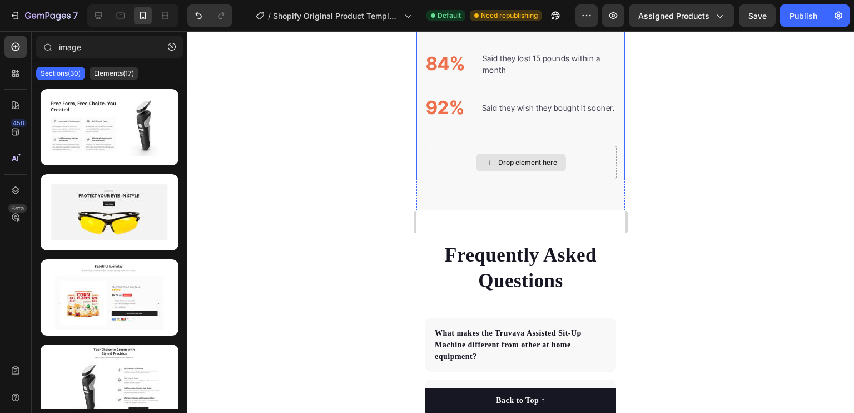
click at [527, 167] on div "Drop element here" at bounding box center [521, 162] width 90 height 18
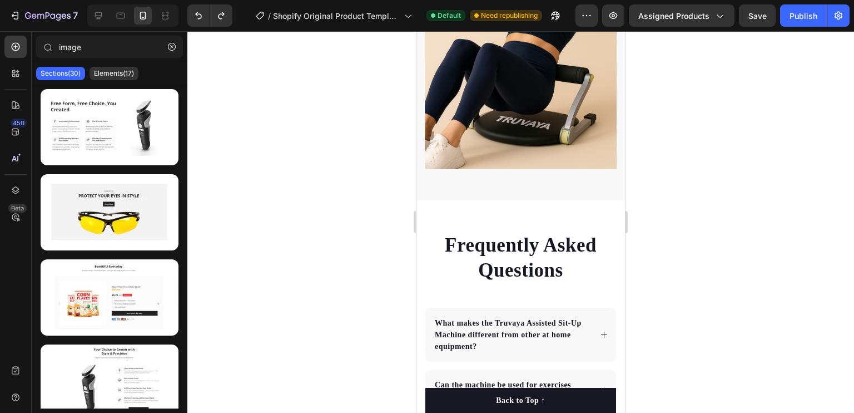
scroll to position [1396, 0]
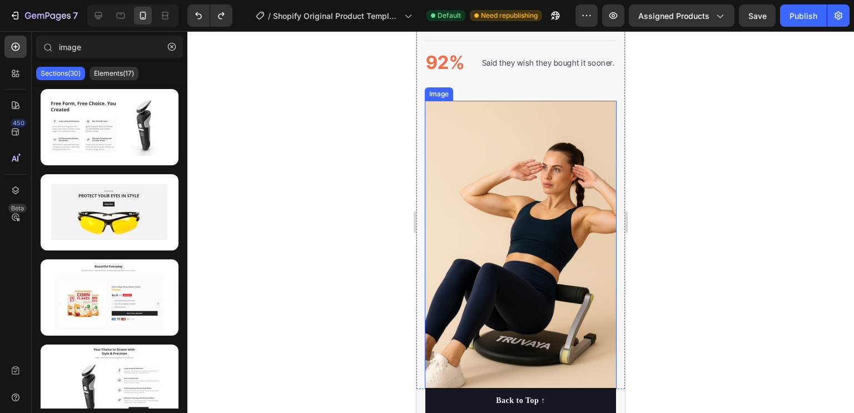
click at [522, 183] on img at bounding box center [521, 245] width 192 height 288
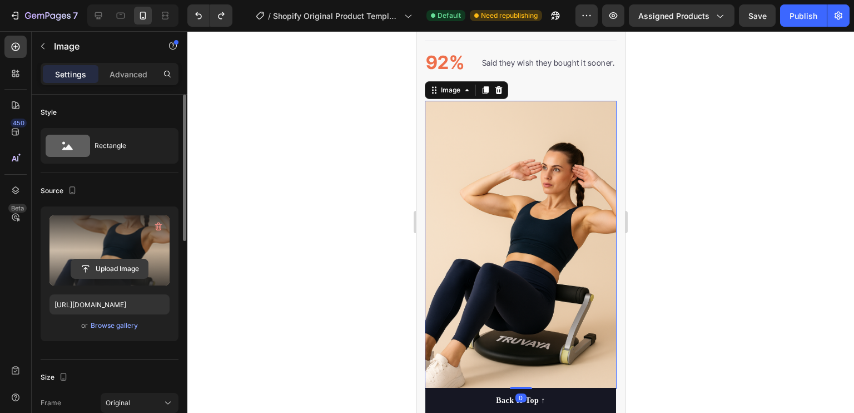
click at [103, 267] on input "file" at bounding box center [109, 268] width 77 height 19
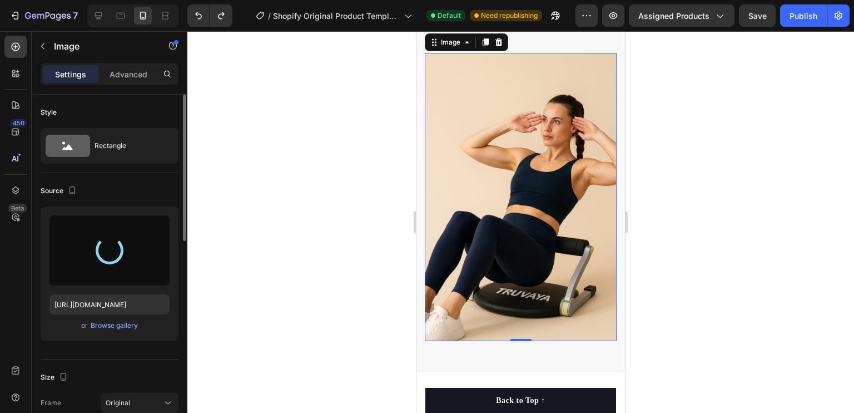
scroll to position [1444, 0]
type input "[URL][DOMAIN_NAME]"
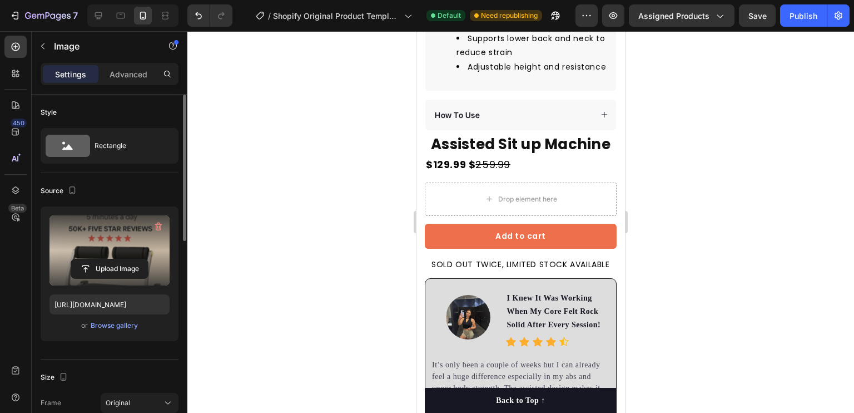
scroll to position [0, 0]
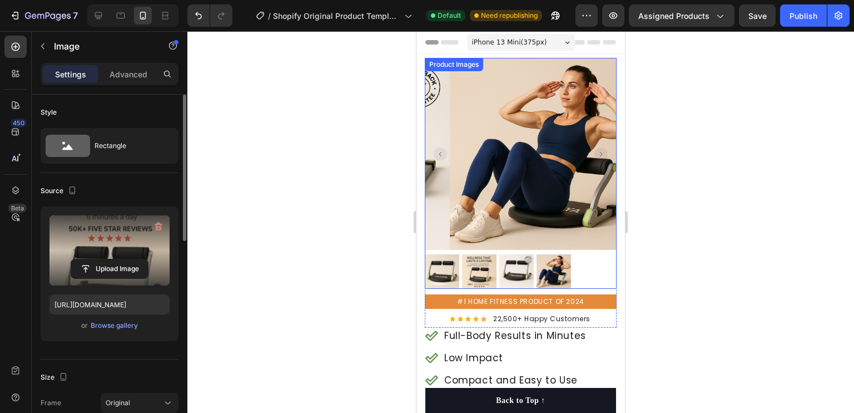
click at [464, 254] on img at bounding box center [479, 271] width 34 height 34
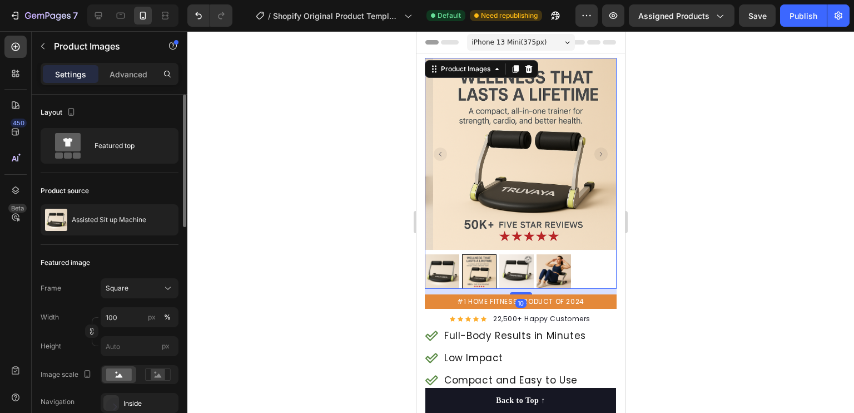
click at [448, 257] on img at bounding box center [442, 271] width 34 height 34
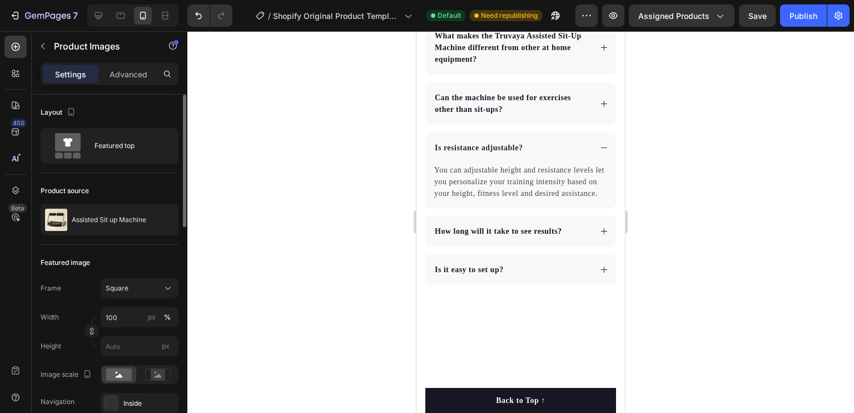
scroll to position [1614, 0]
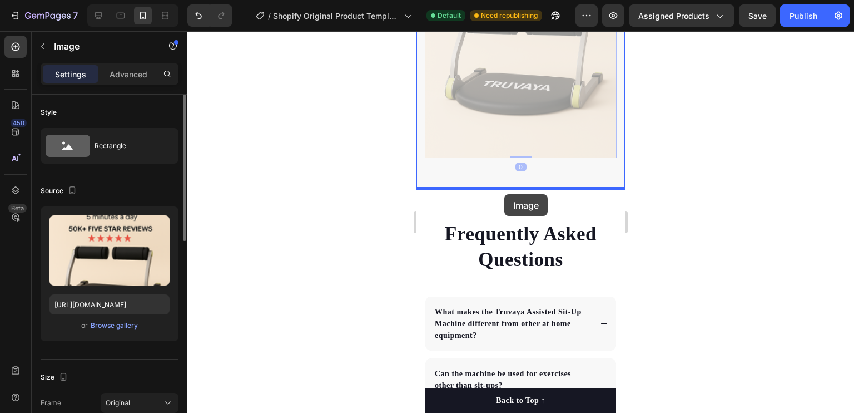
drag, startPoint x: 516, startPoint y: 95, endPoint x: 504, endPoint y: 194, distance: 99.7
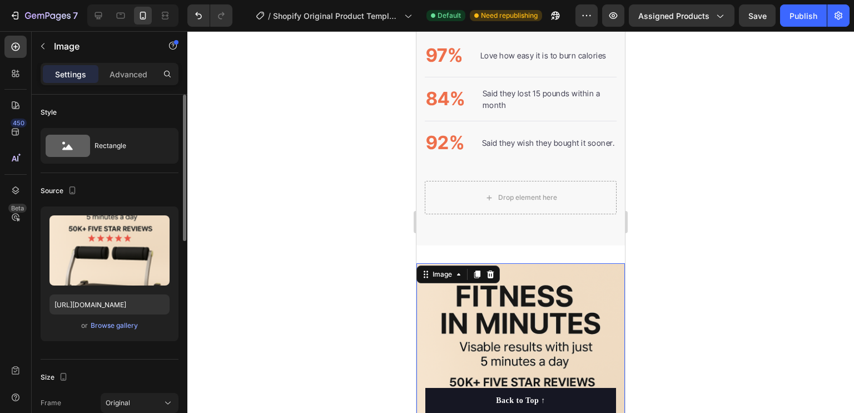
scroll to position [1307, 0]
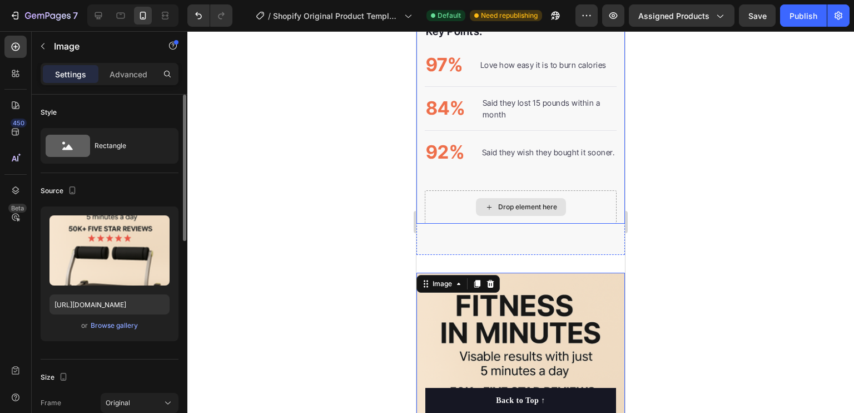
click at [439, 206] on div "Drop element here" at bounding box center [521, 206] width 192 height 33
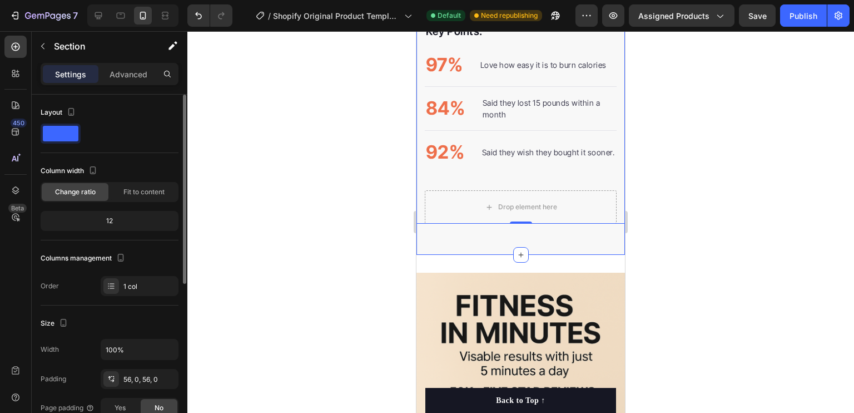
click at [487, 234] on div "Drop element here Image Full Body Fitness with just Minutes a Day Heading Don’t…" at bounding box center [520, 1] width 208 height 508
click at [438, 215] on div "Drop element here" at bounding box center [521, 206] width 192 height 33
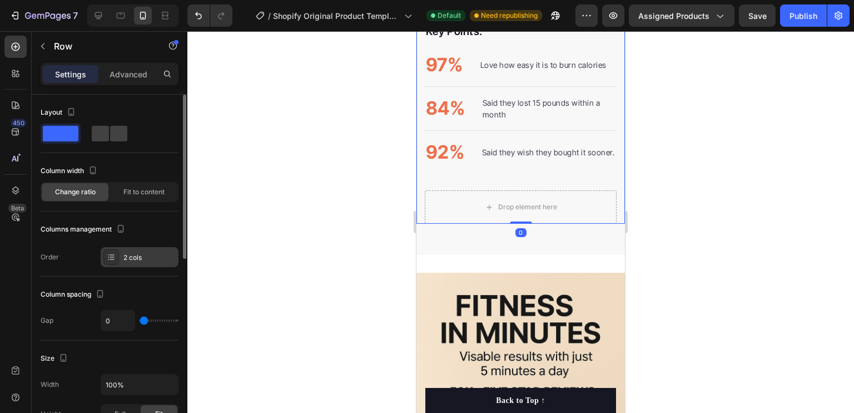
click at [117, 259] on div at bounding box center [111, 257] width 16 height 16
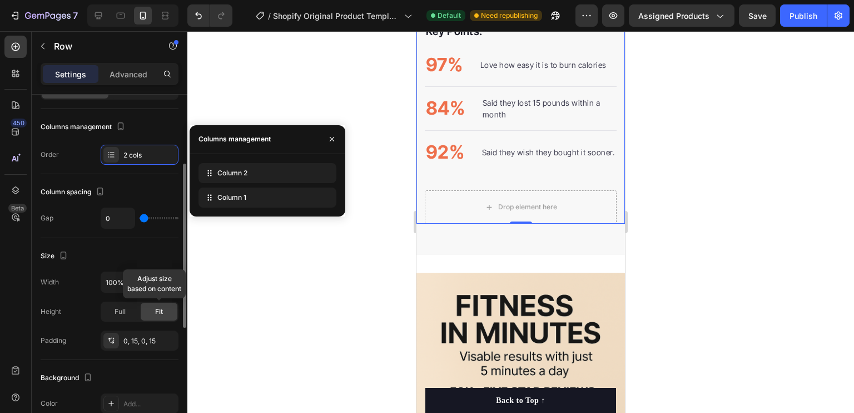
scroll to position [117, 0]
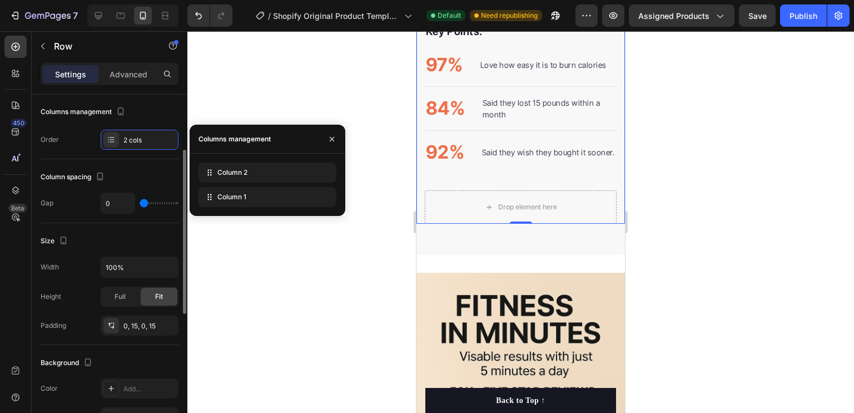
click at [300, 299] on div at bounding box center [520, 221] width 667 height 381
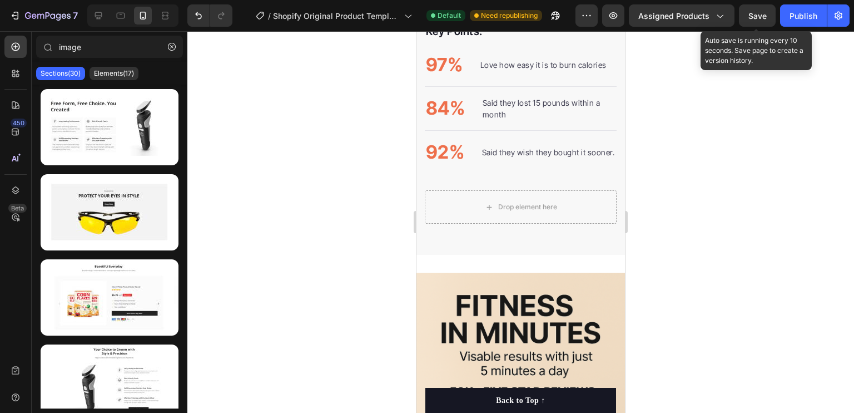
click at [756, 13] on span "Save" at bounding box center [757, 15] width 18 height 9
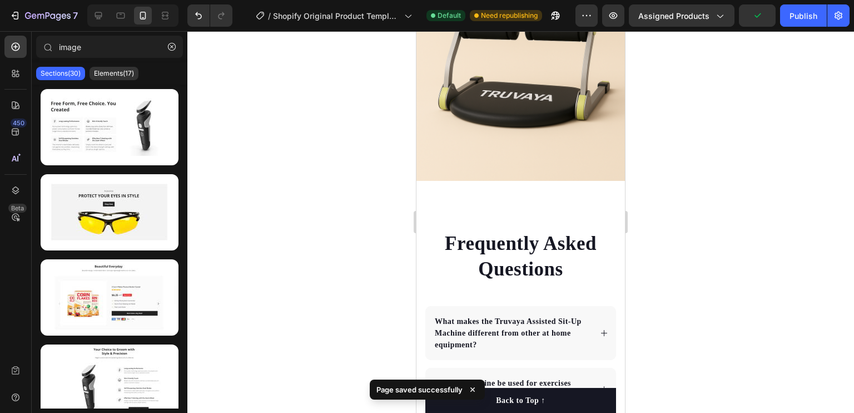
scroll to position [1707, 0]
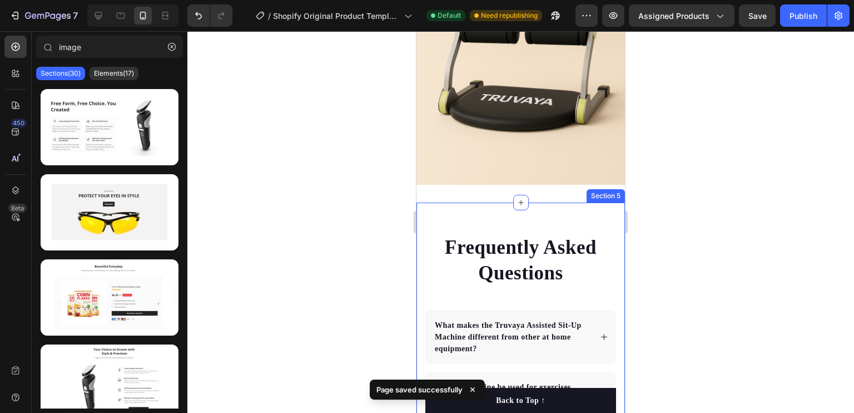
click at [499, 207] on div "Frequently Asked Questions Heading What makes the Truvaya Assisted Sit-Up Machi…" at bounding box center [520, 403] width 208 height 403
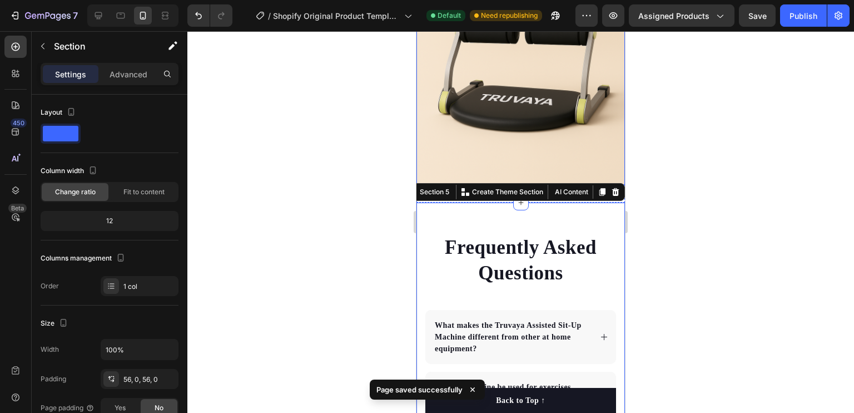
click at [512, 146] on img at bounding box center [520, 28] width 208 height 313
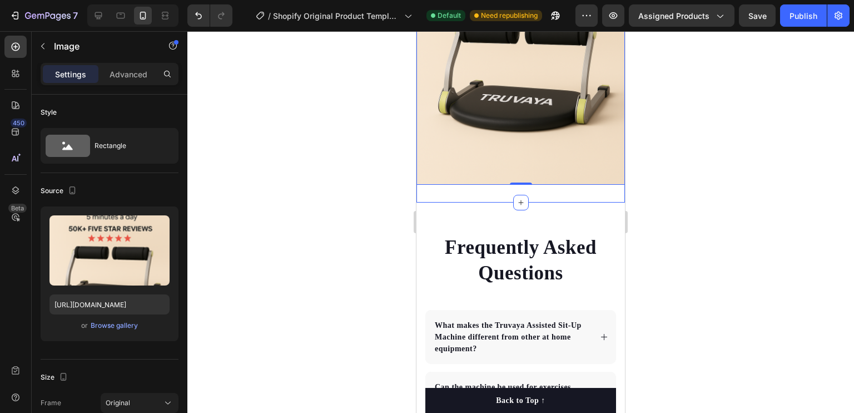
click at [501, 182] on div "Image 0 Section 3" at bounding box center [520, 28] width 208 height 349
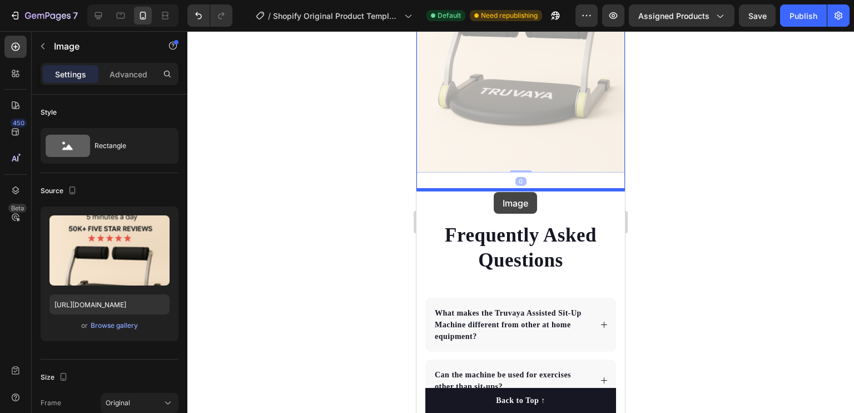
drag, startPoint x: 500, startPoint y: 156, endPoint x: 494, endPoint y: 192, distance: 36.2
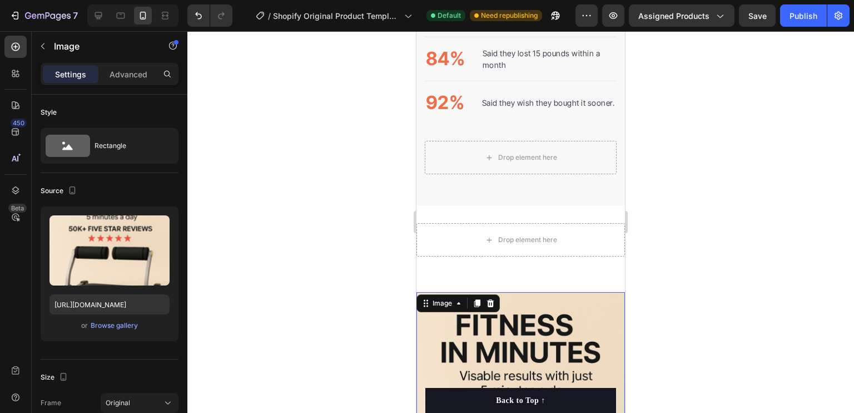
scroll to position [1355, 0]
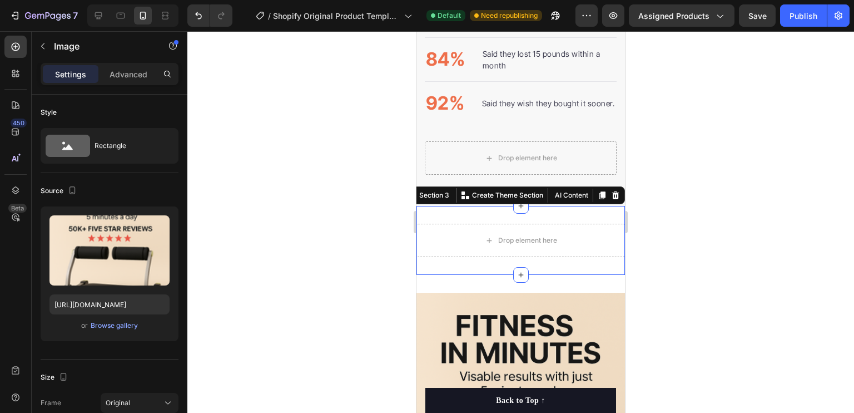
click at [537, 266] on div "Drop element here Section 3 You can create reusable sections Create Theme Secti…" at bounding box center [520, 240] width 208 height 69
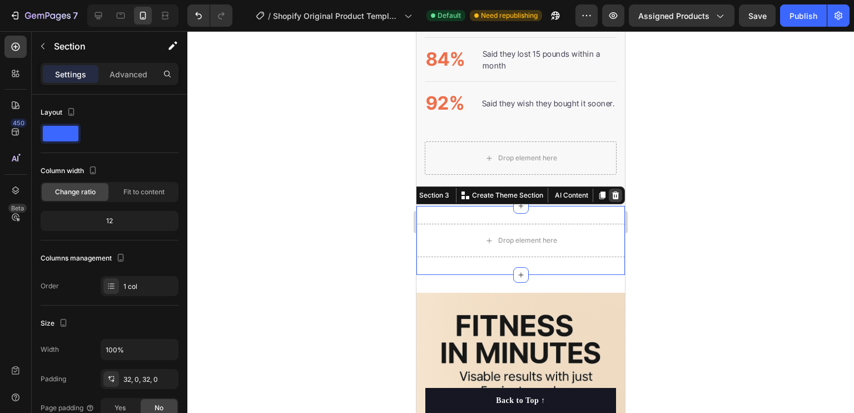
click at [612, 196] on icon at bounding box center [615, 195] width 7 height 8
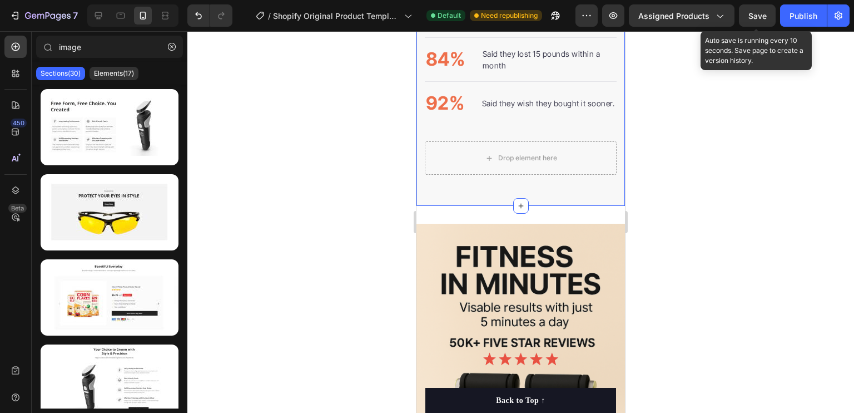
click at [756, 21] on div "Save" at bounding box center [757, 16] width 18 height 12
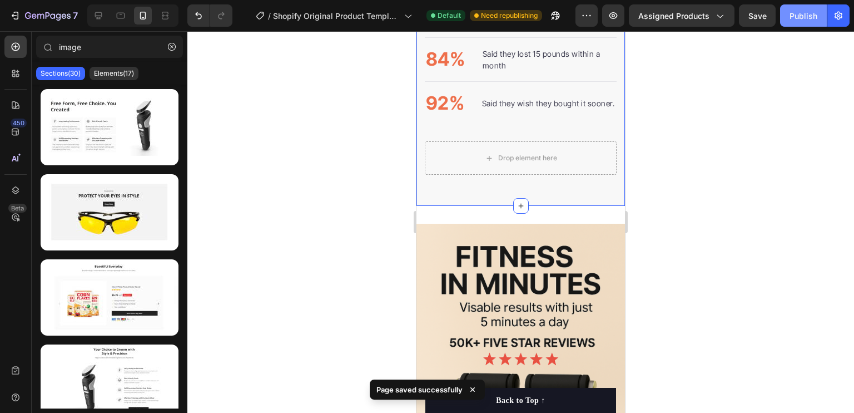
click at [803, 19] on div "Publish" at bounding box center [803, 16] width 28 height 12
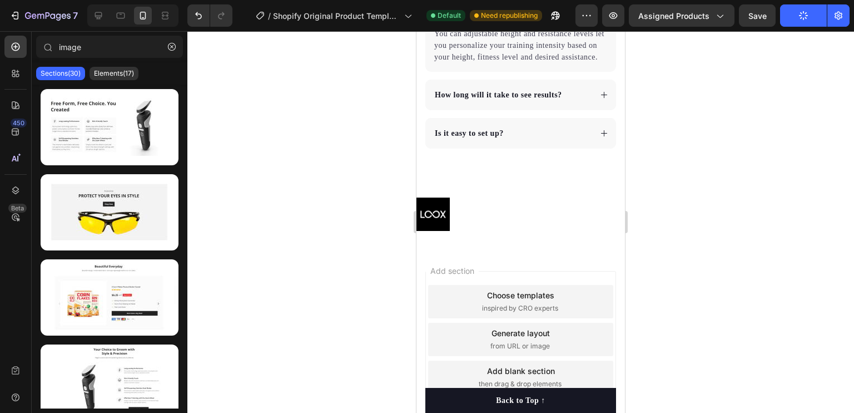
scroll to position [2119, 0]
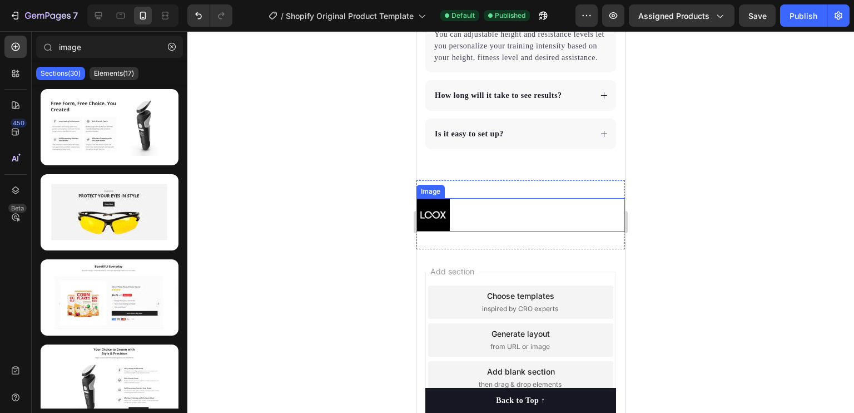
click at [437, 217] on img at bounding box center [432, 214] width 33 height 33
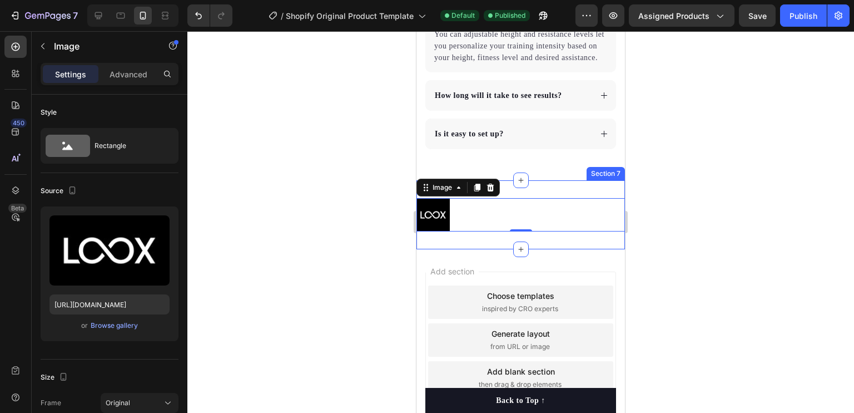
scroll to position [2120, 0]
click at [566, 199] on div "Image 0 Section 7" at bounding box center [520, 214] width 208 height 69
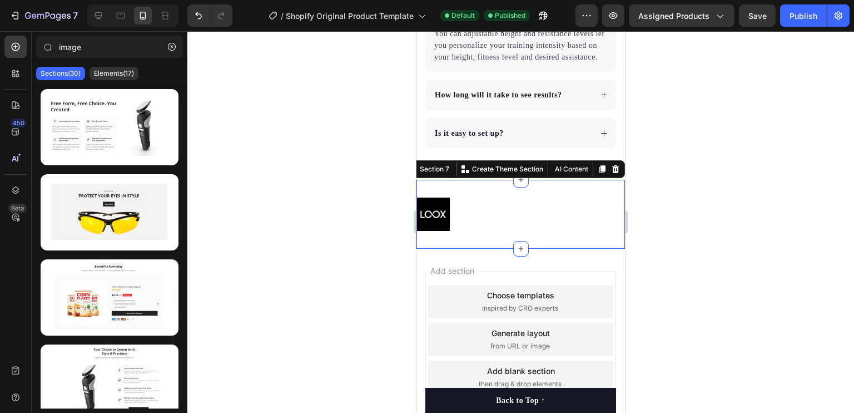
scroll to position [2051, 0]
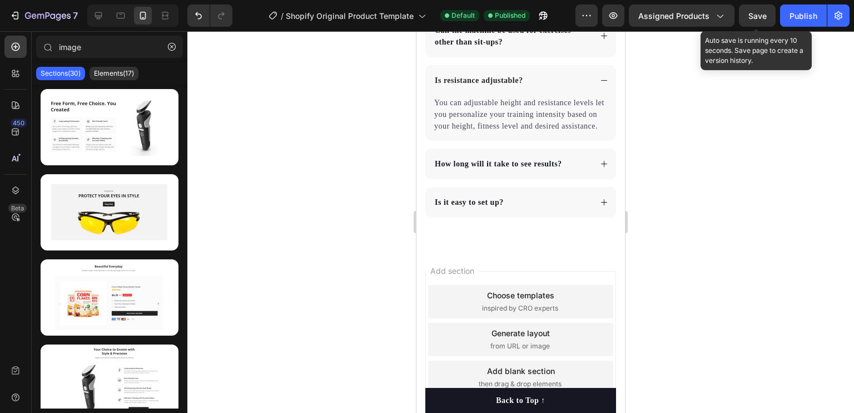
click at [753, 18] on span "Save" at bounding box center [757, 15] width 18 height 9
click at [765, 11] on span "Save" at bounding box center [757, 15] width 18 height 9
